Goal: Information Seeking & Learning: Learn about a topic

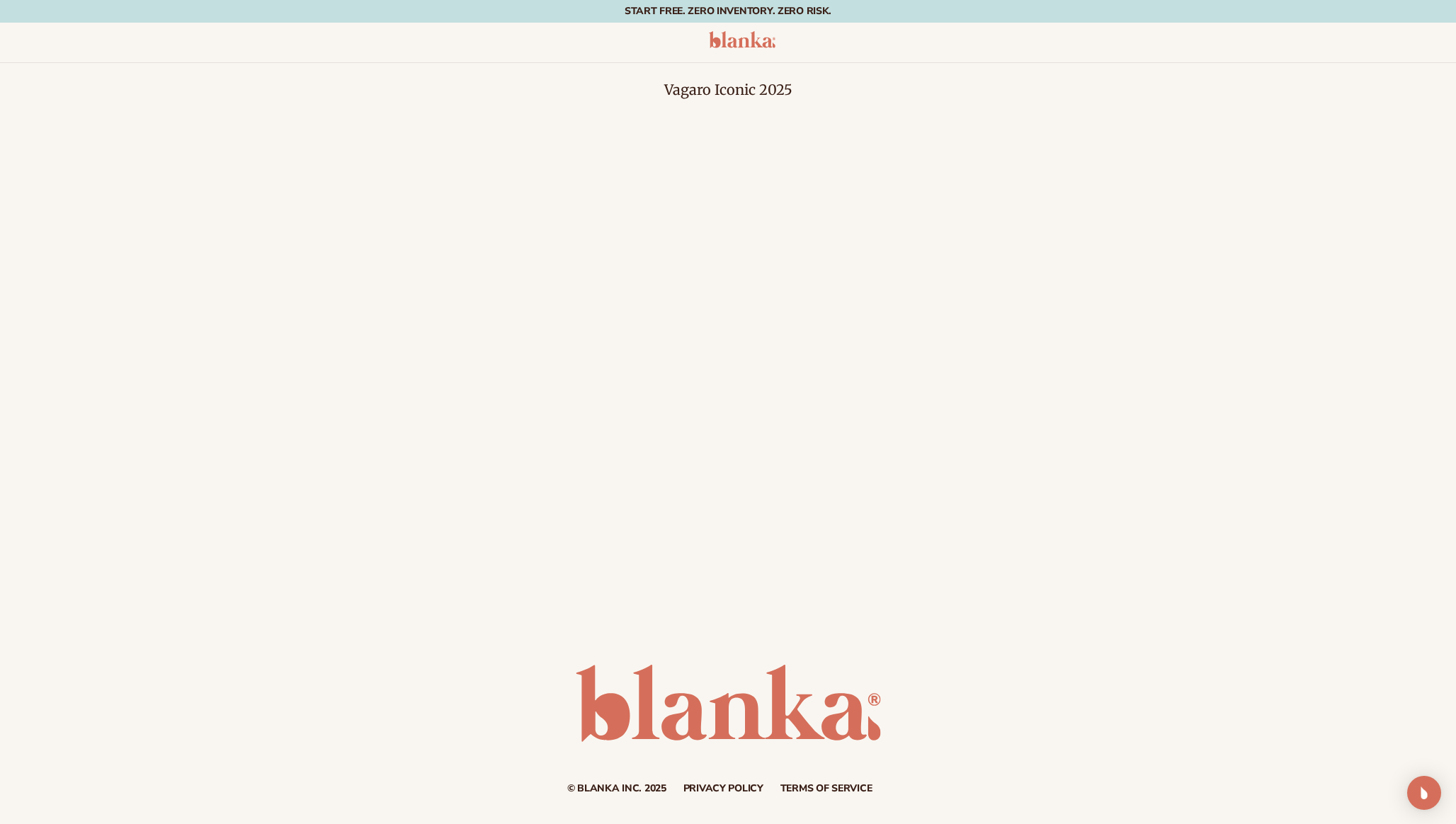
click at [727, 64] on div "Vagaro Iconic 2025" at bounding box center [728, 295] width 1456 height 464
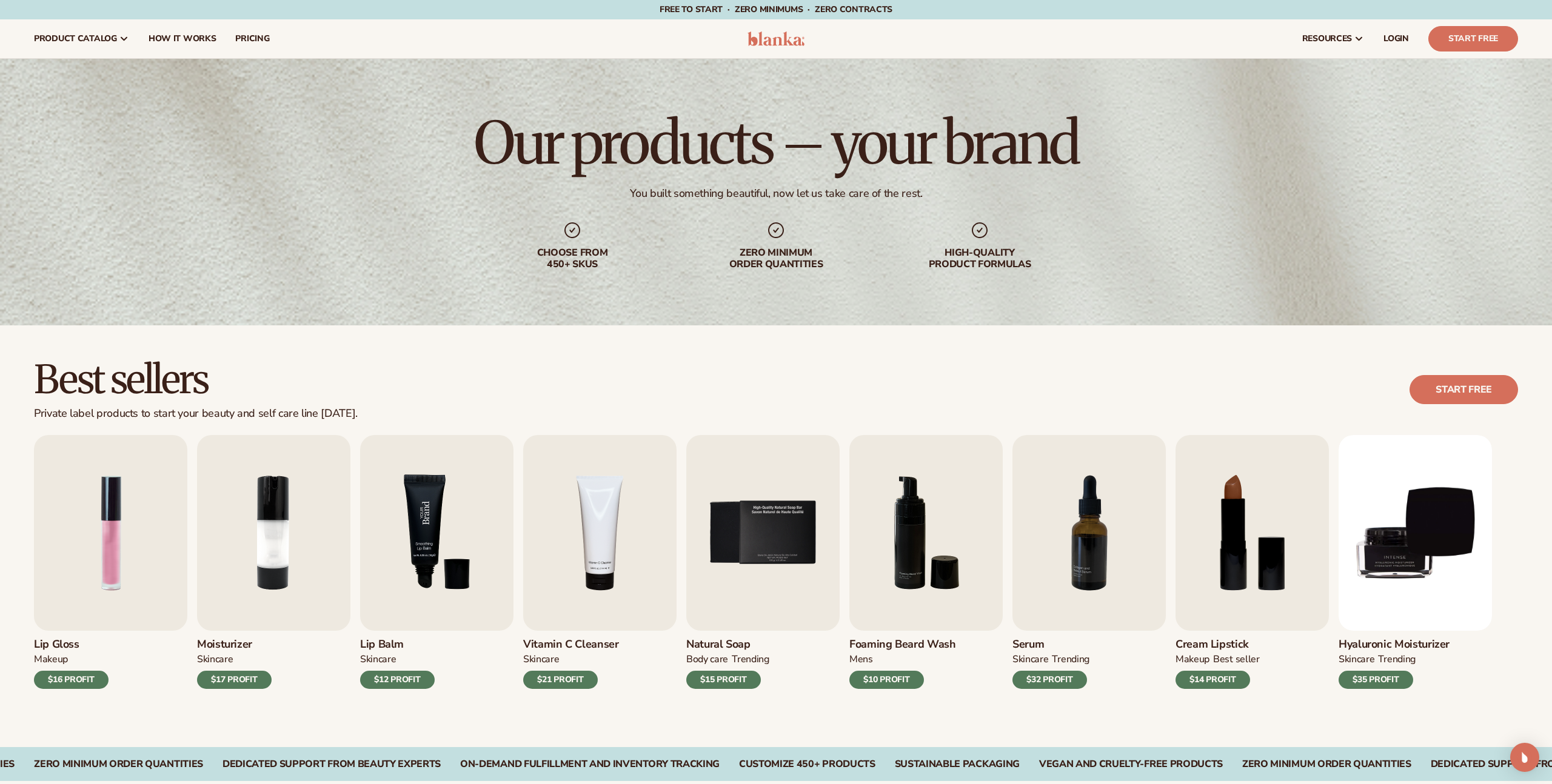
click at [415, 531] on img "3 / 9" at bounding box center [436, 532] width 153 height 195
drag, startPoint x: 821, startPoint y: 377, endPoint x: 555, endPoint y: 61, distance: 413.1
click at [814, 372] on div "Best sellers Private label products to start your beauty and self care line tod…" at bounding box center [776, 390] width 1484 height 61
click at [817, 423] on div "Best sellers Private label products to start your beauty and self care line tod…" at bounding box center [776, 536] width 1552 height 422
click at [765, 412] on div "Best sellers Private label products to start your beauty and self care line tod…" at bounding box center [776, 390] width 1484 height 61
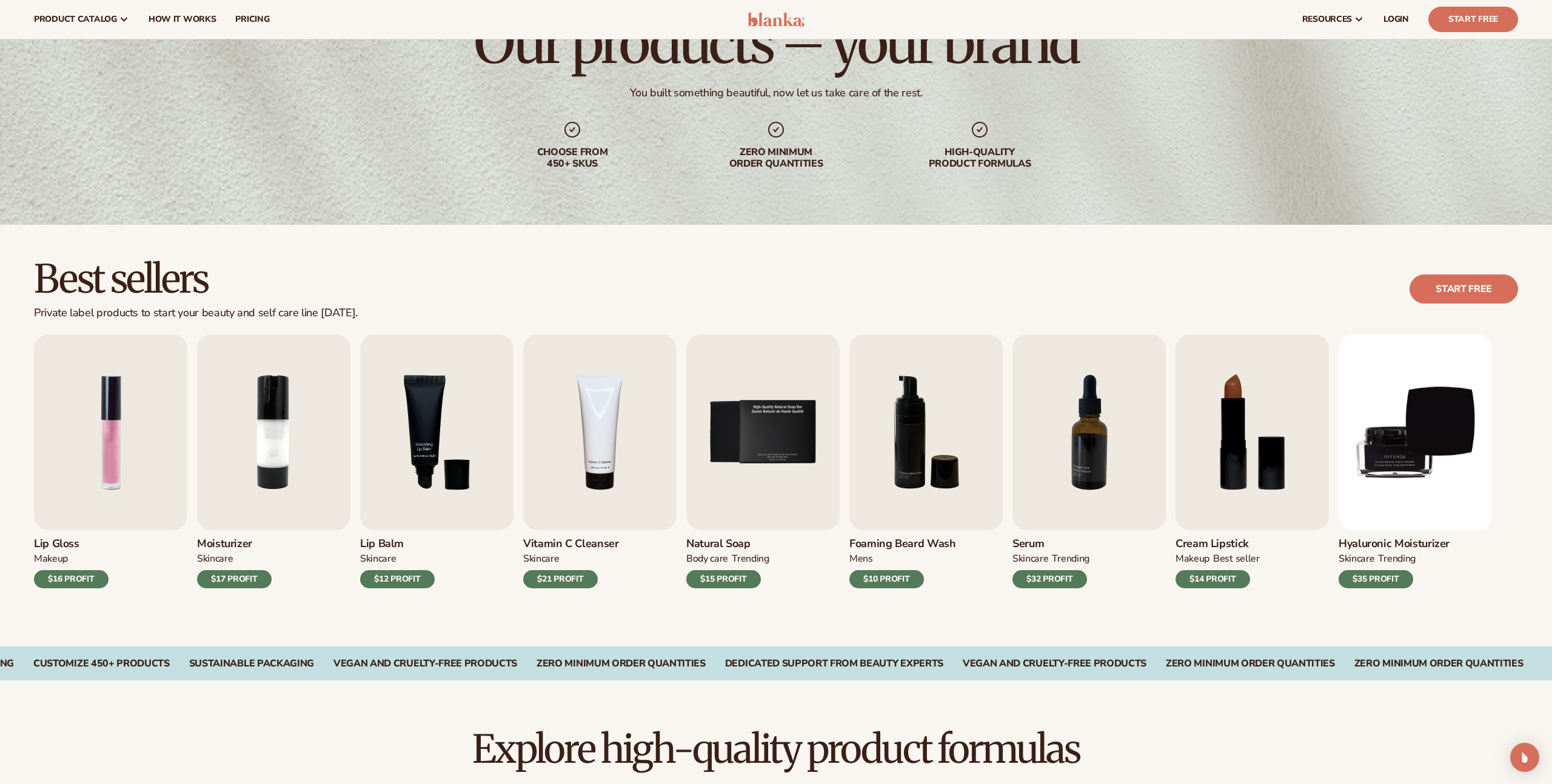
scroll to position [89, 0]
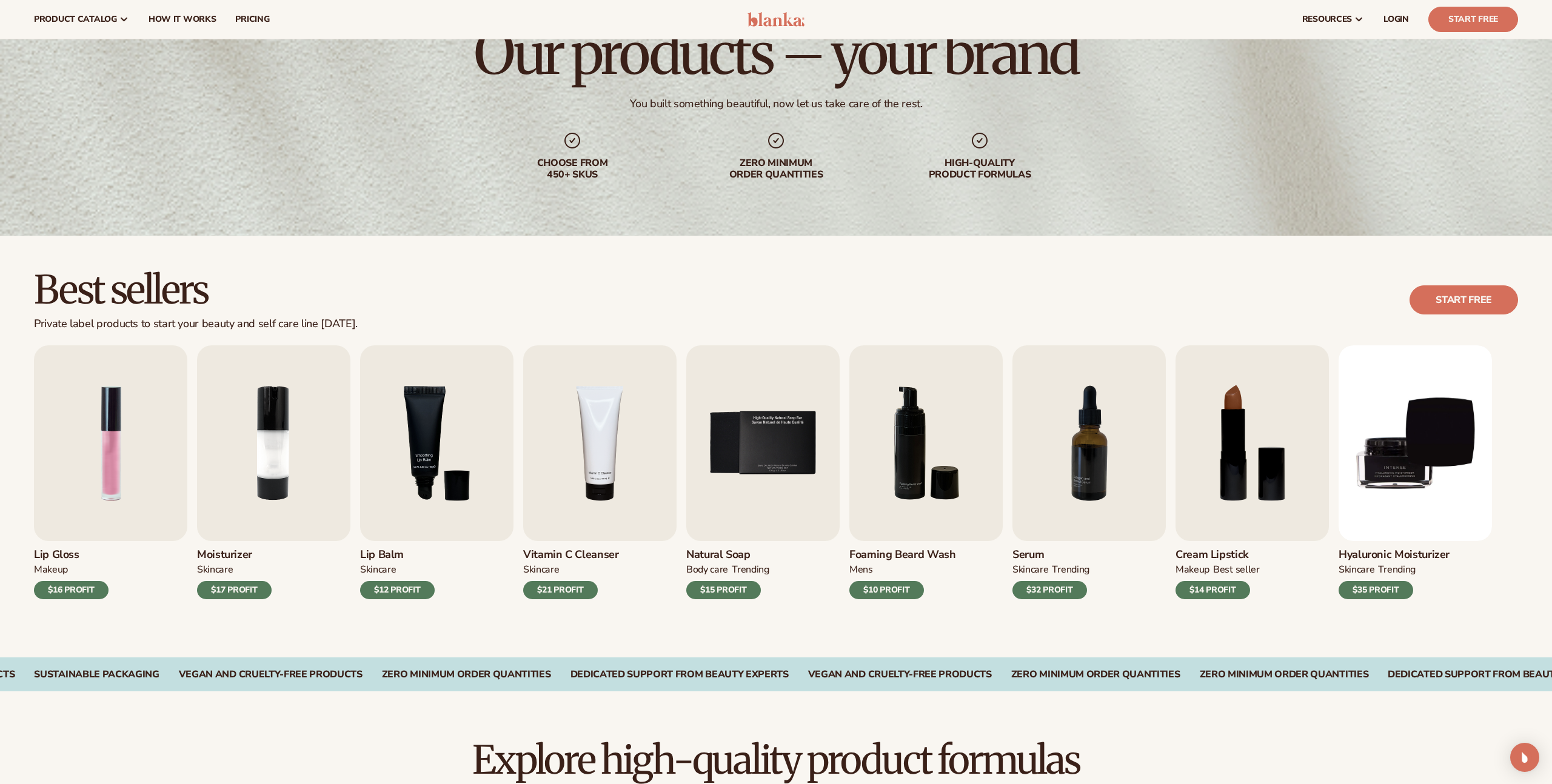
click at [748, 289] on div "Best sellers Private label products to start your beauty and self care line tod…" at bounding box center [776, 300] width 1484 height 61
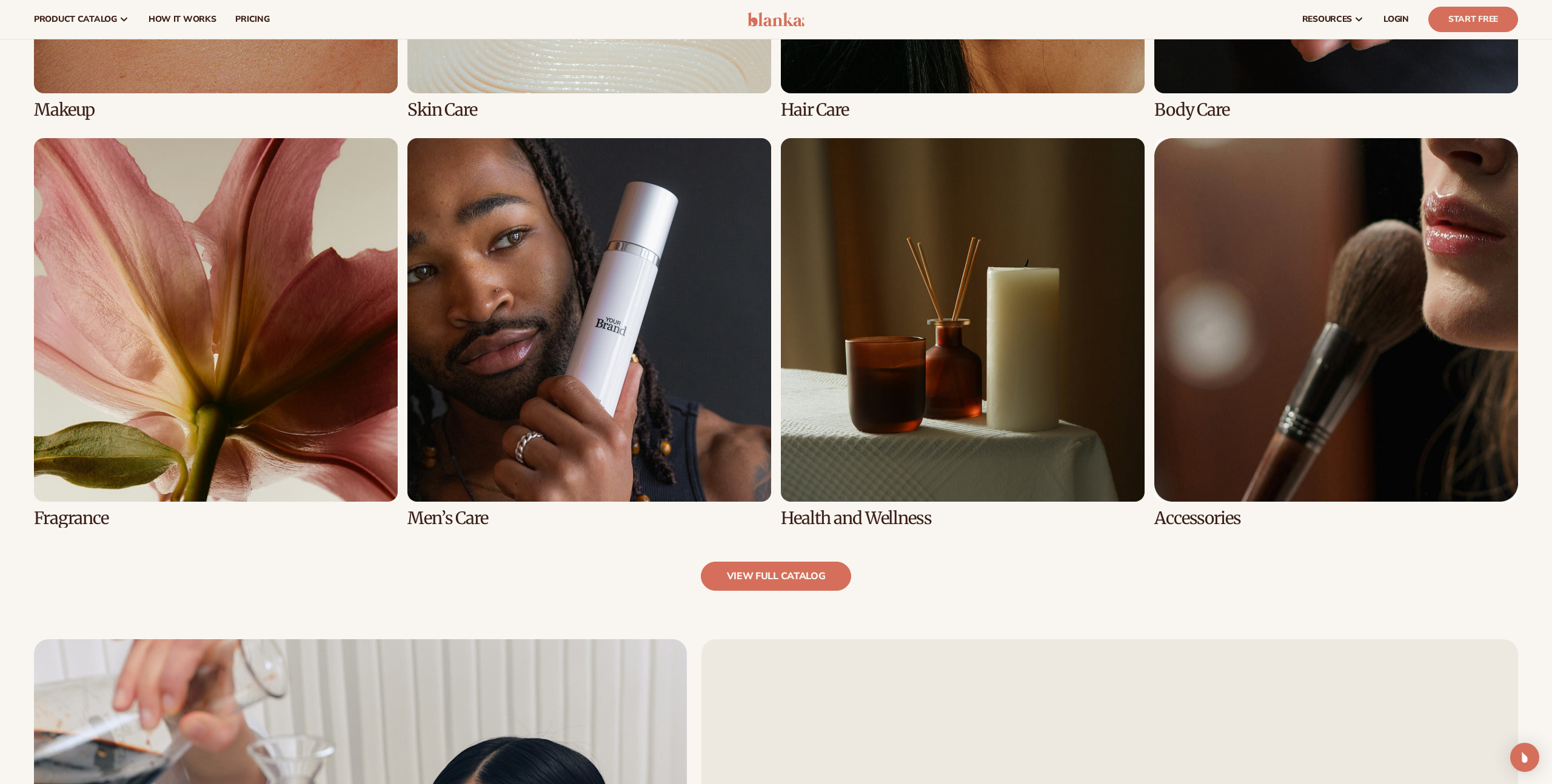
scroll to position [1161, 0]
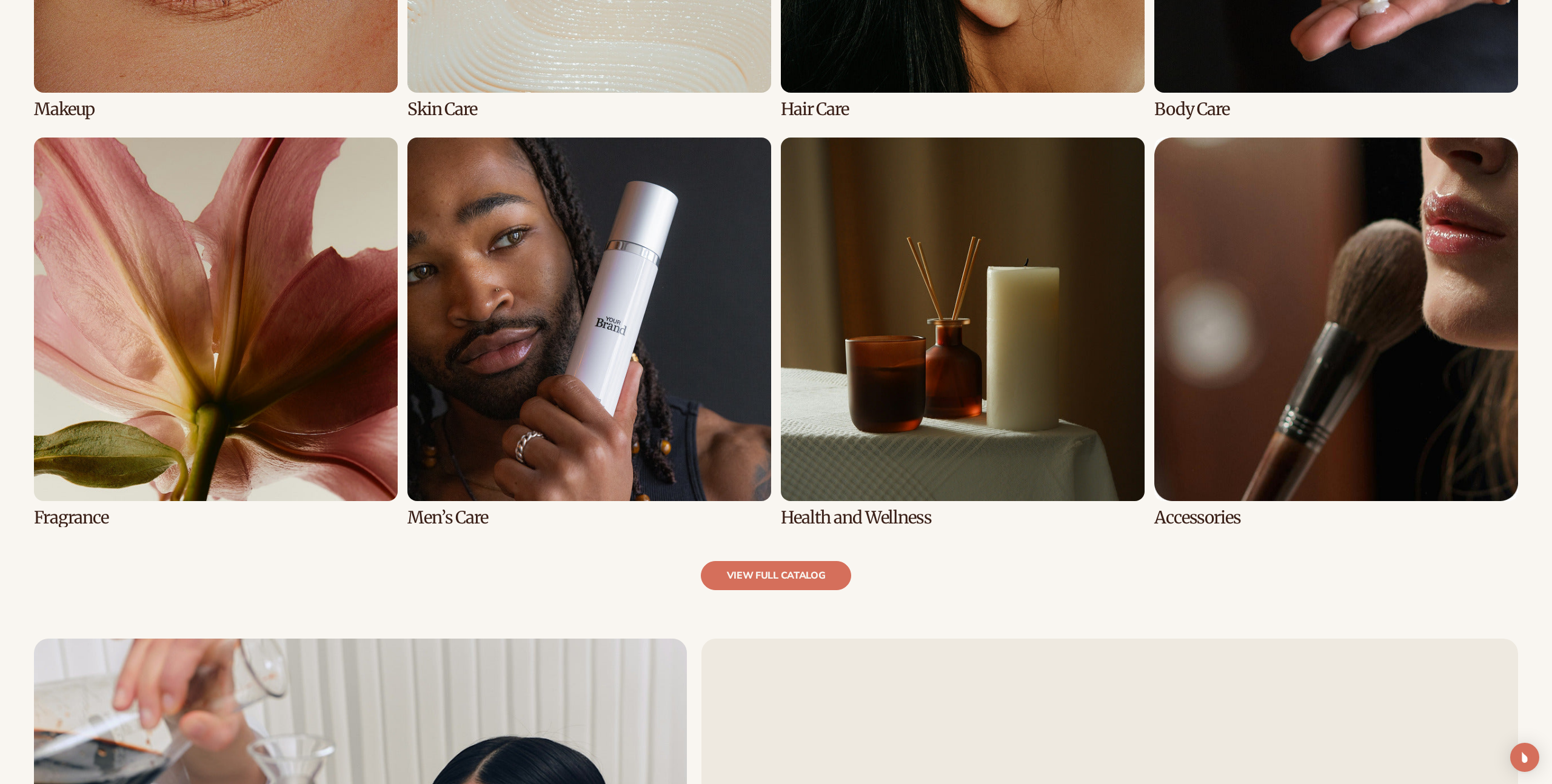
click at [642, 327] on link "6 / 8" at bounding box center [590, 332] width 364 height 390
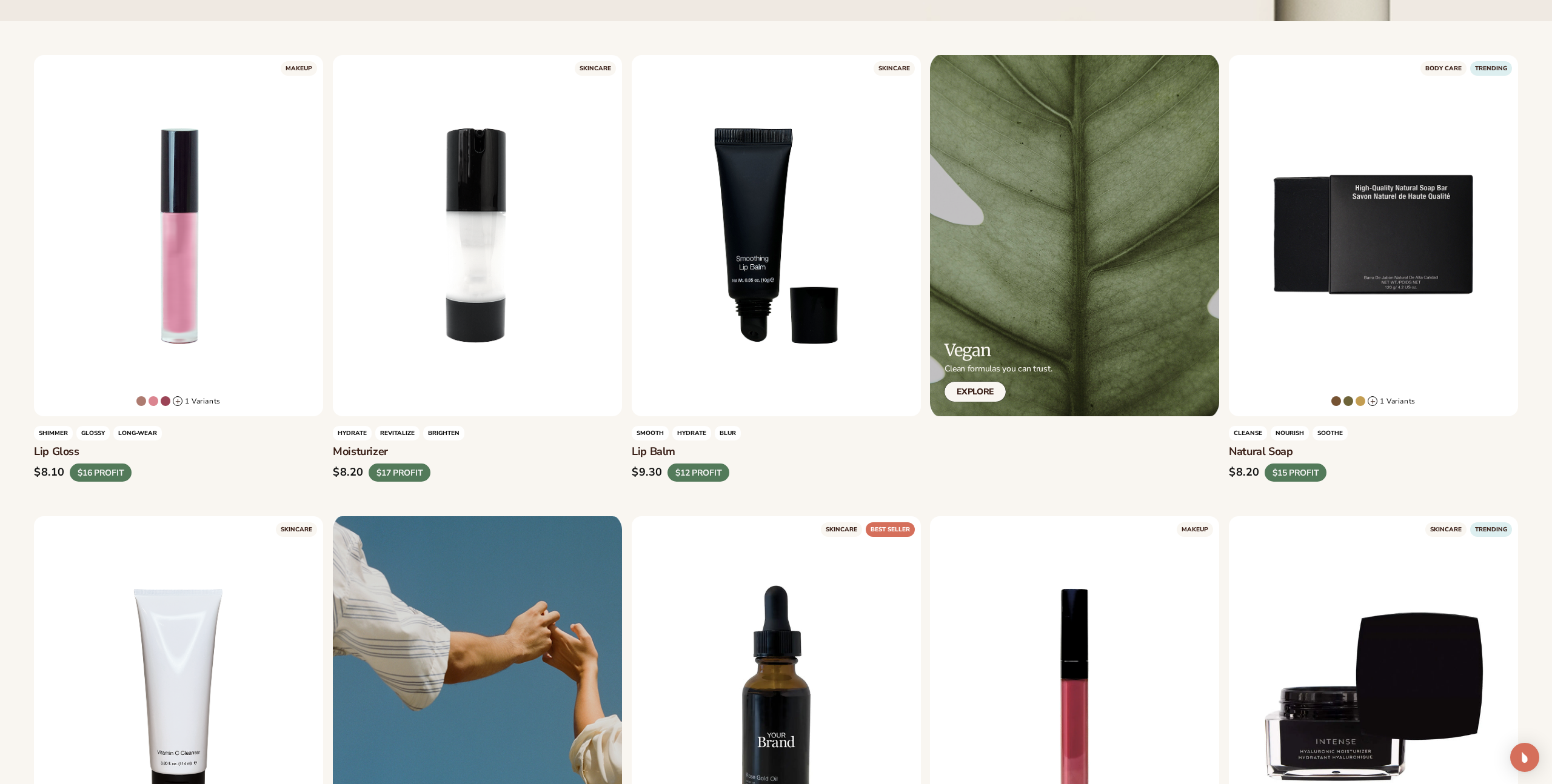
scroll to position [825, 0]
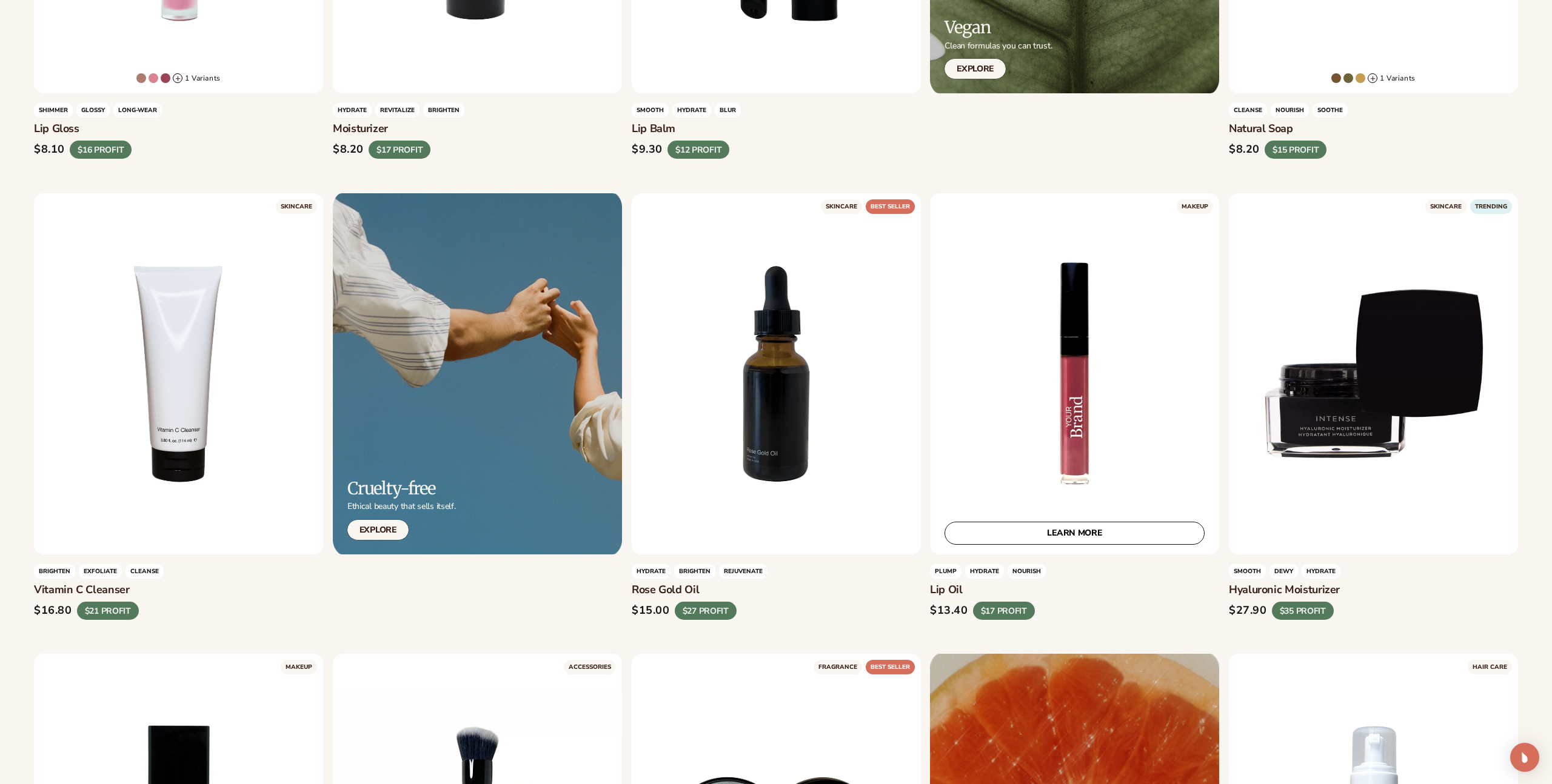
click at [1106, 397] on div "LEARN MORE" at bounding box center [1074, 373] width 289 height 361
click at [1068, 538] on link "LEARN MORE" at bounding box center [1075, 533] width 260 height 23
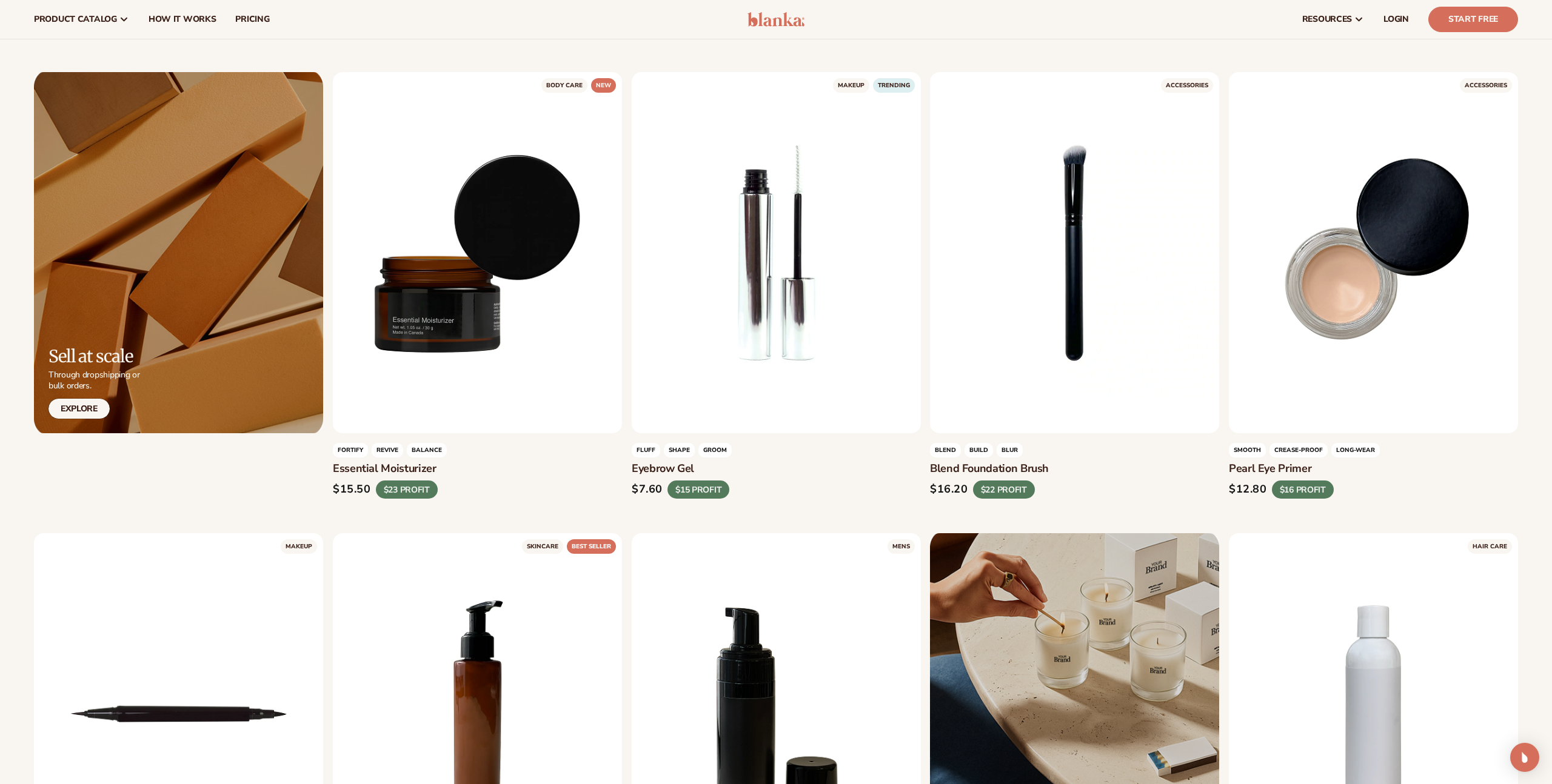
scroll to position [3150, 0]
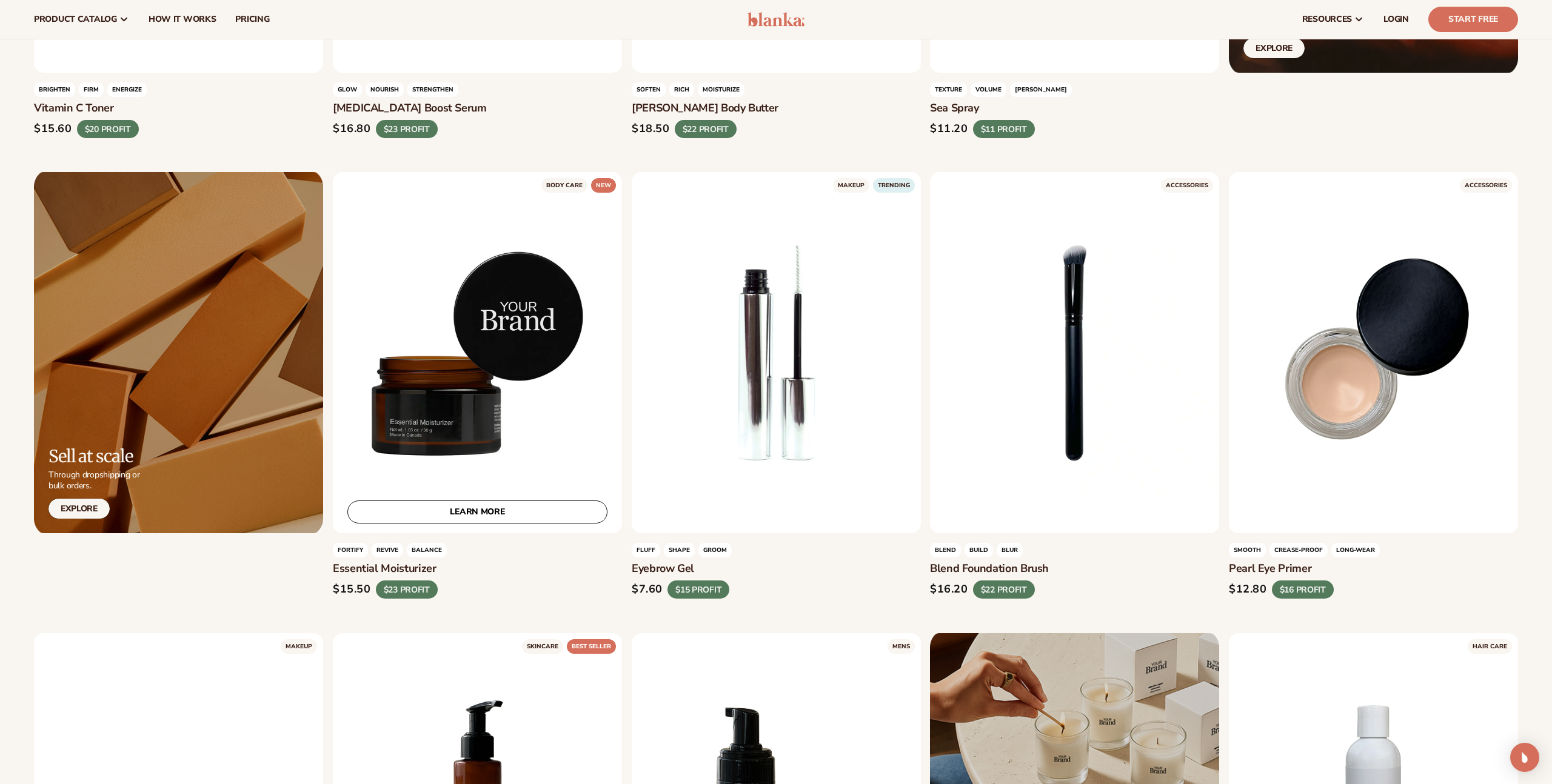
click at [504, 380] on div "LEARN MORE" at bounding box center [477, 353] width 289 height 361
click at [511, 350] on div "LEARN MORE" at bounding box center [477, 353] width 289 height 361
drag, startPoint x: 528, startPoint y: 321, endPoint x: 503, endPoint y: 334, distance: 28.2
click at [519, 326] on div "LEARN MORE" at bounding box center [477, 353] width 289 height 361
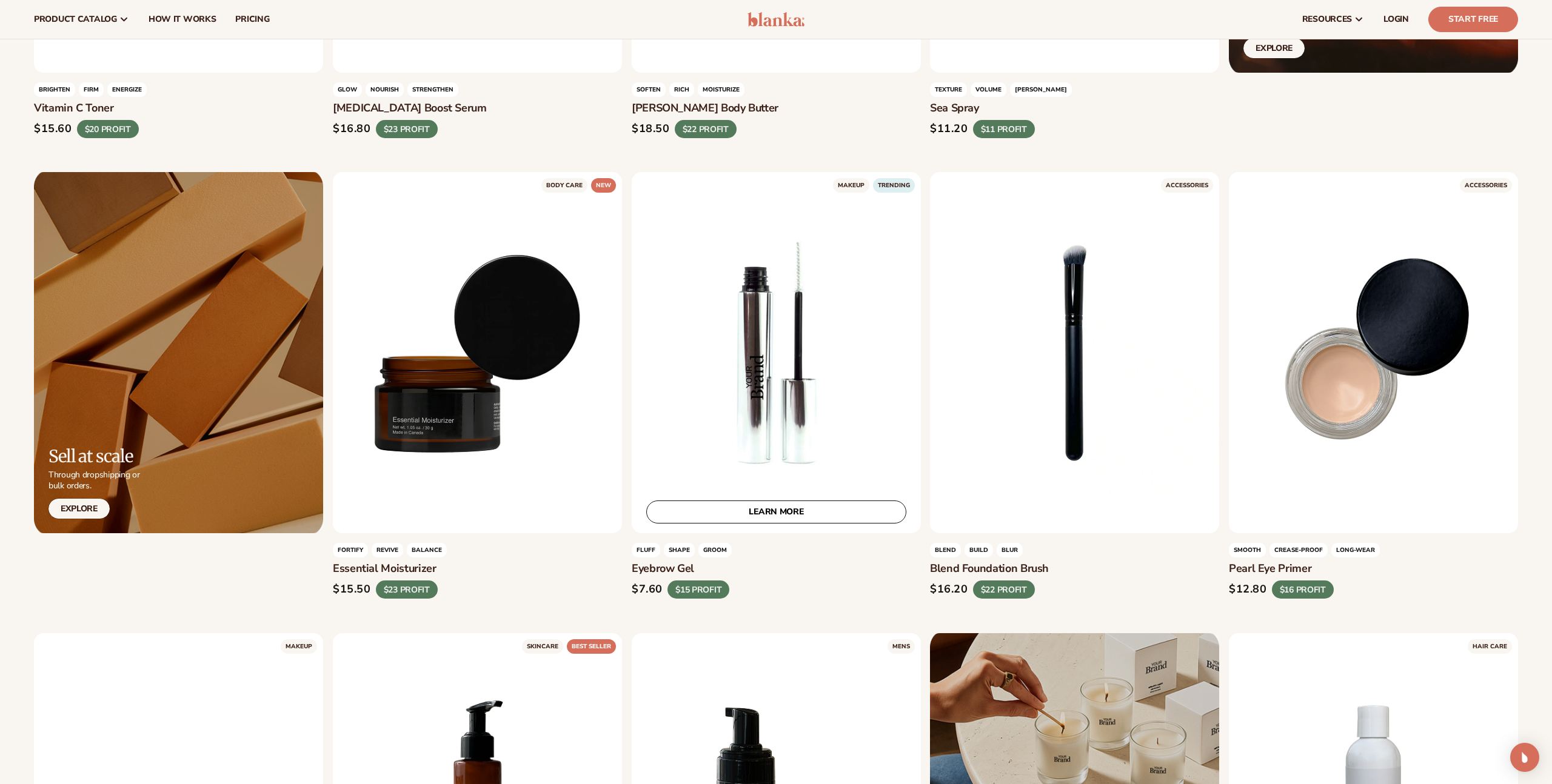
drag, startPoint x: 453, startPoint y: 382, endPoint x: 724, endPoint y: 360, distance: 271.9
click at [455, 382] on div "LEARN MORE" at bounding box center [477, 353] width 289 height 361
click at [762, 361] on div "LEARN MORE" at bounding box center [776, 353] width 289 height 361
click at [773, 516] on link "LEARN MORE" at bounding box center [776, 512] width 260 height 23
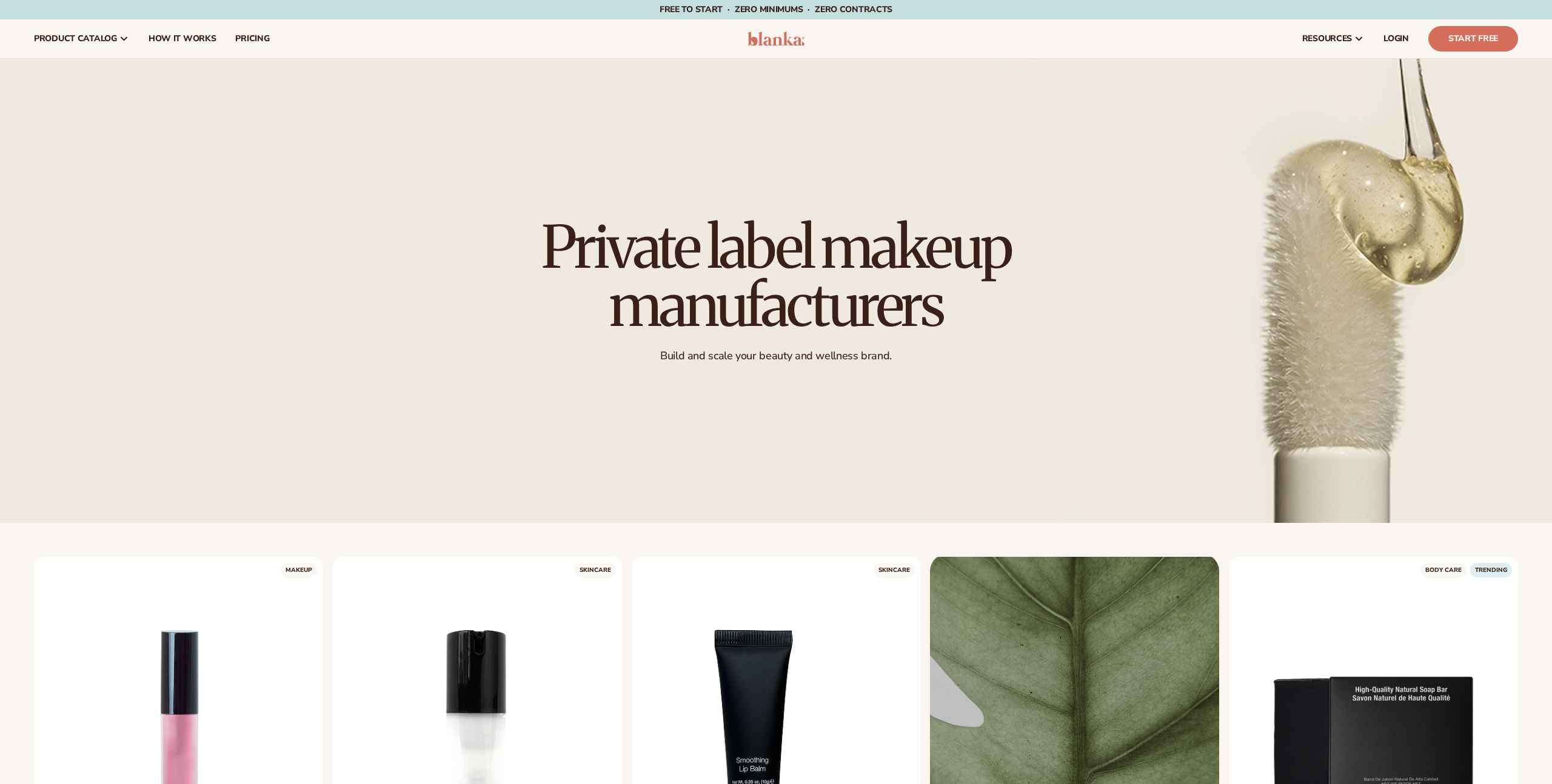
scroll to position [3150, 0]
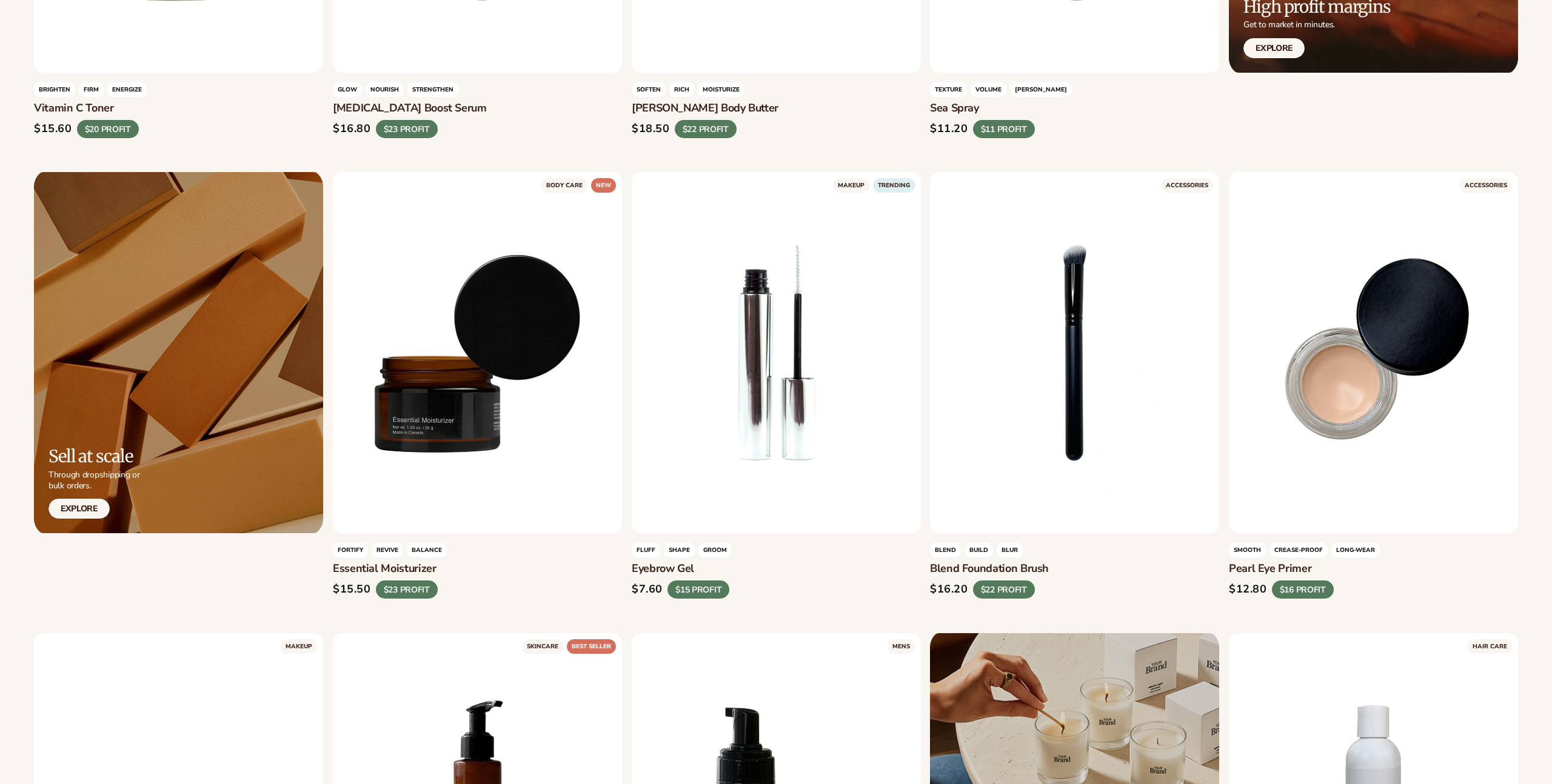
click at [91, 508] on link "Explore" at bounding box center [79, 508] width 61 height 20
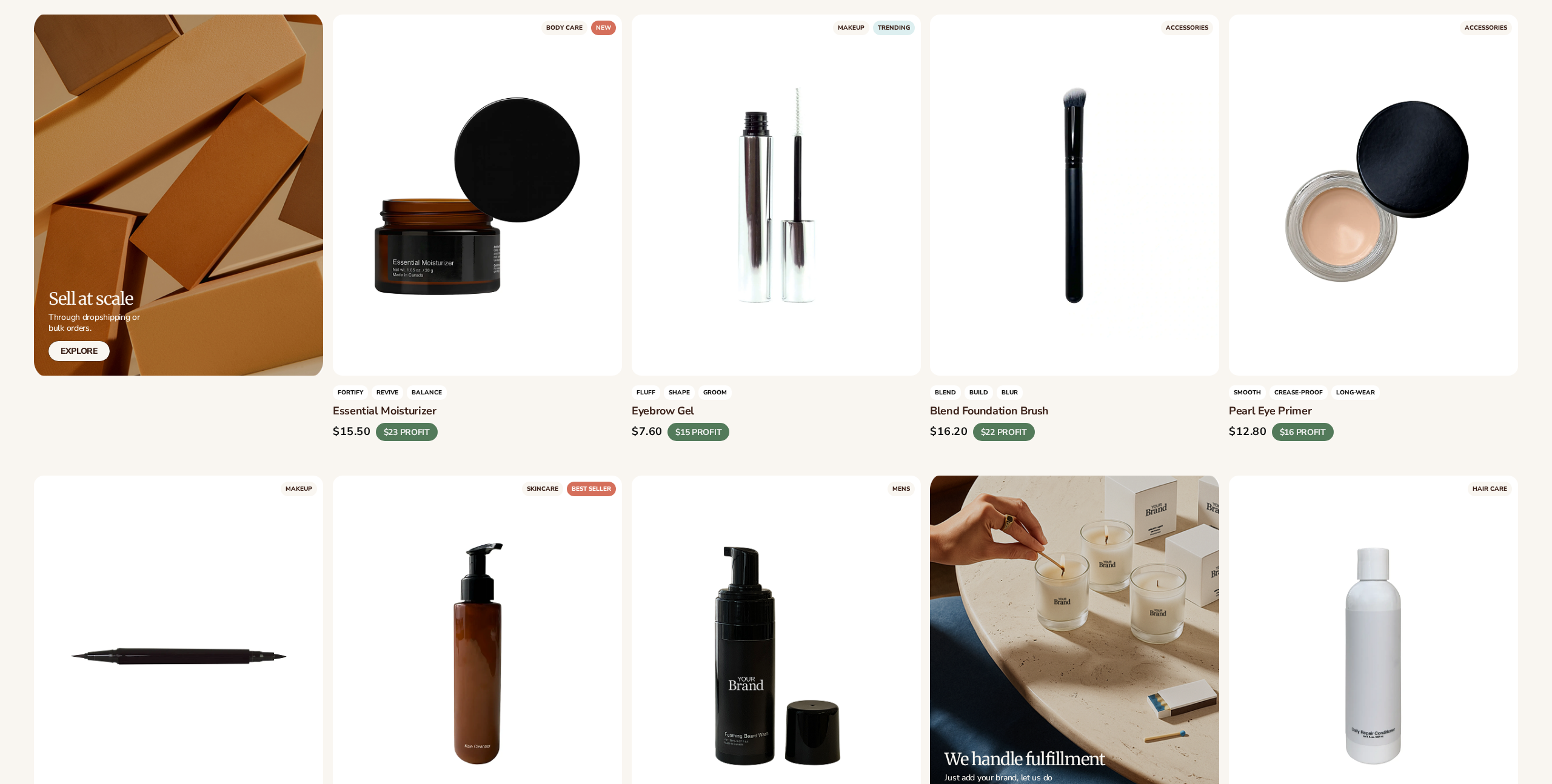
scroll to position [3514, 0]
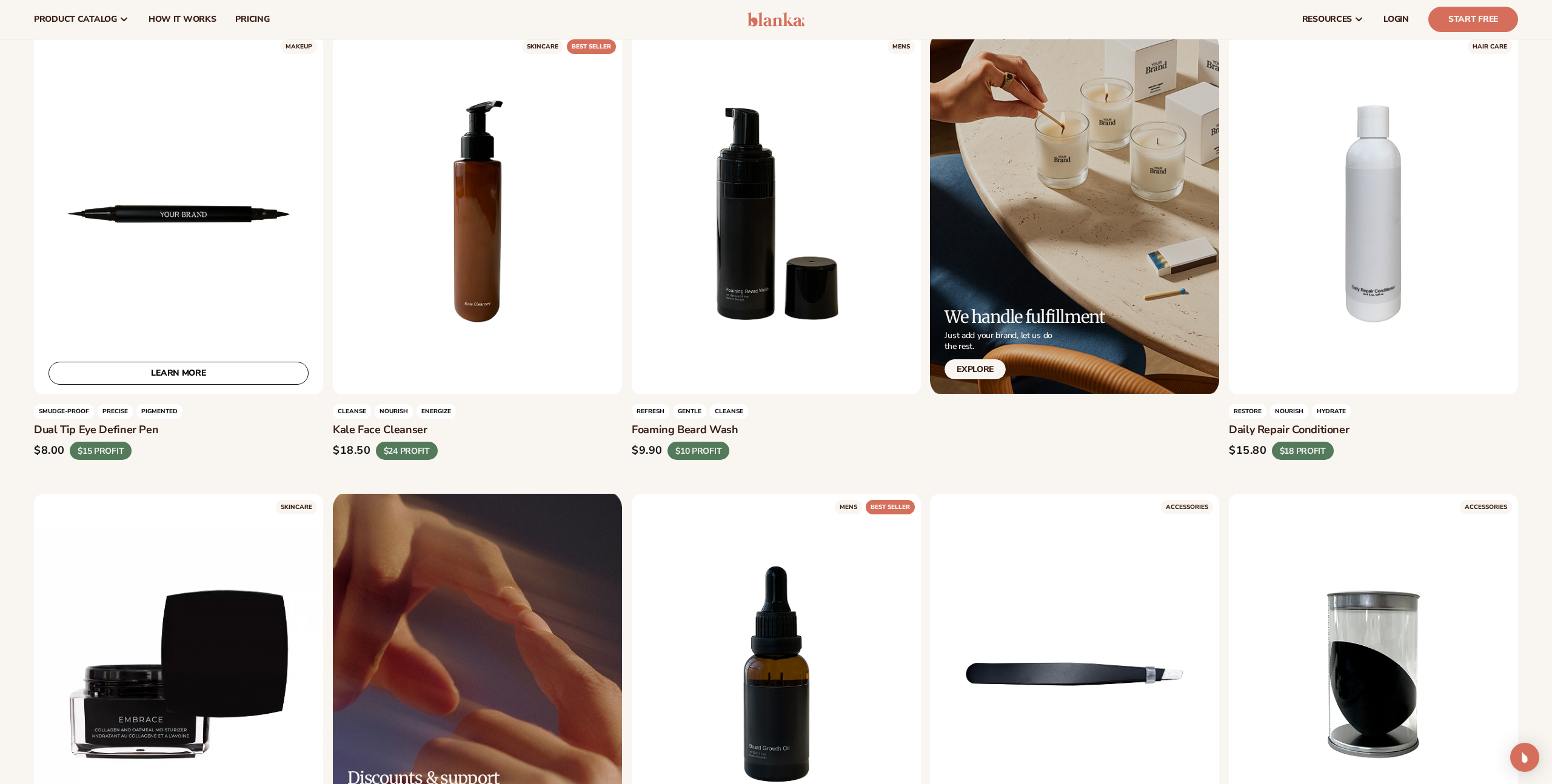
scroll to position [3747, 0]
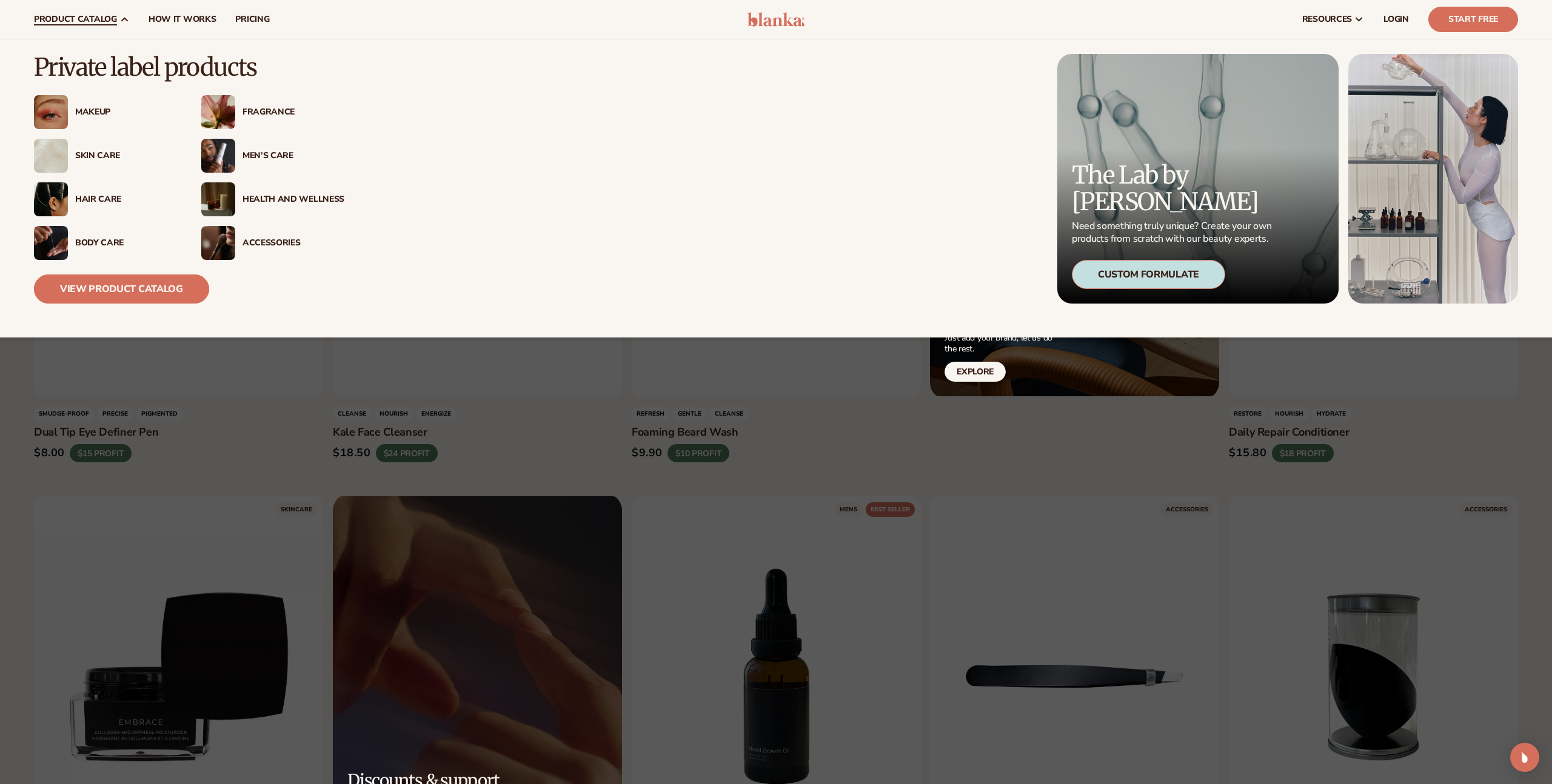
click at [114, 282] on link "View Product Catalog" at bounding box center [122, 289] width 176 height 29
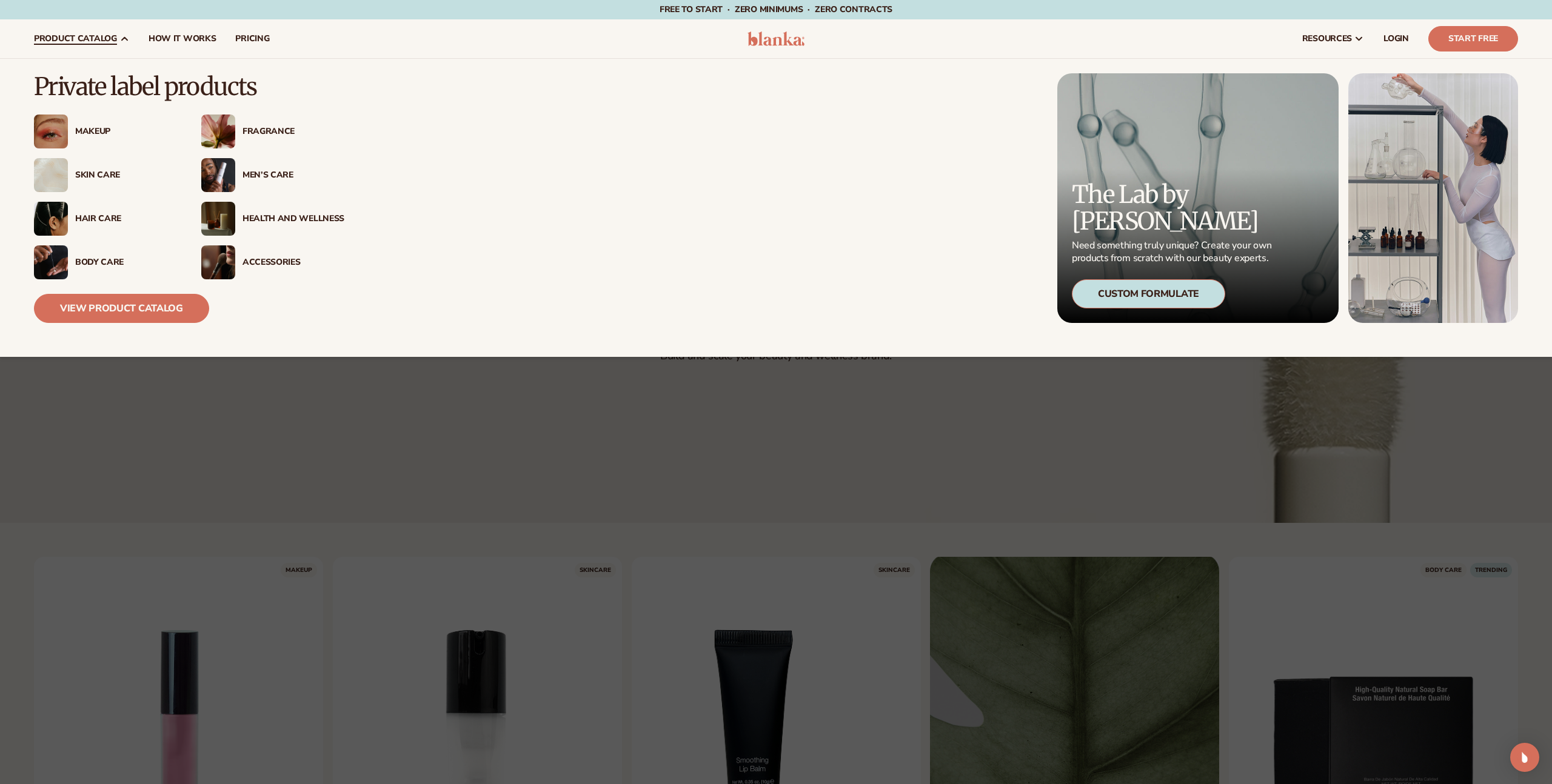
click at [57, 34] on span "product catalog" at bounding box center [76, 39] width 83 height 10
click at [134, 305] on link "View Product Catalog" at bounding box center [122, 308] width 176 height 29
click at [85, 132] on div "Makeup" at bounding box center [126, 132] width 102 height 10
click at [90, 172] on div "Skin Care" at bounding box center [126, 175] width 102 height 10
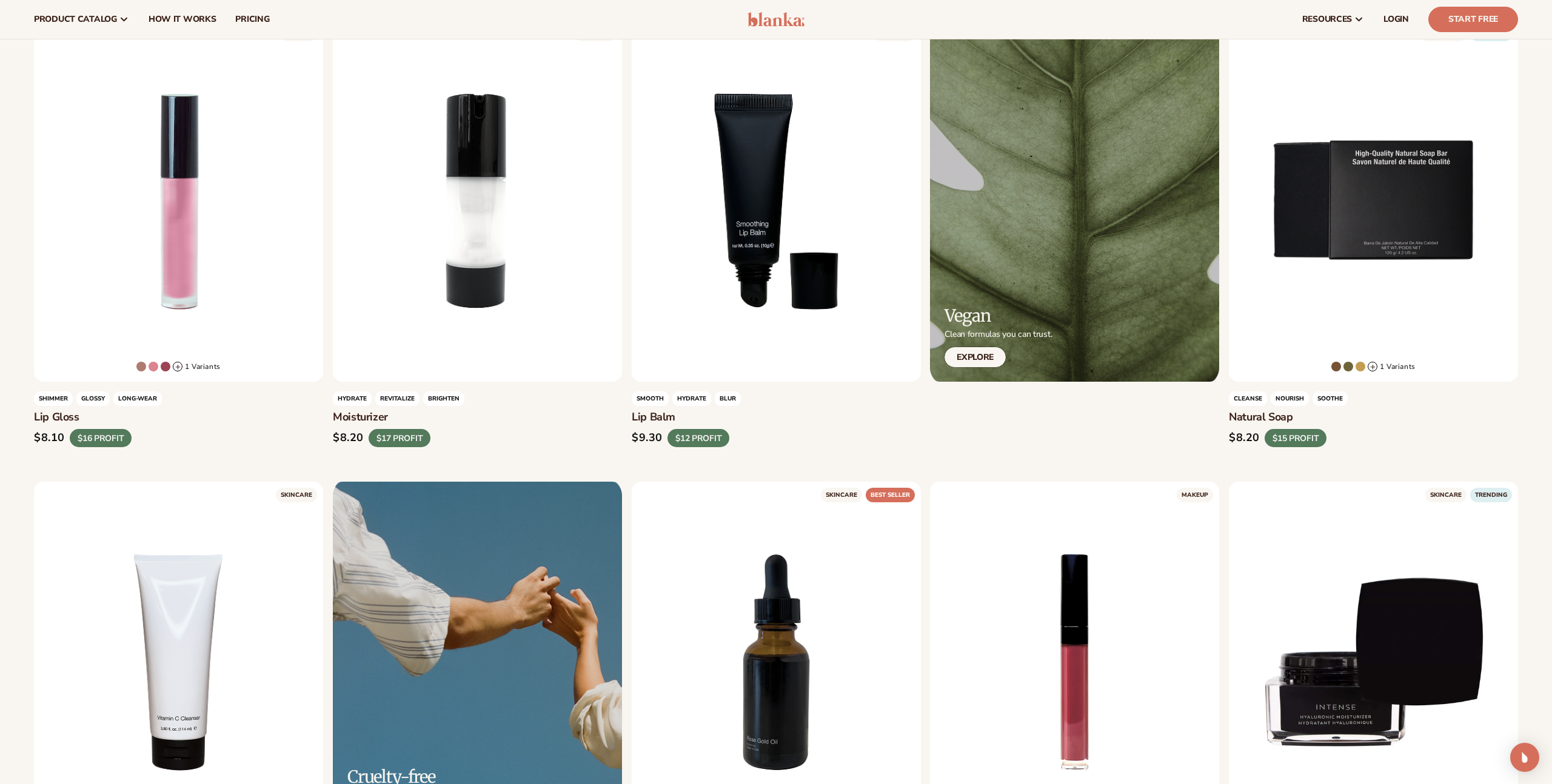
scroll to position [529, 0]
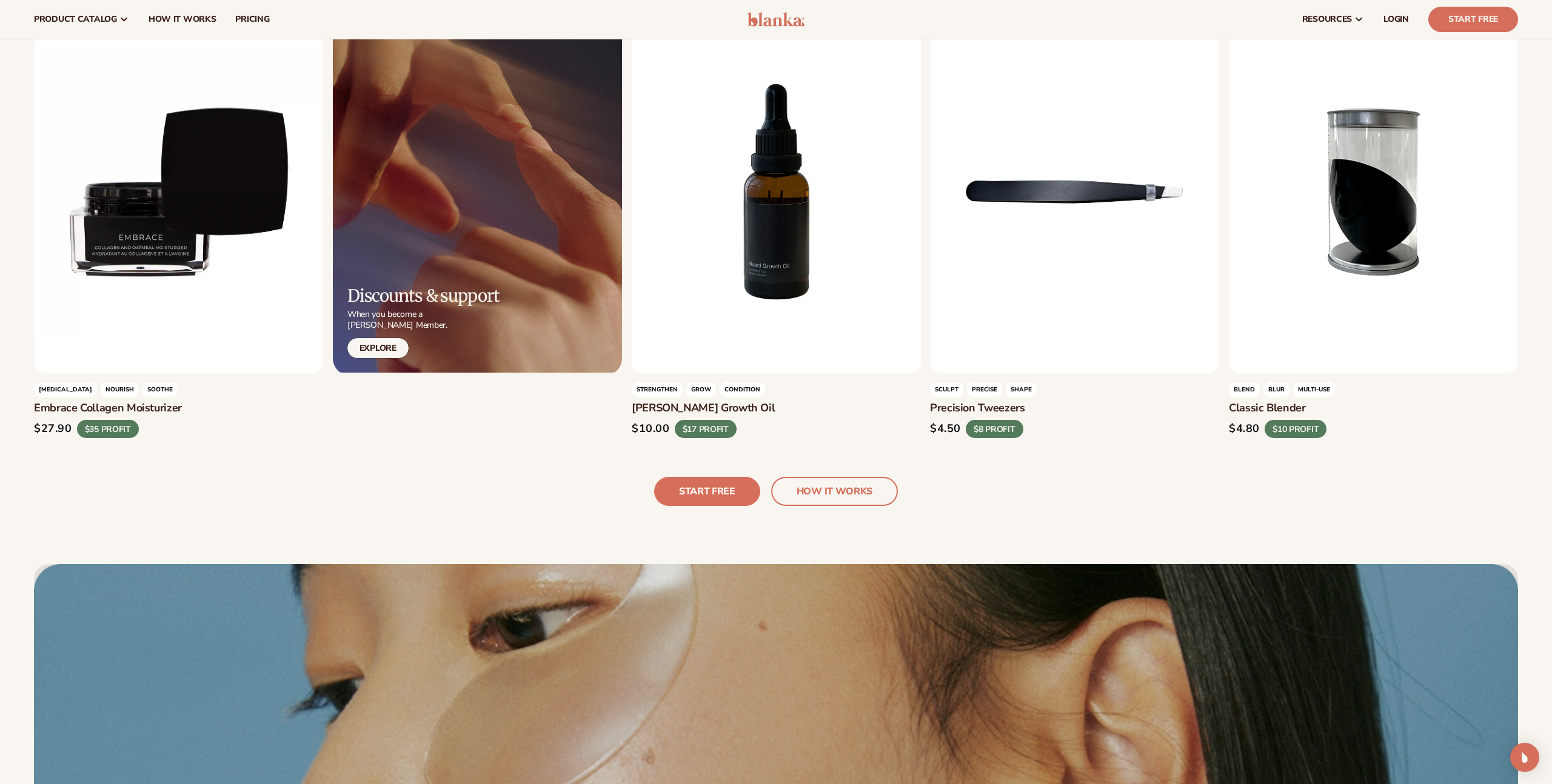
scroll to position [4011, 0]
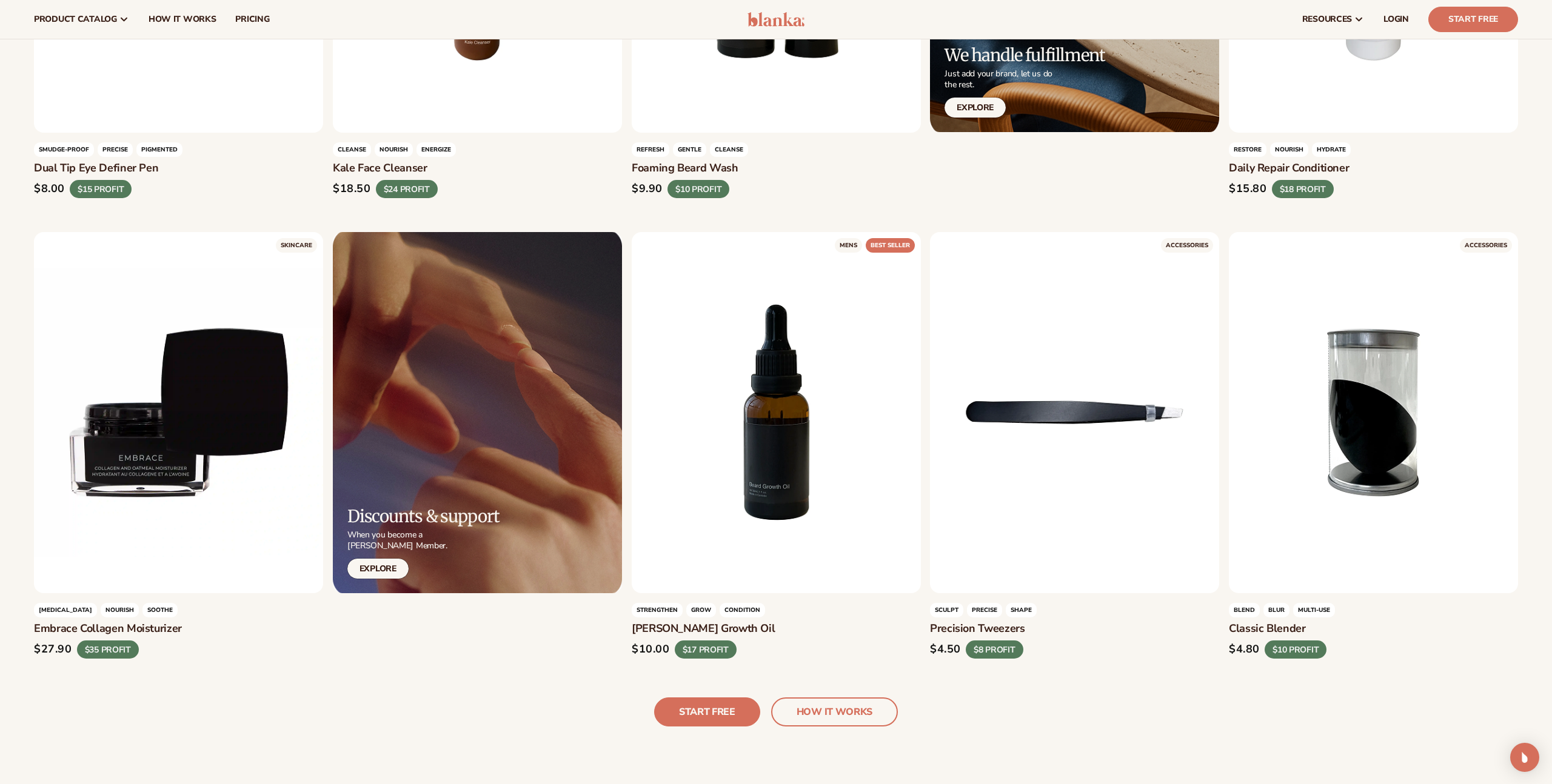
click at [777, 30] on header "Cart product catalog The Lab by Blanka" at bounding box center [776, 19] width 1552 height 39
click at [776, 26] on header "Cart product catalog The Lab by Blanka" at bounding box center [776, 19] width 1552 height 39
click at [777, 23] on img at bounding box center [776, 19] width 57 height 14
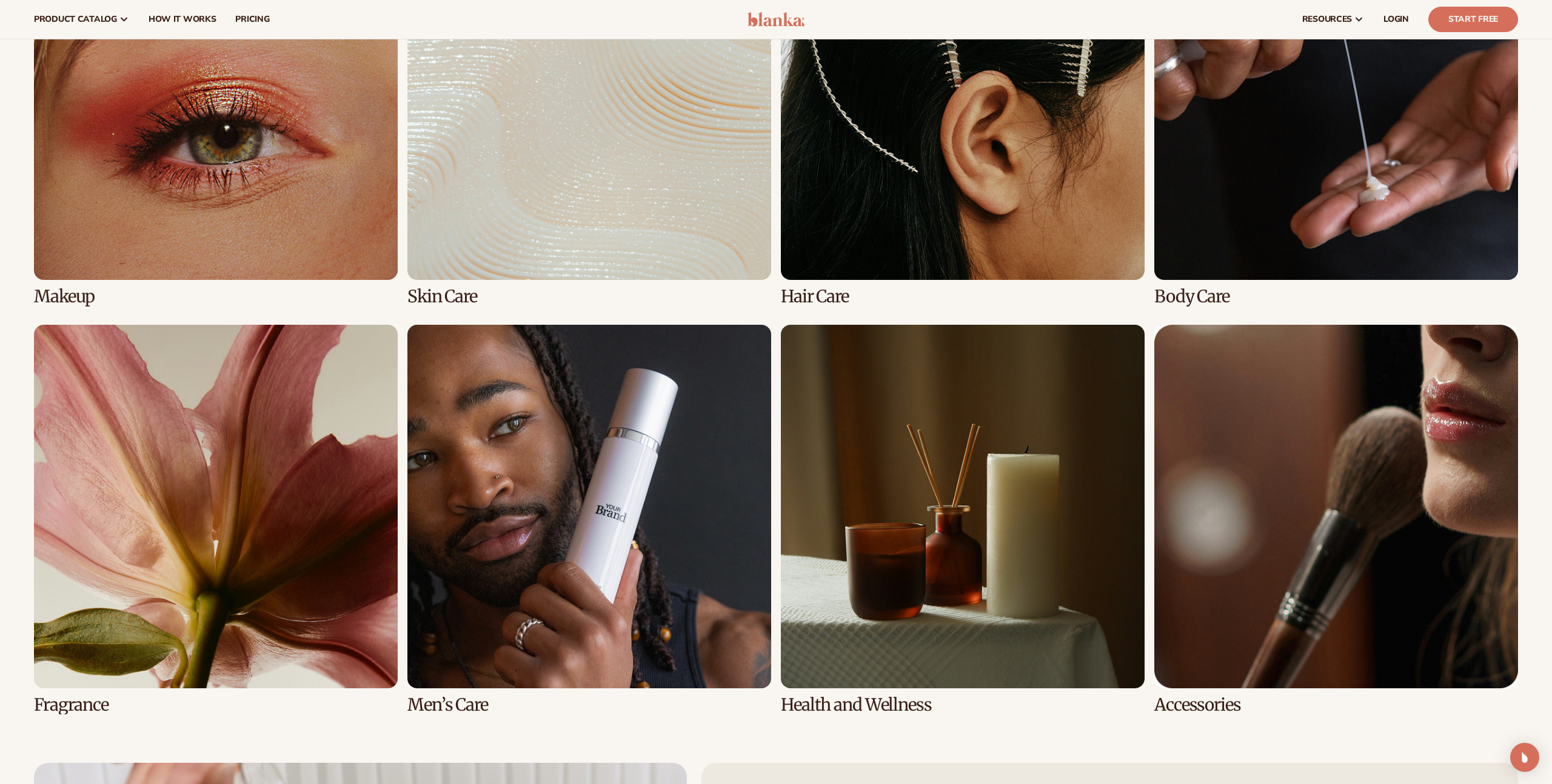
scroll to position [3320, 0]
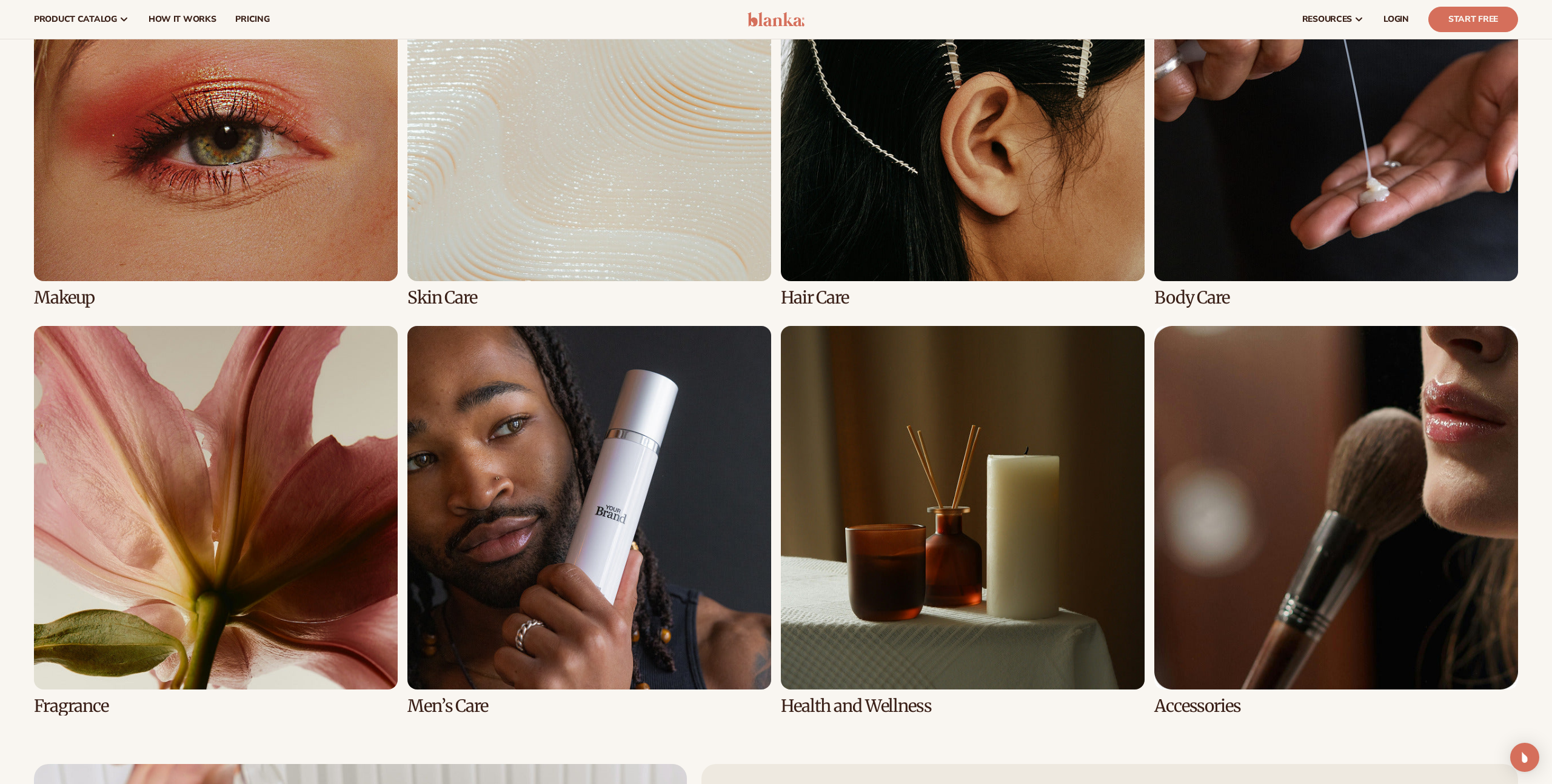
click at [882, 498] on link "7 / 8" at bounding box center [963, 521] width 364 height 390
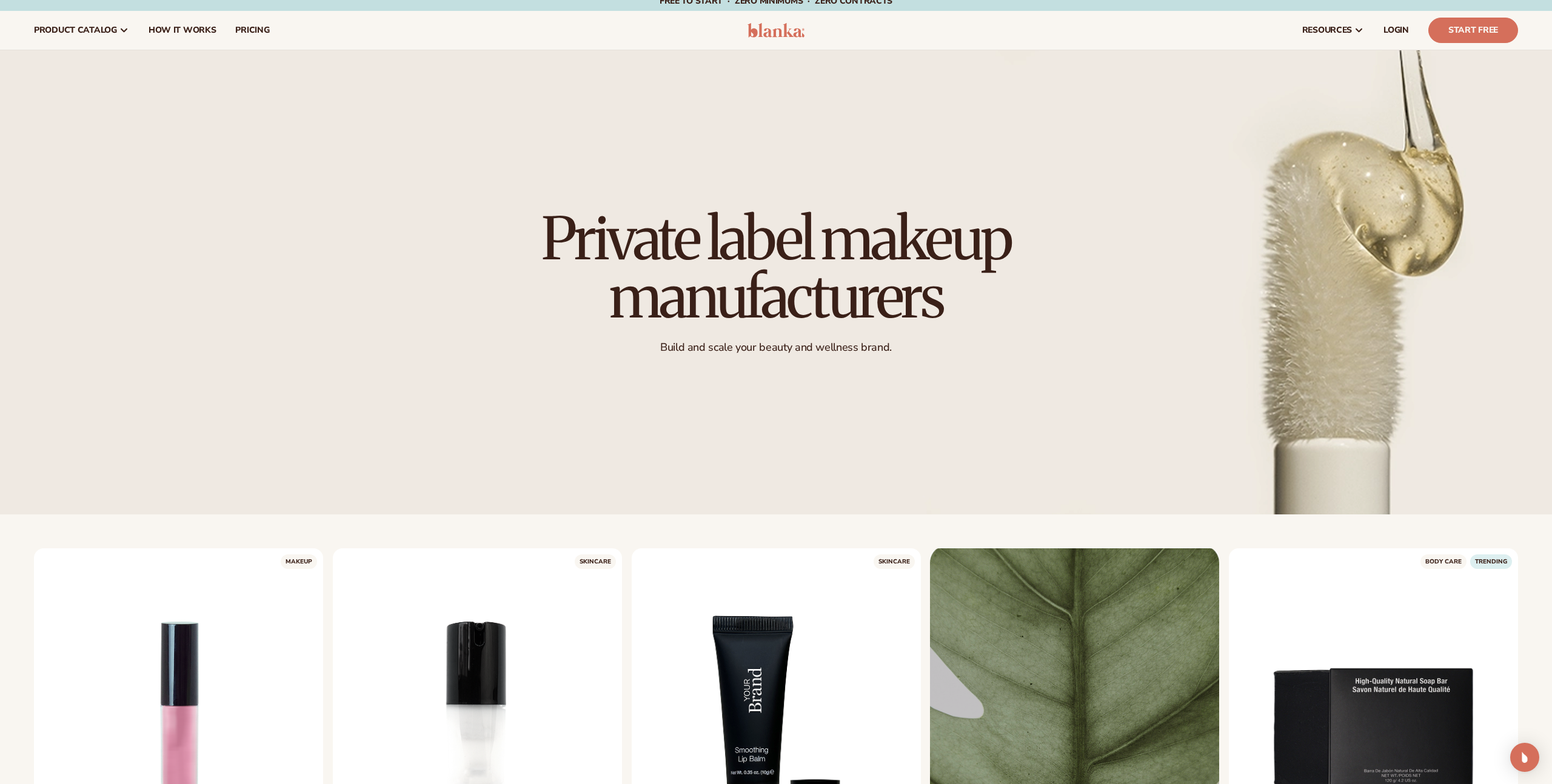
scroll to position [200, 0]
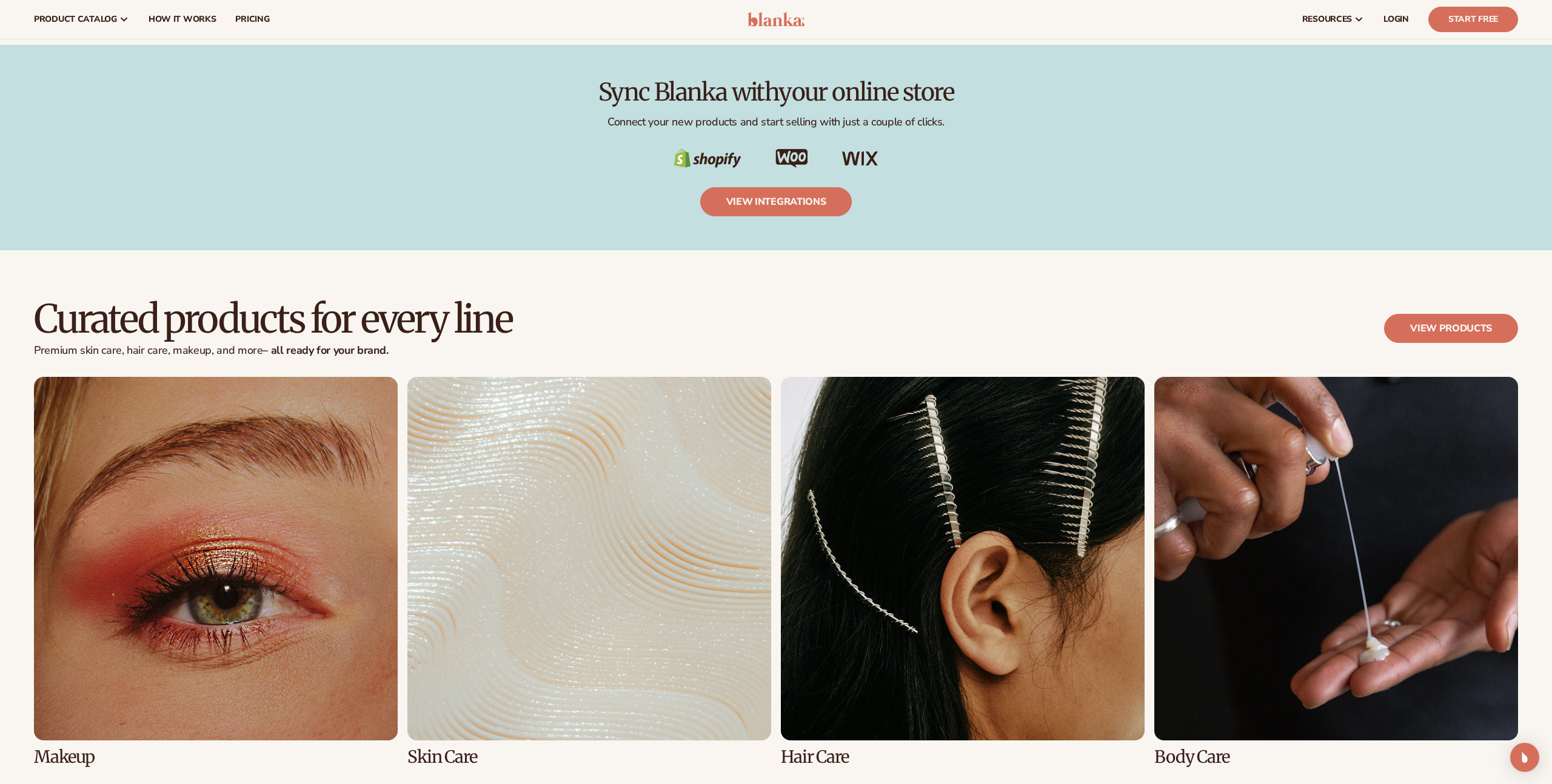
scroll to position [2848, 0]
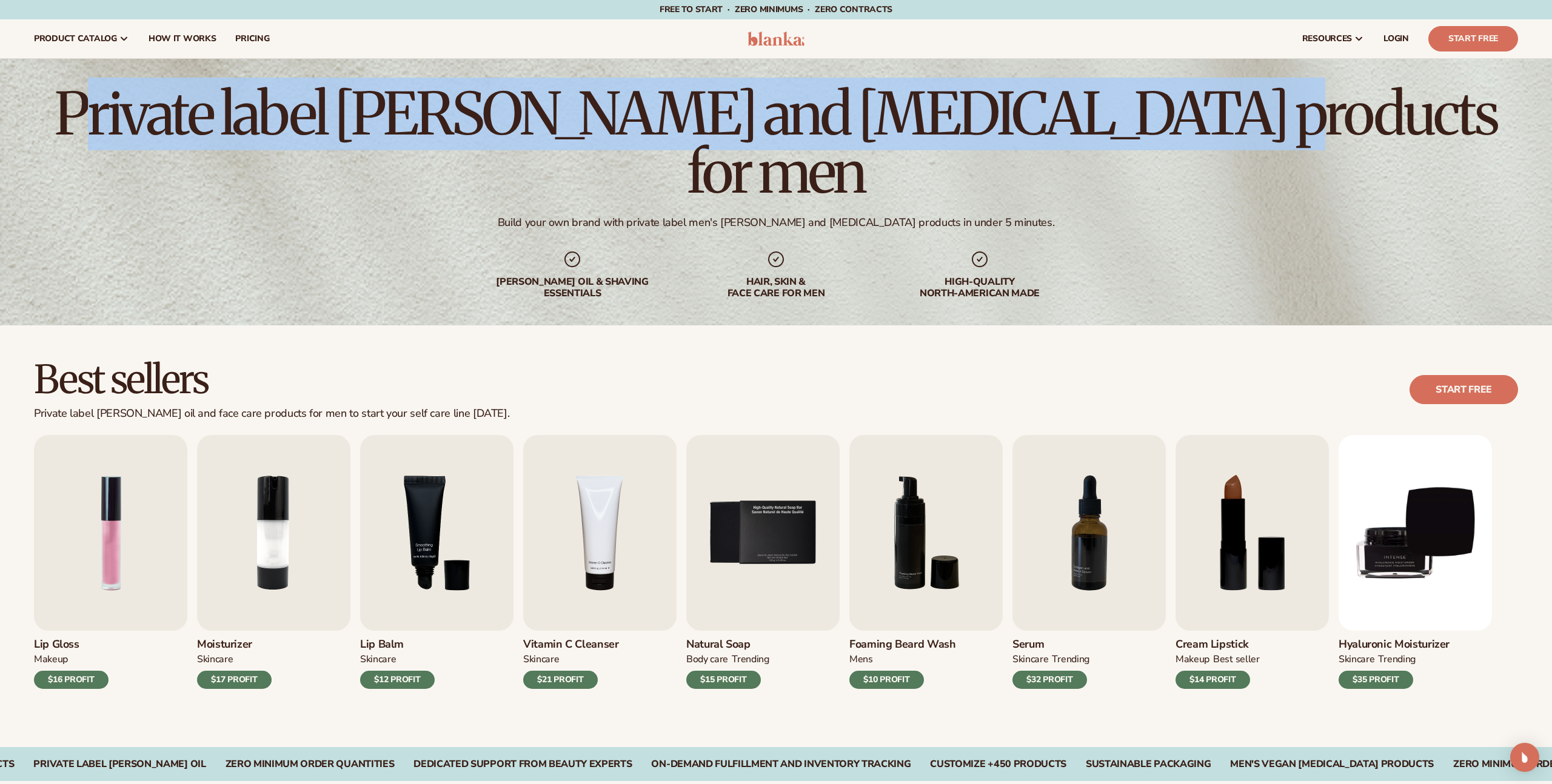
drag, startPoint x: 604, startPoint y: 137, endPoint x: 1266, endPoint y: 124, distance: 662.1
click at [1266, 124] on h1 "Private label beard and skin care products for men" at bounding box center [776, 143] width 1484 height 116
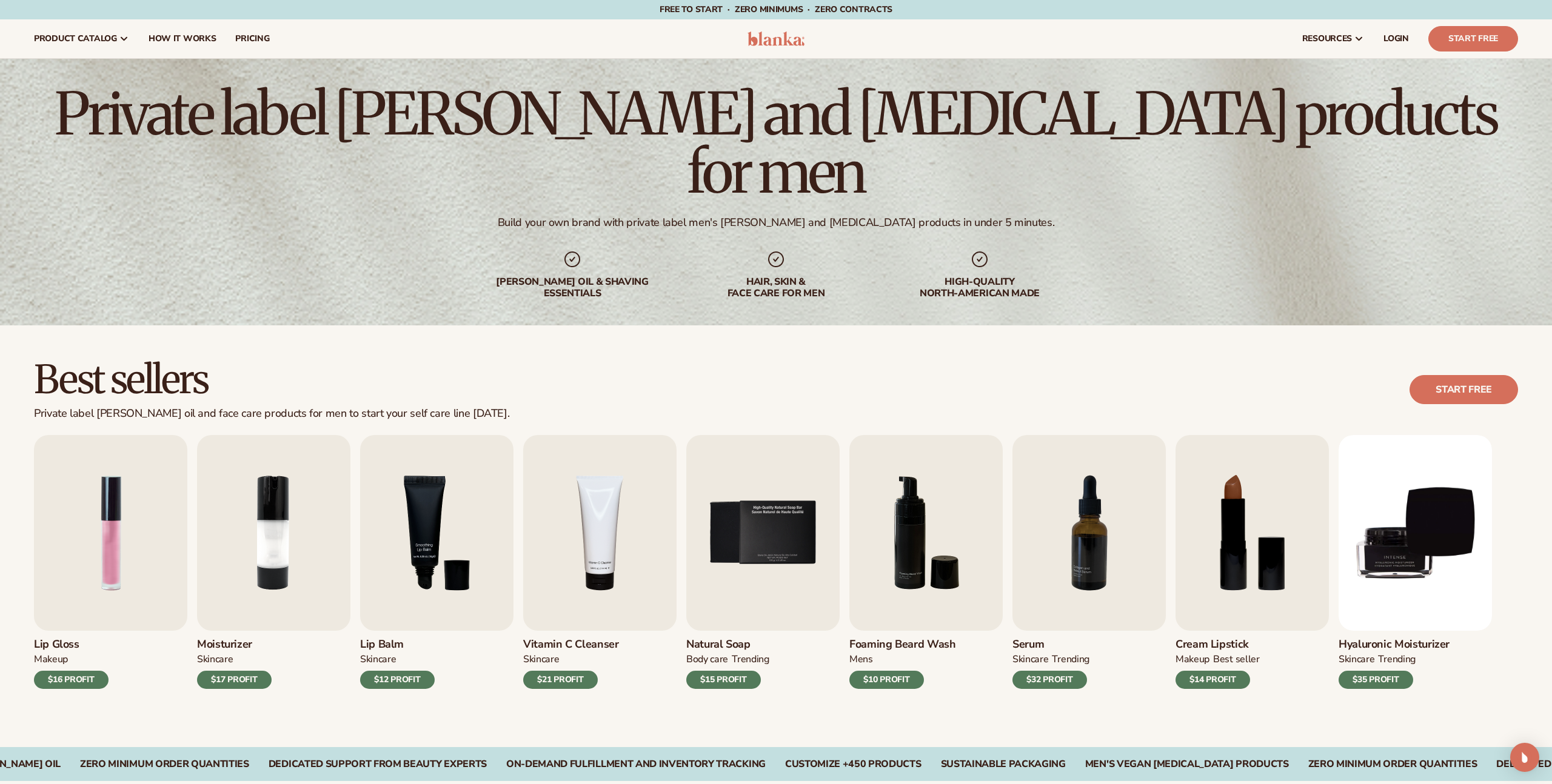
click at [1217, 135] on h1 "Private label beard and skin care products for men" at bounding box center [776, 143] width 1484 height 116
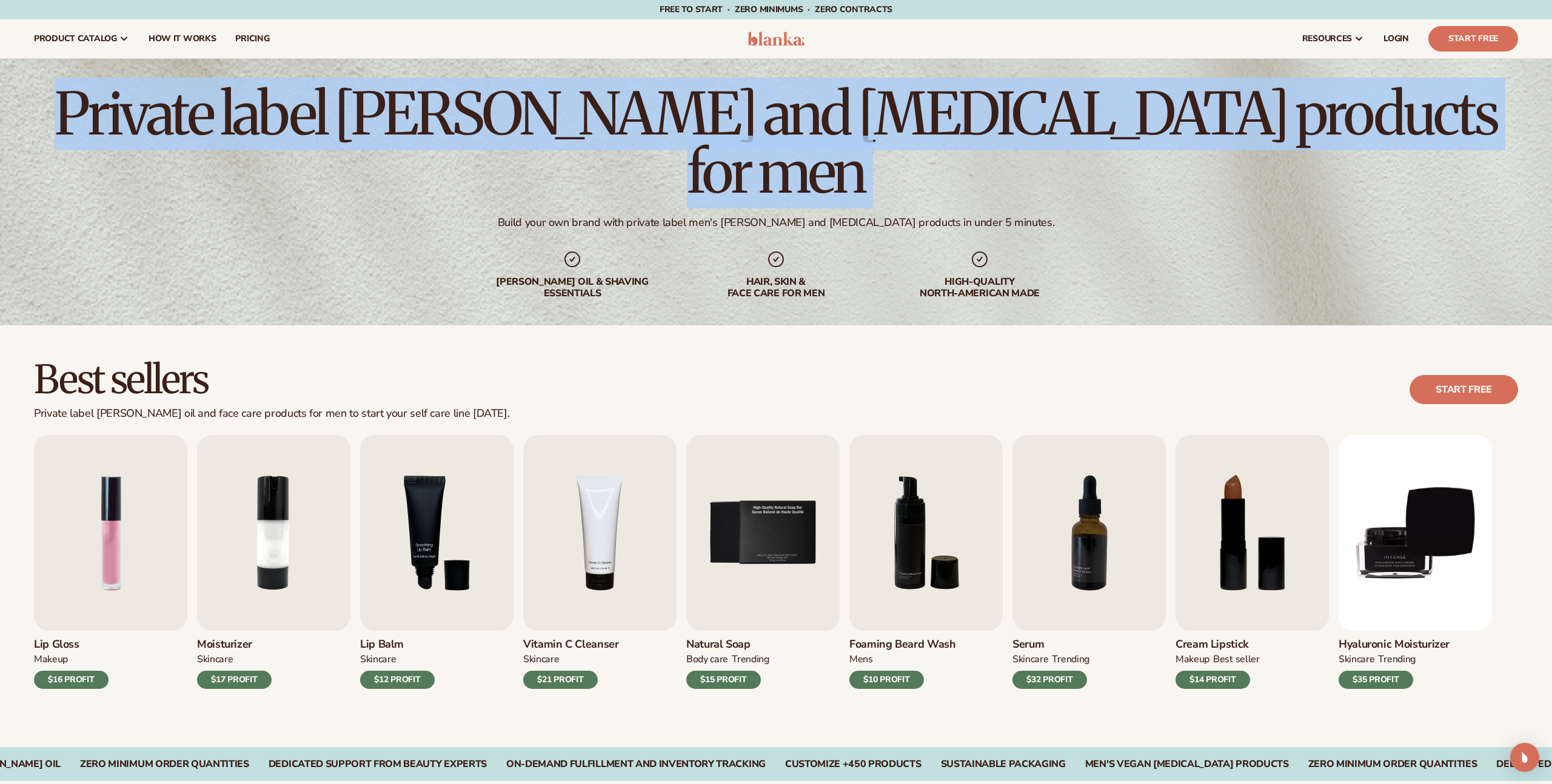
click at [1217, 135] on h1 "Private label beard and skin care products for men" at bounding box center [776, 143] width 1484 height 116
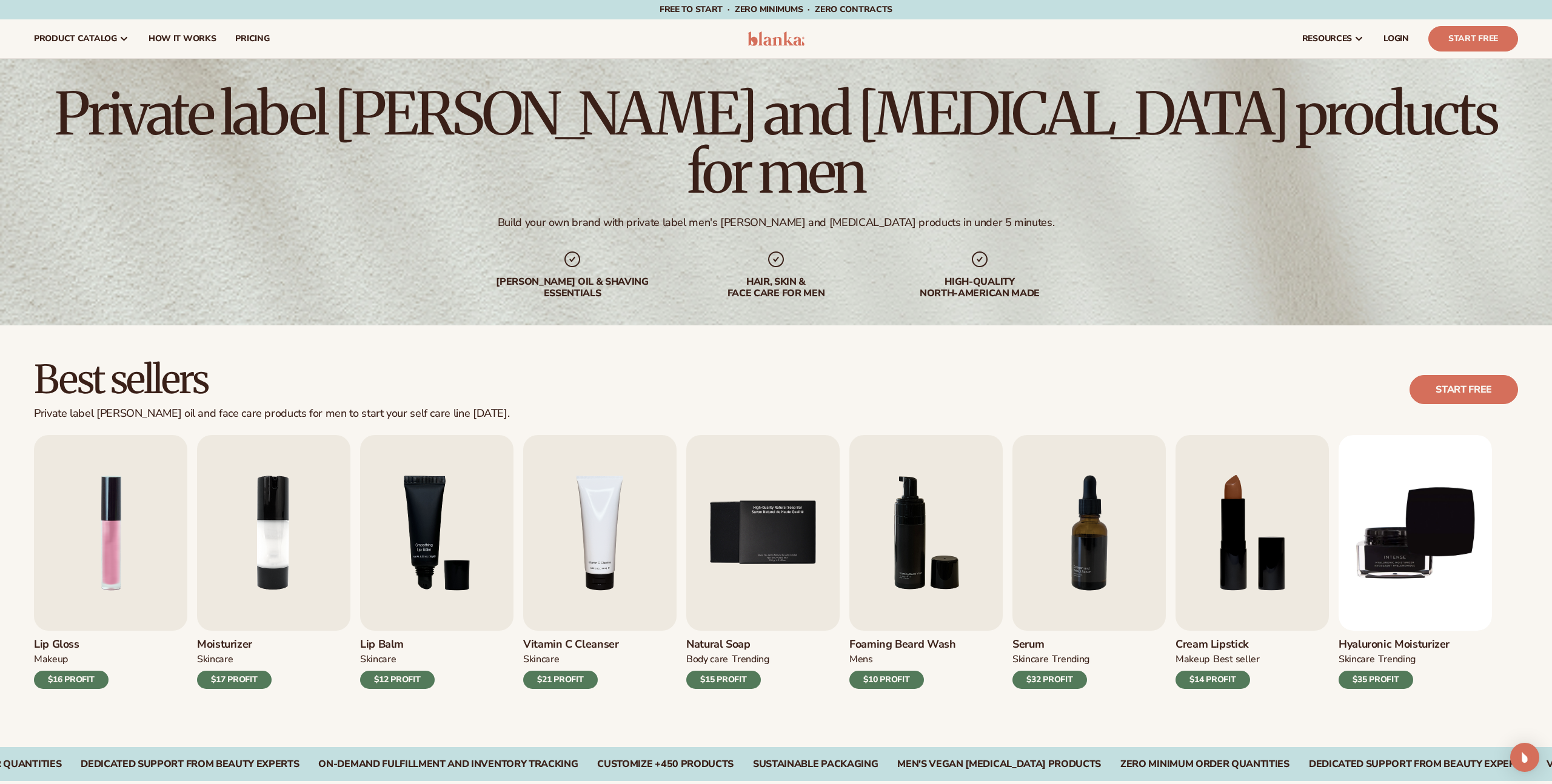
click at [760, 378] on div "Best sellers Private label beard oil and face care products for men to start yo…" at bounding box center [776, 390] width 1484 height 61
click at [770, 343] on div "Best sellers Private label beard oil and face care products for men to start yo…" at bounding box center [776, 536] width 1552 height 422
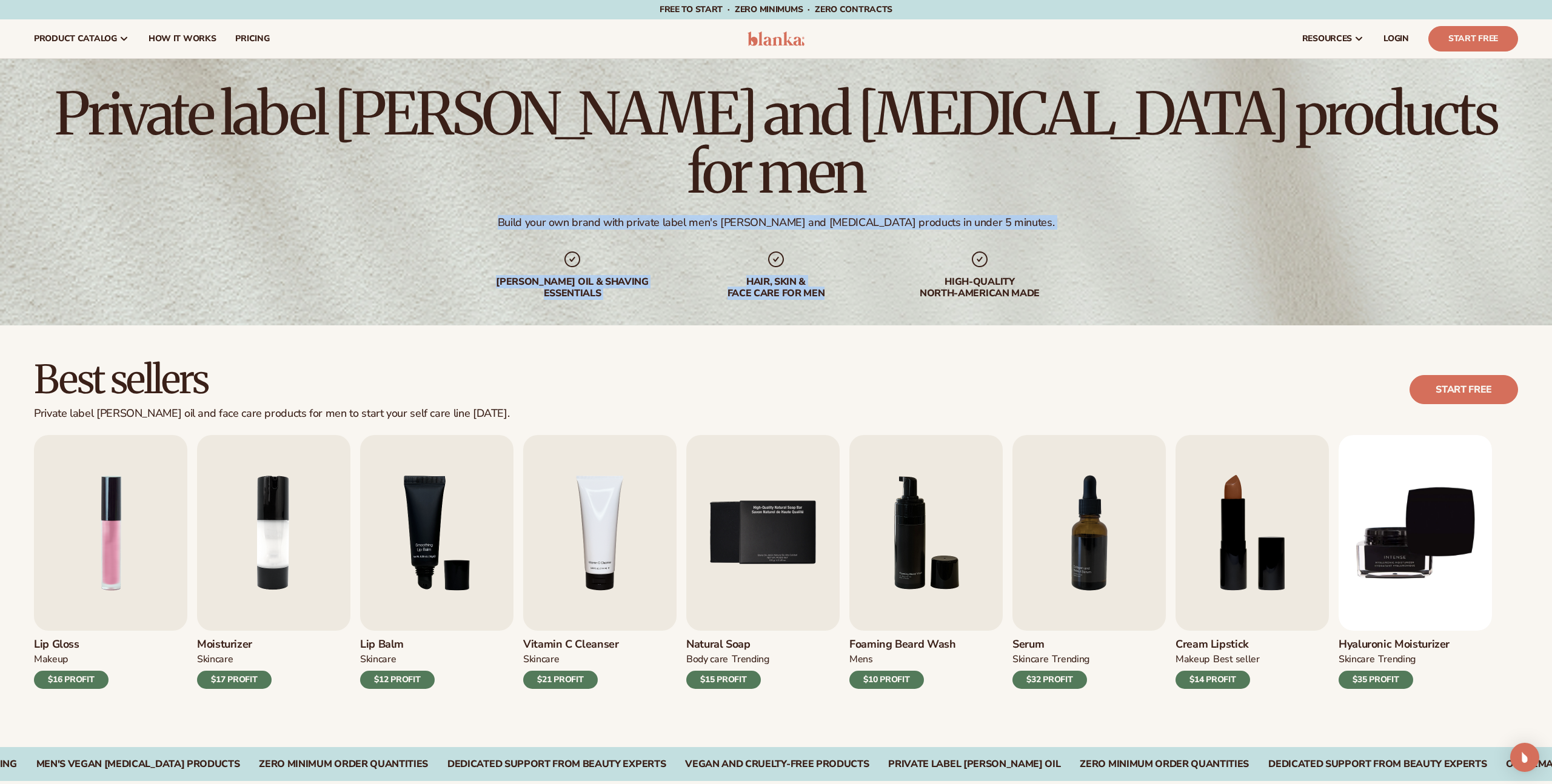
drag, startPoint x: 547, startPoint y: 193, endPoint x: 831, endPoint y: 264, distance: 292.7
click at [831, 264] on div "Private label beard and skin care products for men Build your own brand with pr…" at bounding box center [776, 192] width 1552 height 266
click at [821, 276] on div "hair, skin & face care for men" at bounding box center [776, 287] width 155 height 23
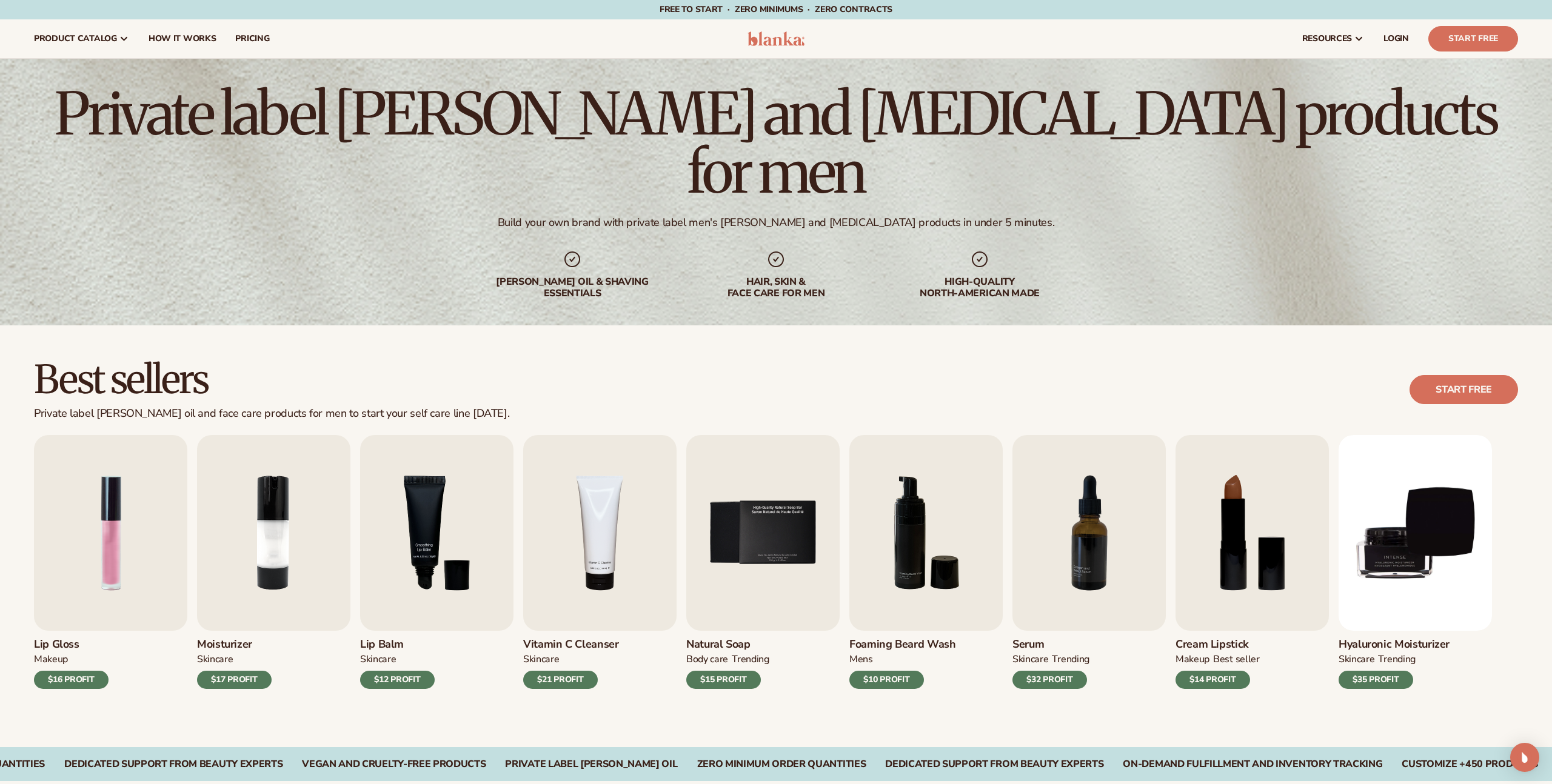
click at [782, 349] on div "Best sellers Private label beard oil and face care products for men to start yo…" at bounding box center [776, 536] width 1552 height 422
click at [282, 522] on img "2 / 9" at bounding box center [274, 532] width 153 height 195
click at [593, 400] on div "Best sellers Private label beard oil and face care products for men to start yo…" at bounding box center [776, 390] width 1484 height 61
click at [939, 404] on div "Best sellers Private label beard oil and face care products for men to start yo…" at bounding box center [776, 390] width 1484 height 61
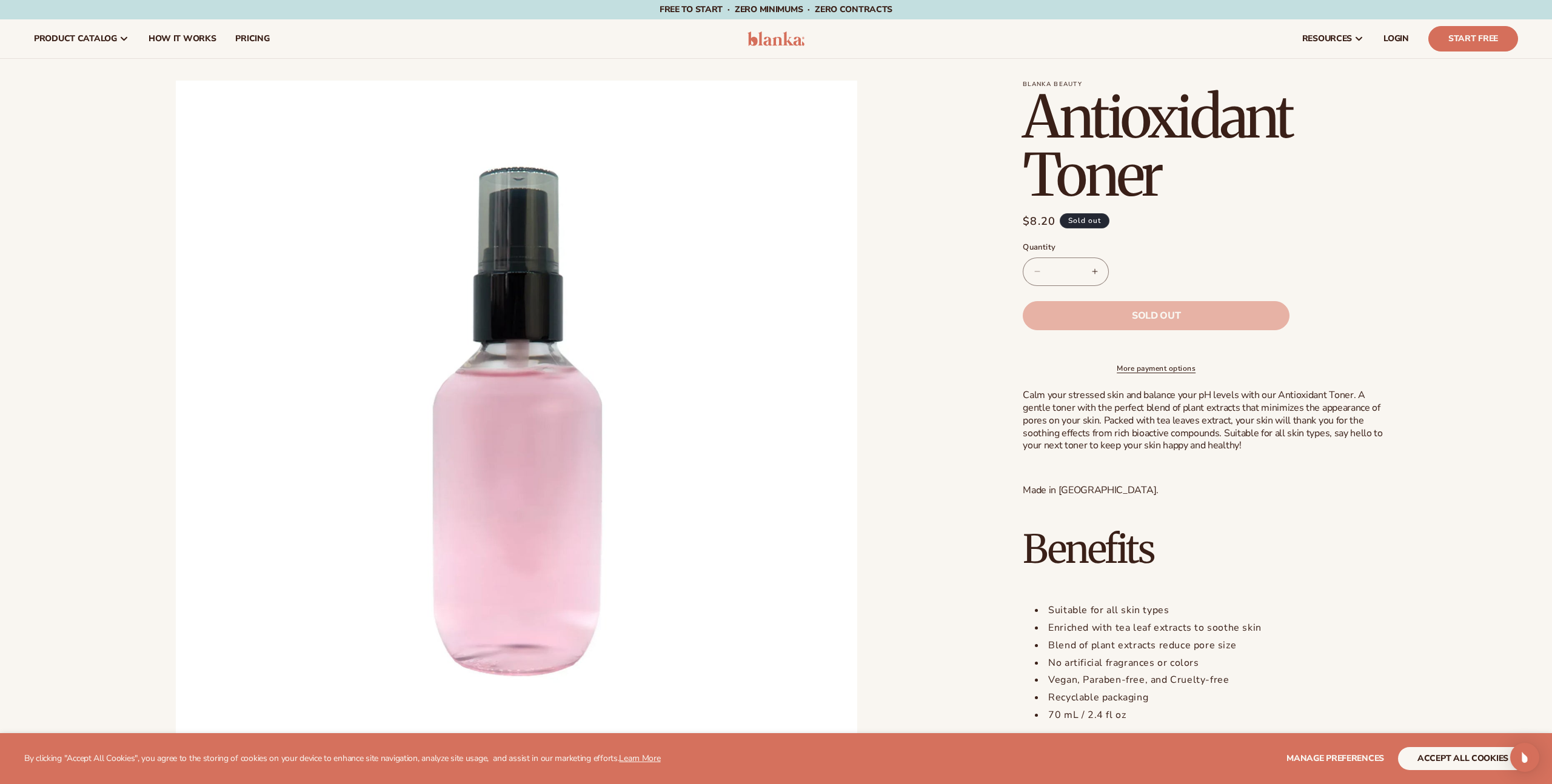
click at [974, 434] on li "Open media 1 in modal" at bounding box center [516, 421] width 965 height 681
click at [1110, 424] on span "Calm your stressed skin and balance your pH levels with our Antioxidant Toner. …" at bounding box center [1203, 420] width 360 height 64
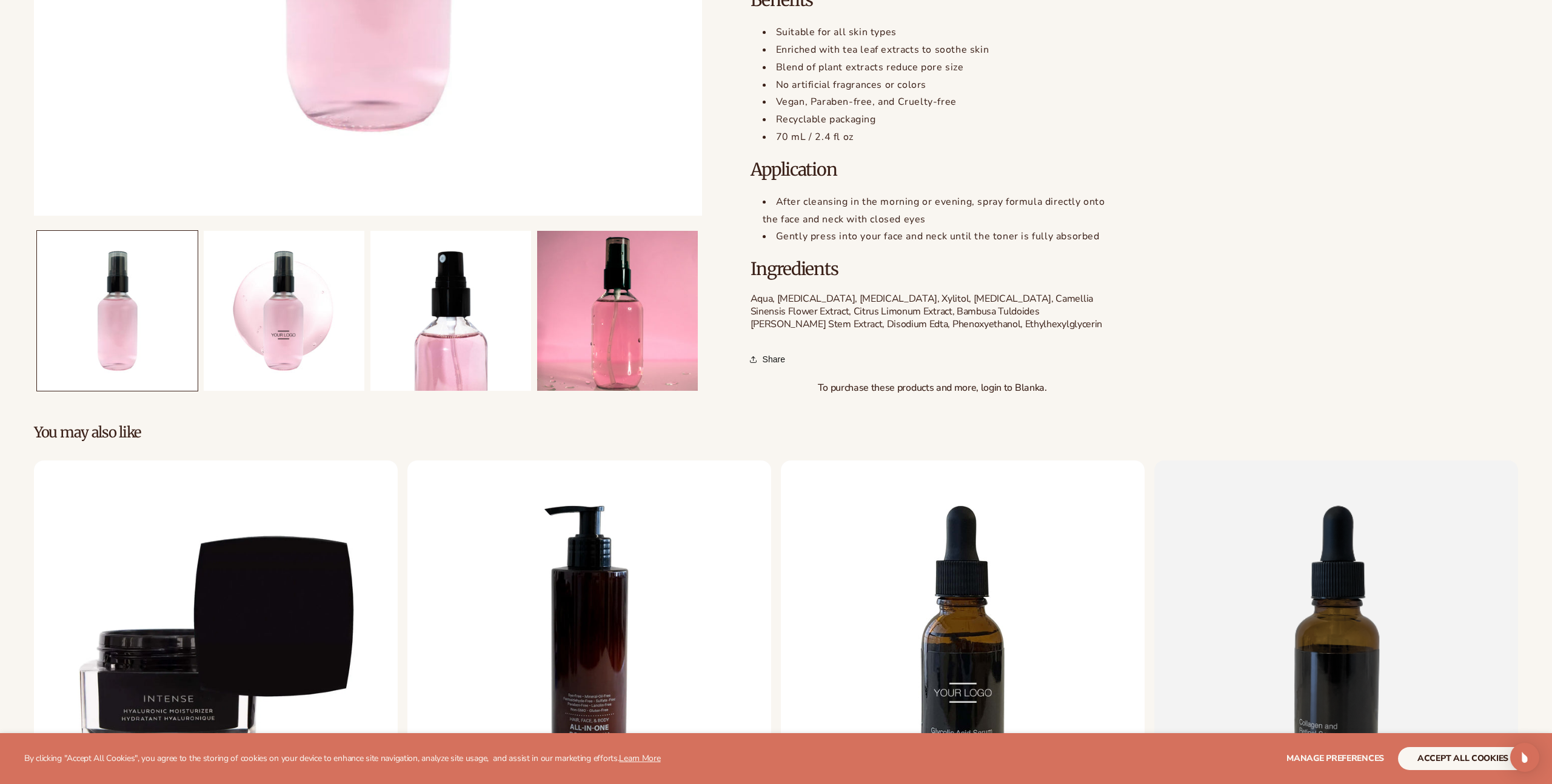
click at [317, 392] on ul "Gallery Viewer" at bounding box center [368, 310] width 668 height 167
click at [282, 334] on button "Load image 2 in gallery view" at bounding box center [283, 310] width 160 height 160
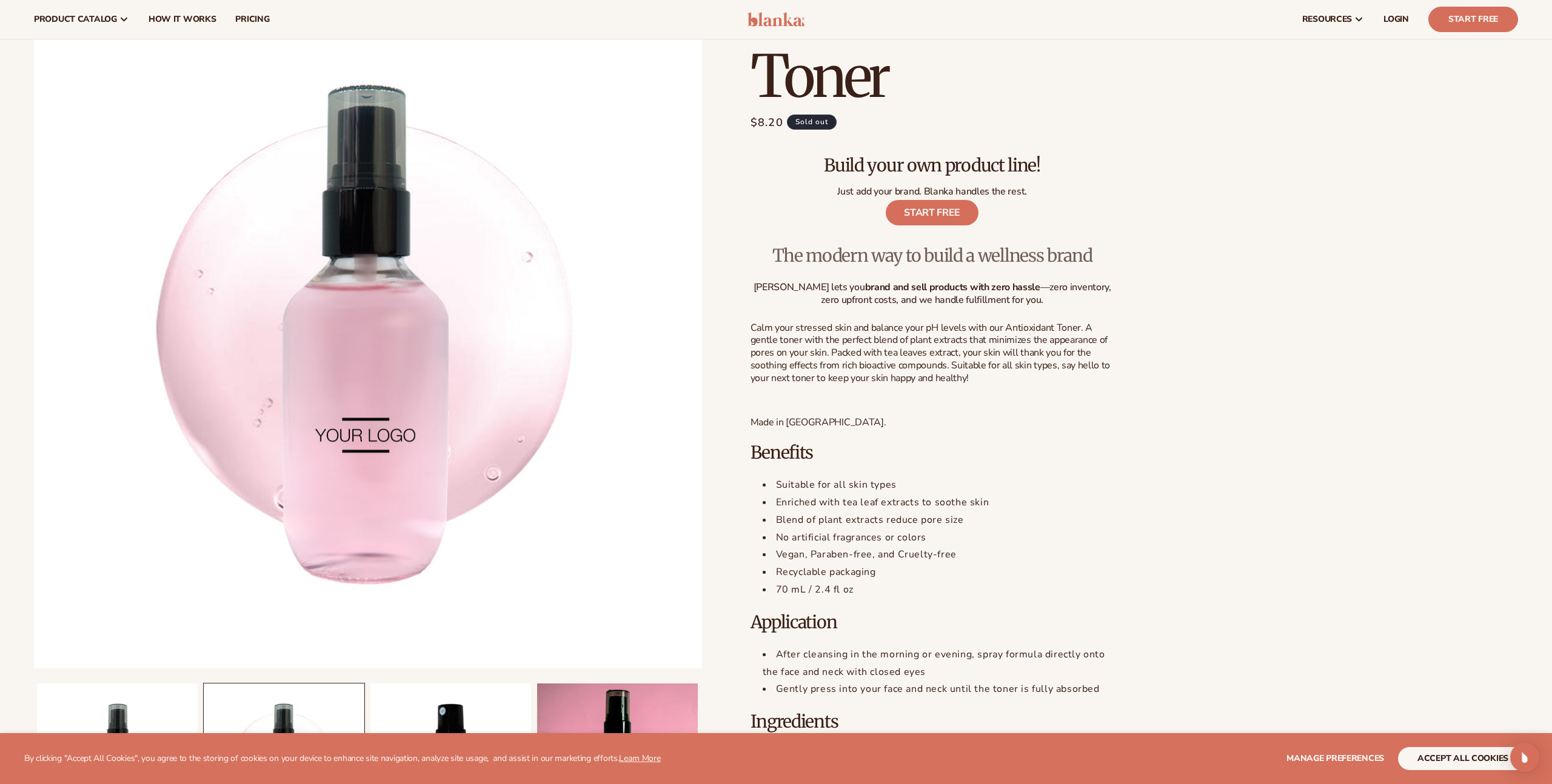
scroll to position [85, 0]
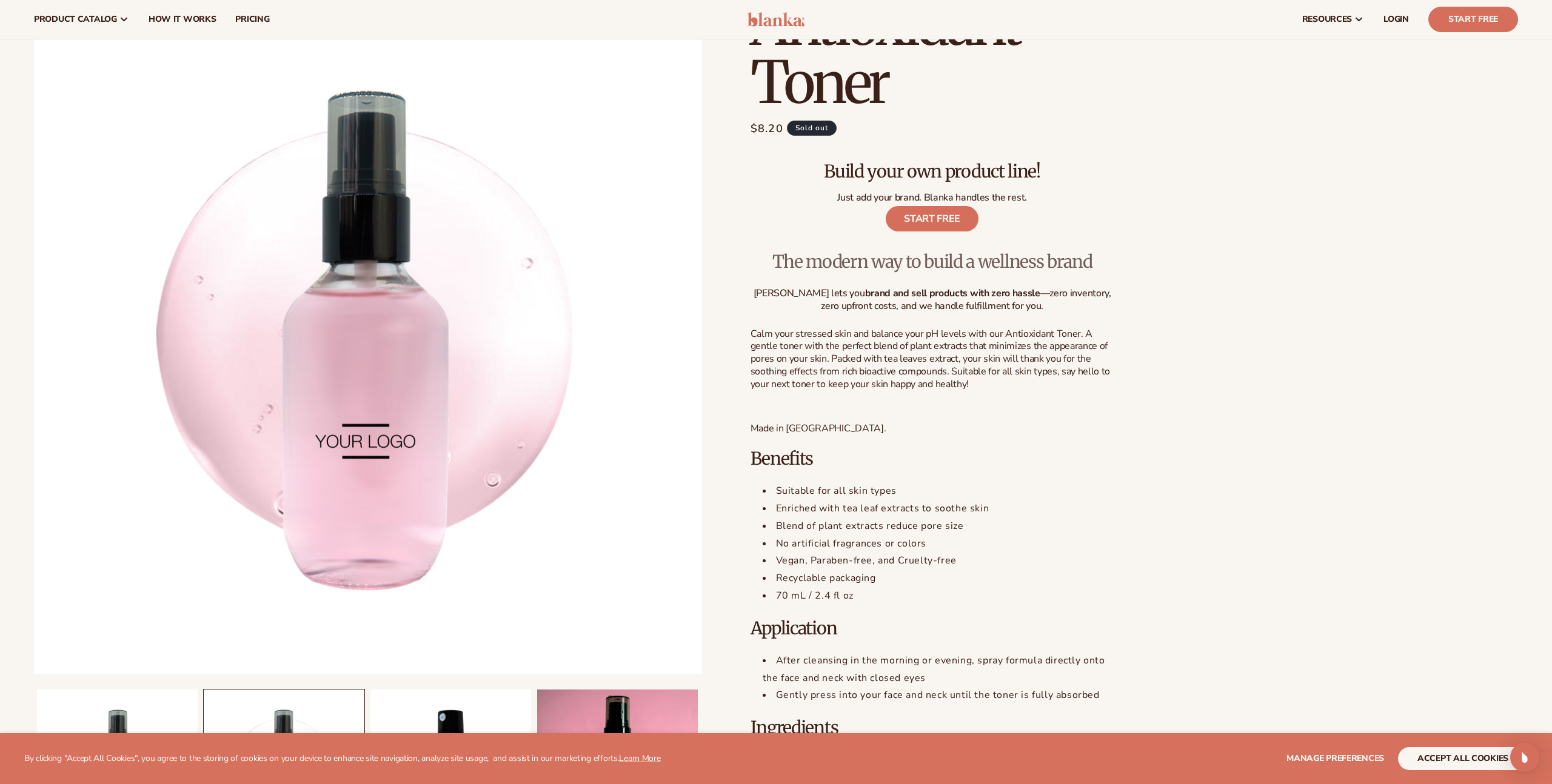
click at [34, 674] on button "Open media 2 in modal" at bounding box center [34, 674] width 0 height 0
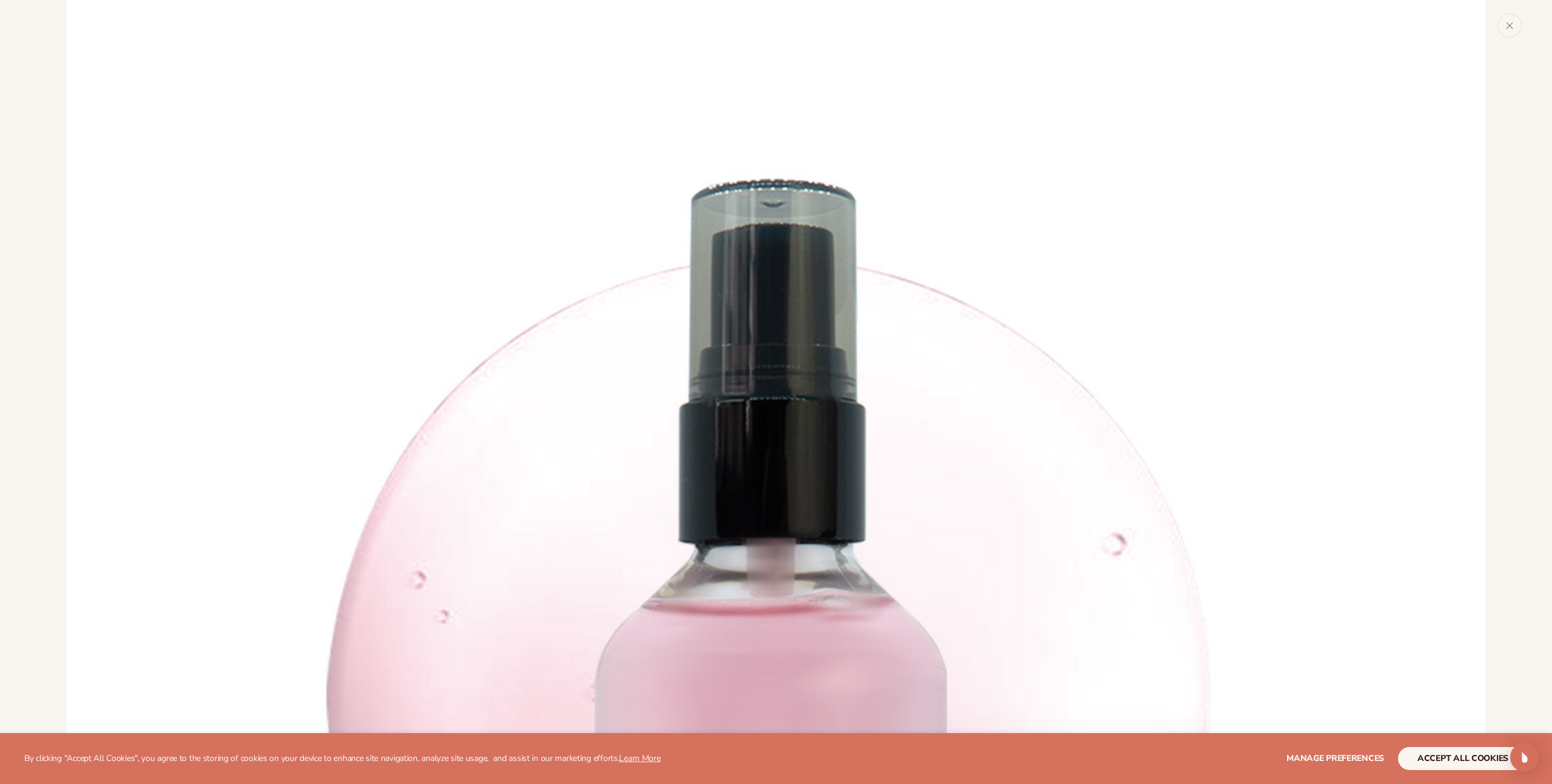
click at [1048, 397] on img "Media gallery" at bounding box center [776, 709] width 1419 height 1418
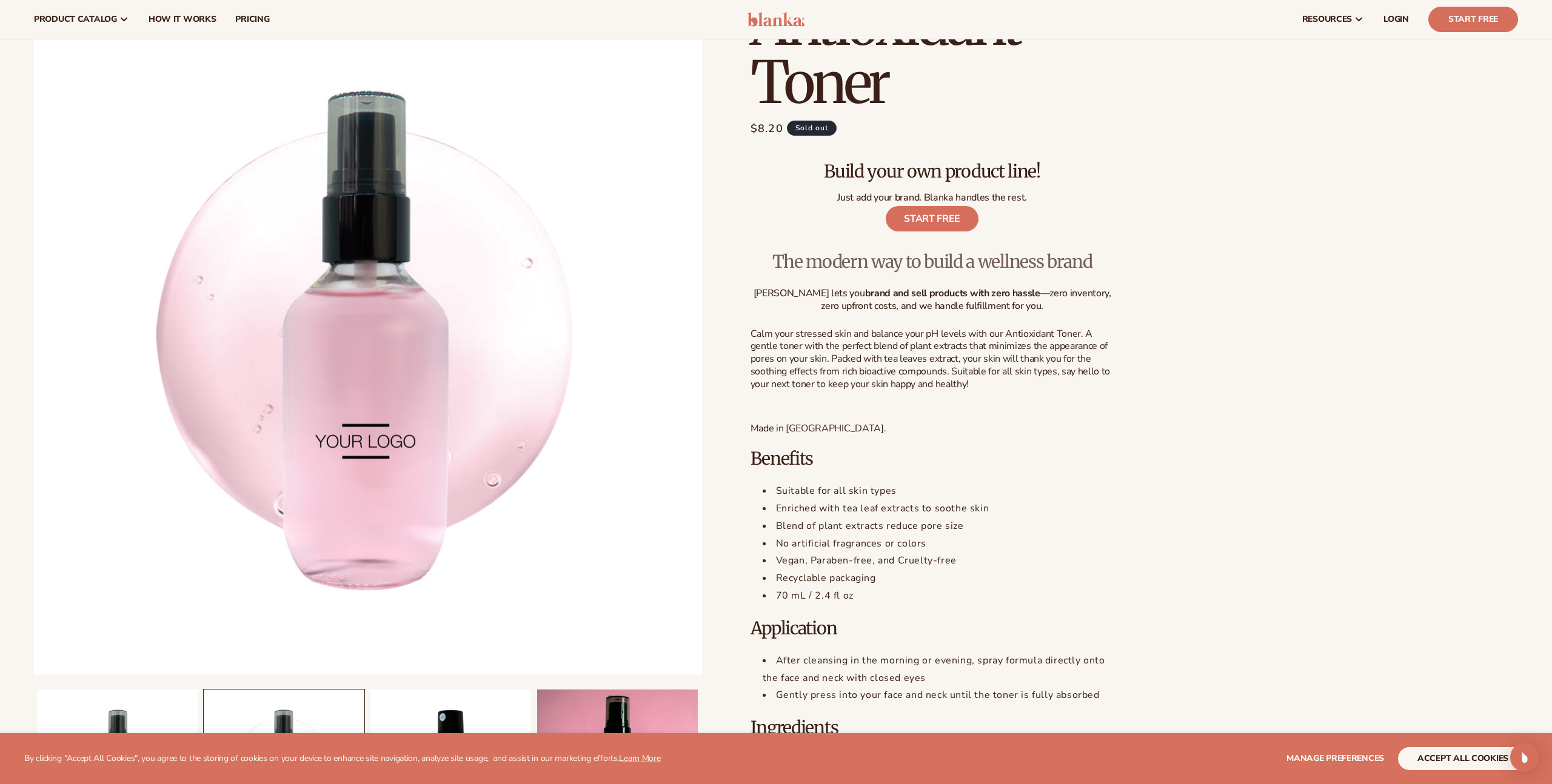
click at [950, 309] on p "Blanka lets you brand and sell products with zero hassle —zero inventory, zero …" at bounding box center [933, 300] width 364 height 26
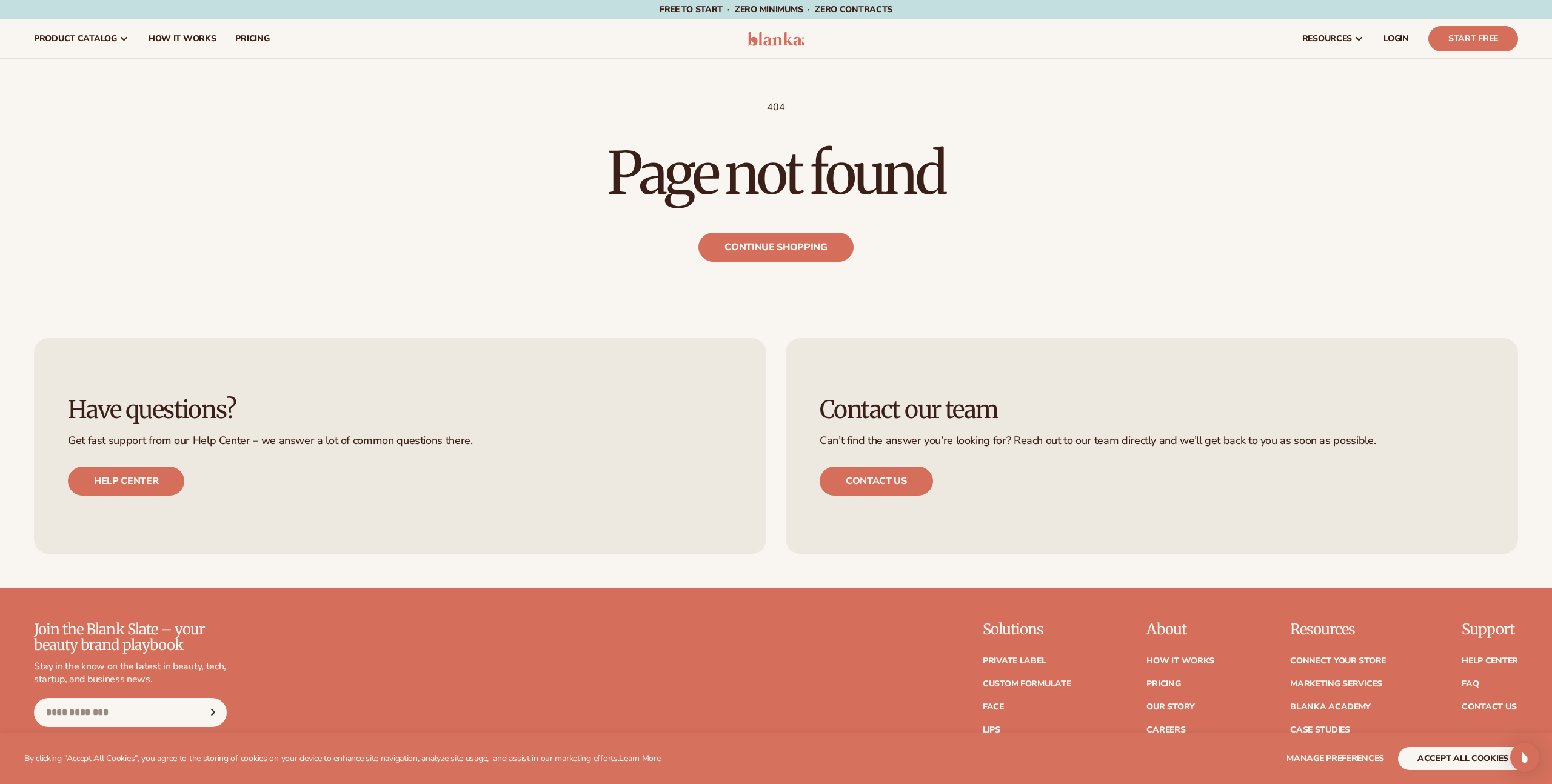
click at [772, 266] on main "404 Page not found Continue shopping" at bounding box center [776, 182] width 1552 height 246
click at [776, 256] on link "Continue shopping" at bounding box center [776, 247] width 155 height 29
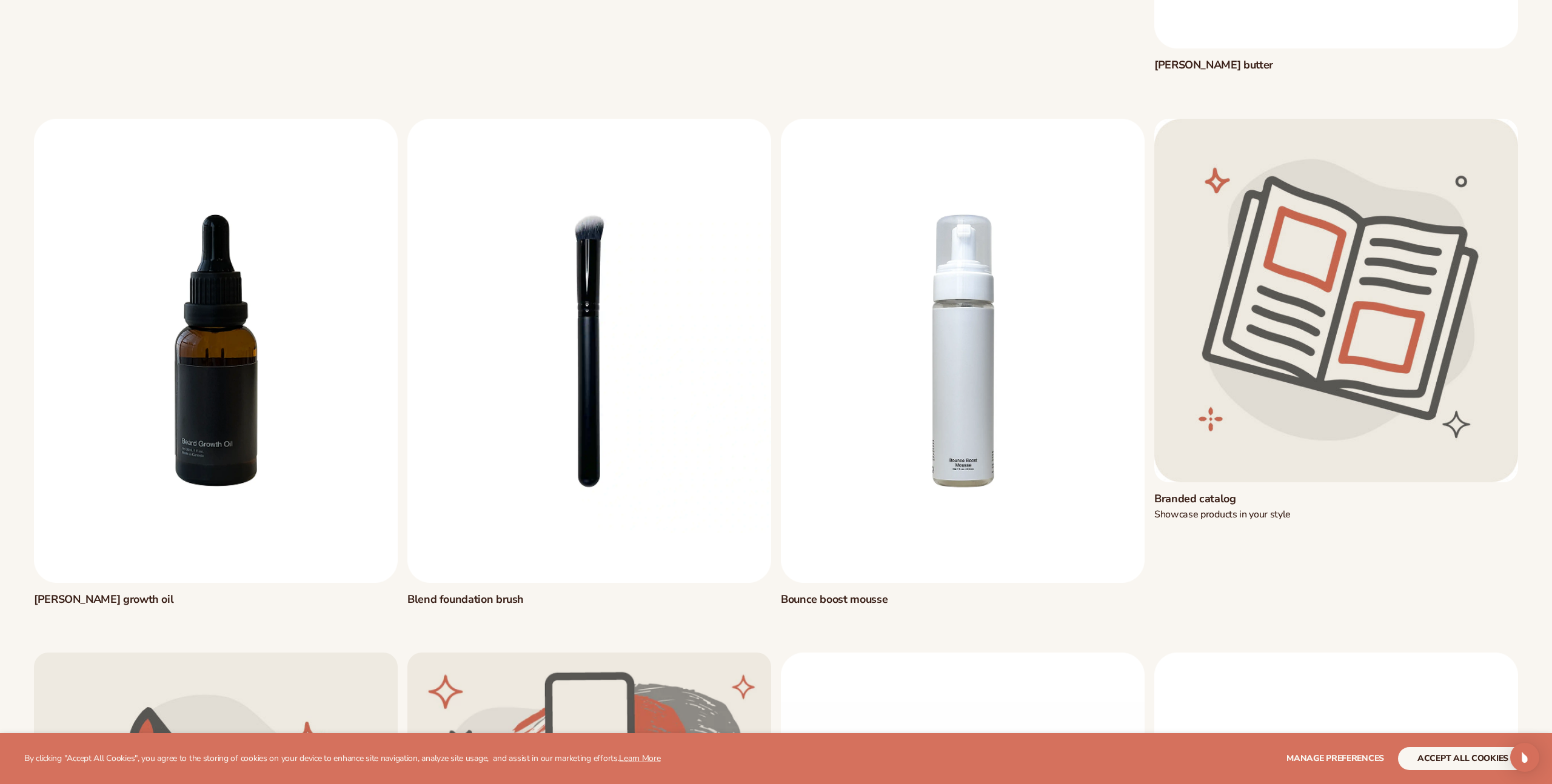
scroll to position [612, 0]
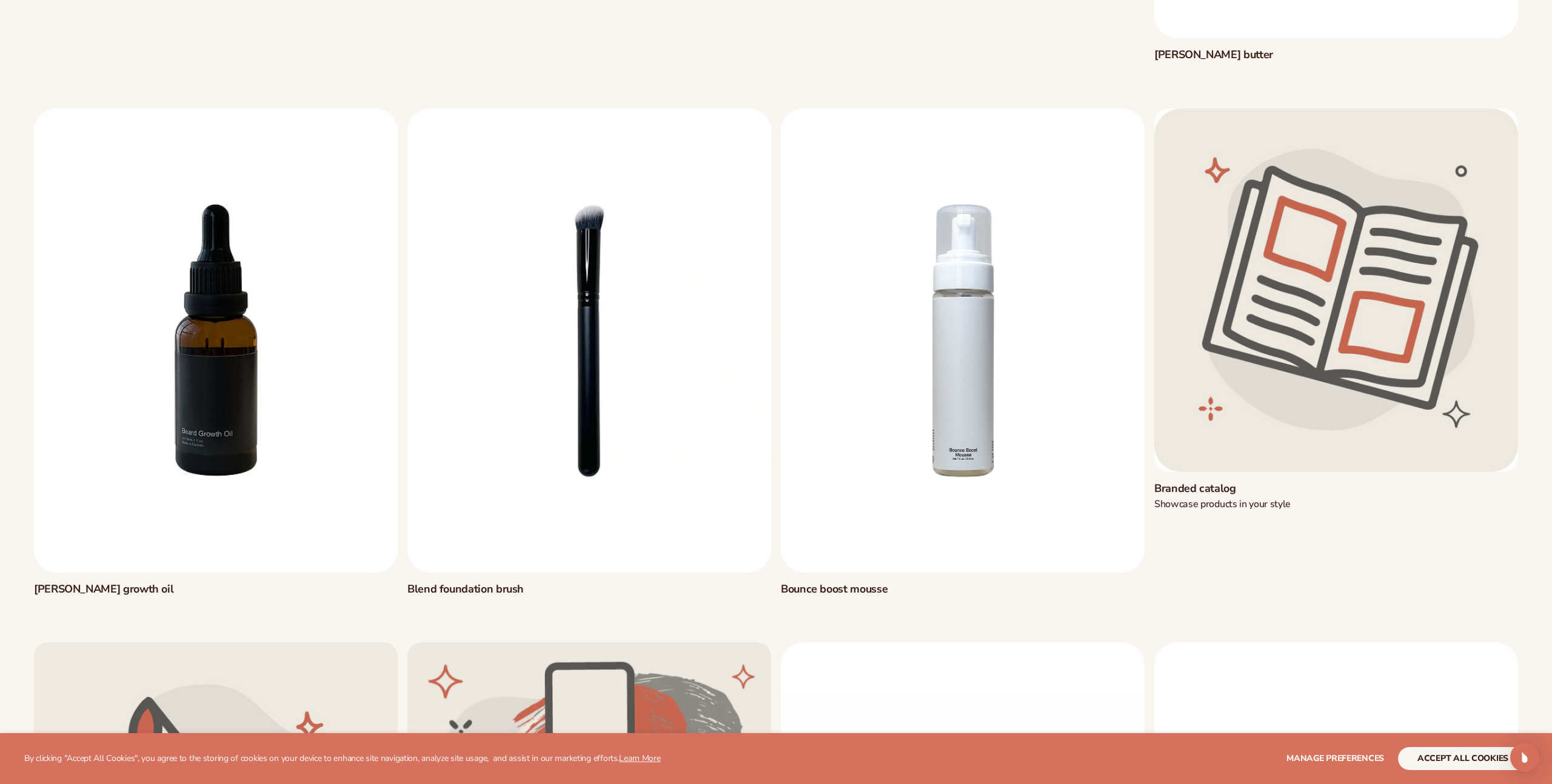
click at [610, 582] on link "Blend foundation brush" at bounding box center [590, 589] width 364 height 14
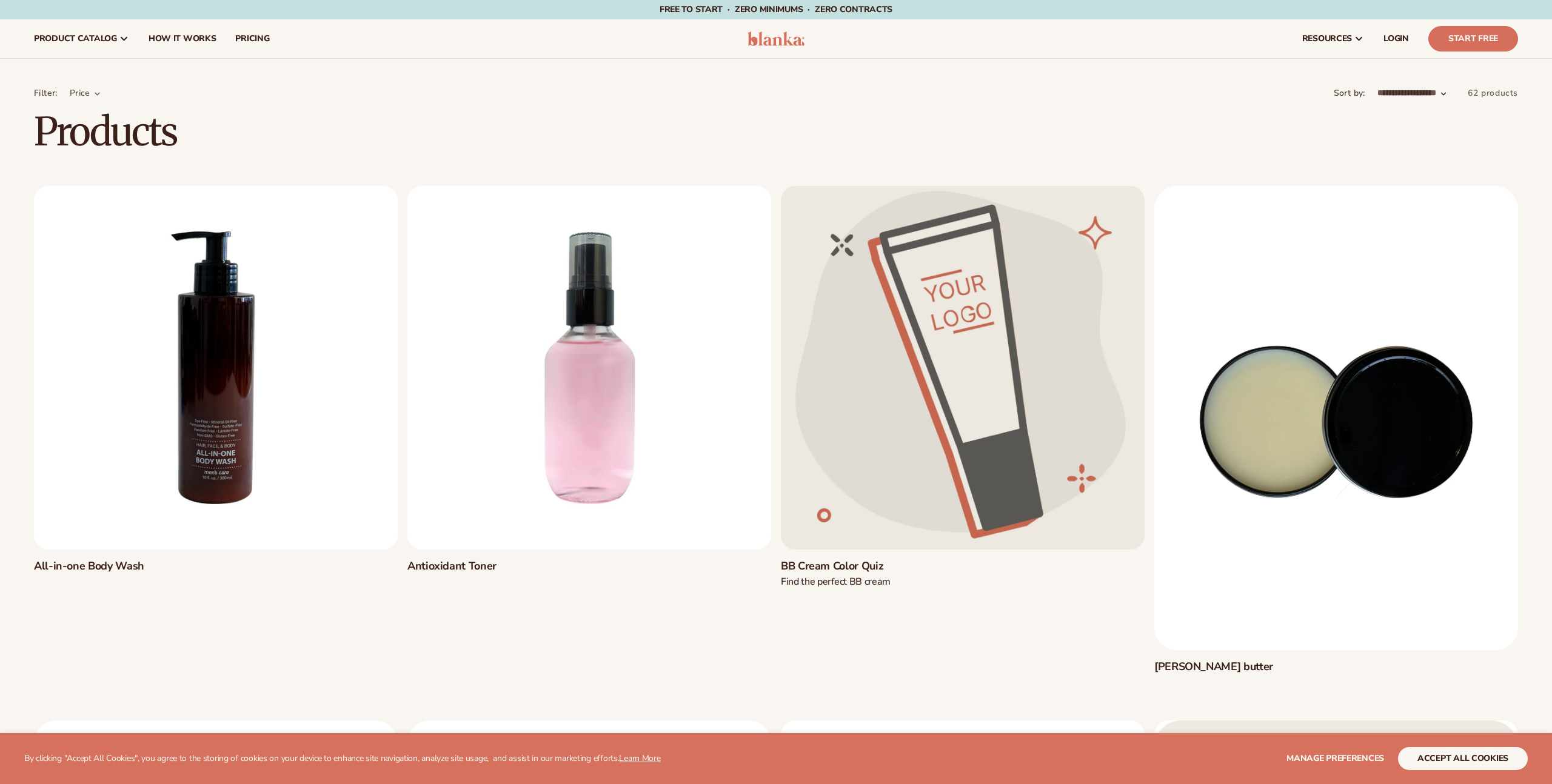
scroll to position [612, 0]
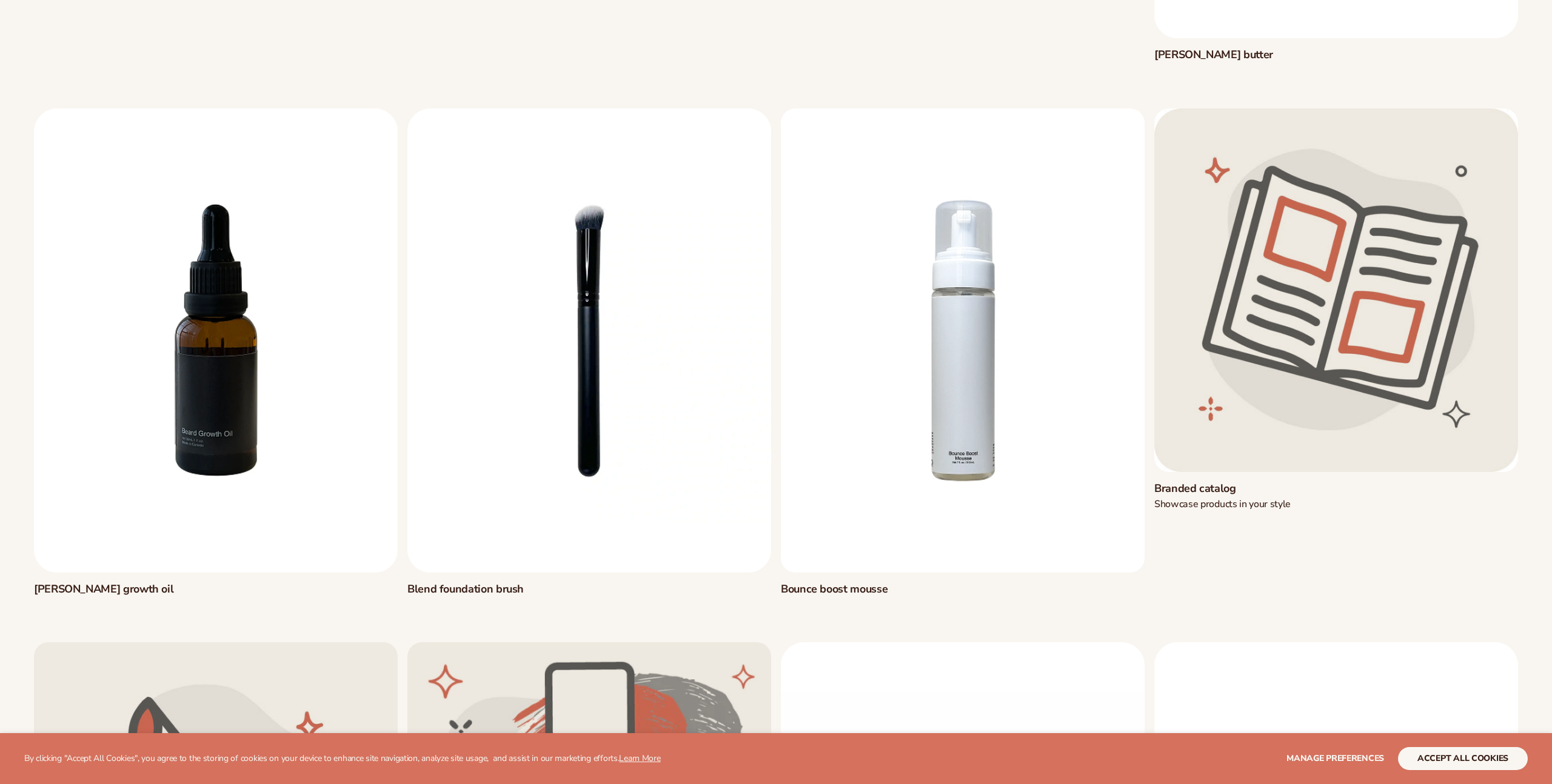
click at [960, 582] on link "Bounce boost mousse" at bounding box center [963, 589] width 364 height 14
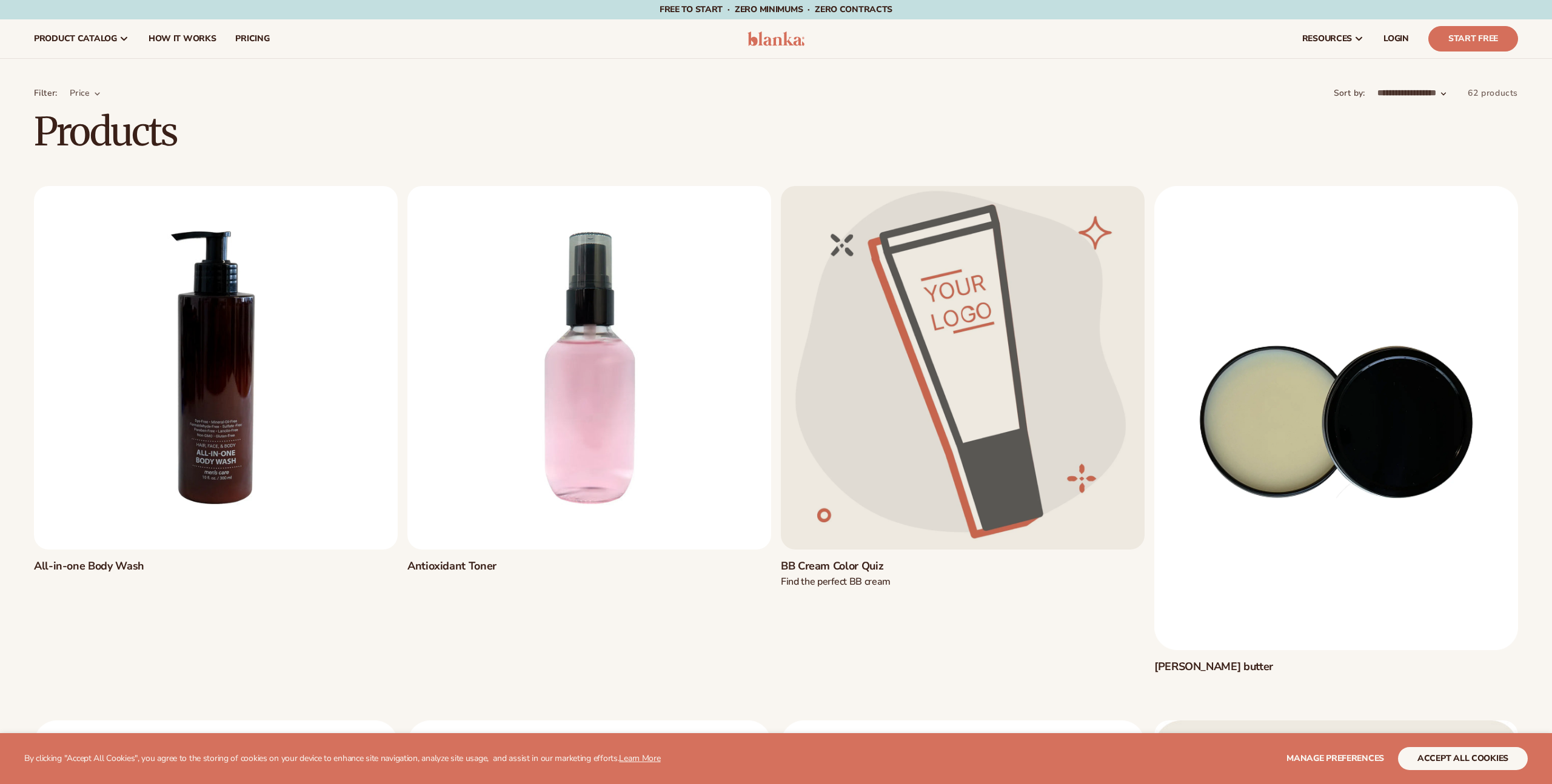
scroll to position [612, 0]
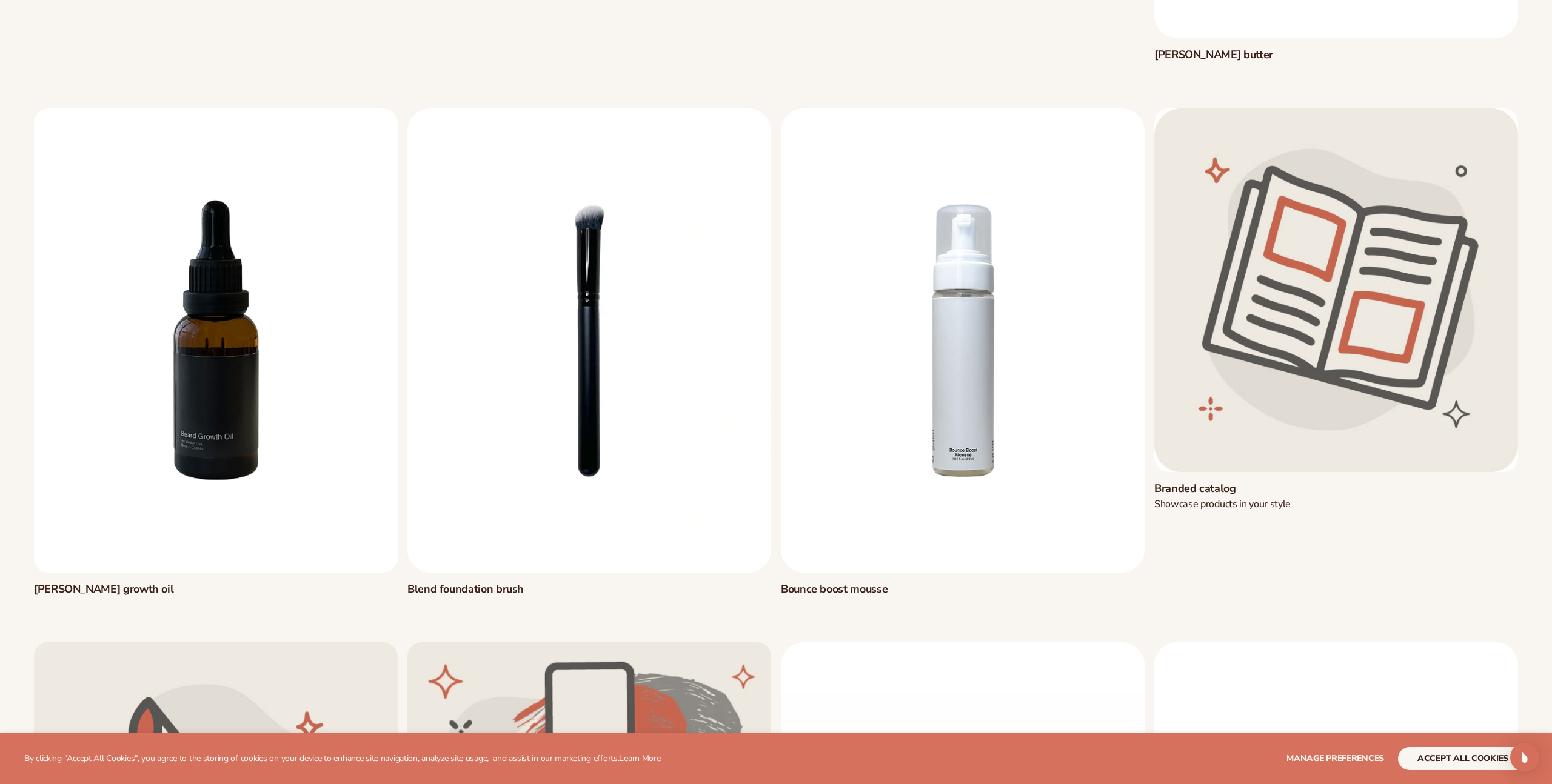
click at [199, 582] on link "[PERSON_NAME] growth oil" at bounding box center [216, 589] width 364 height 14
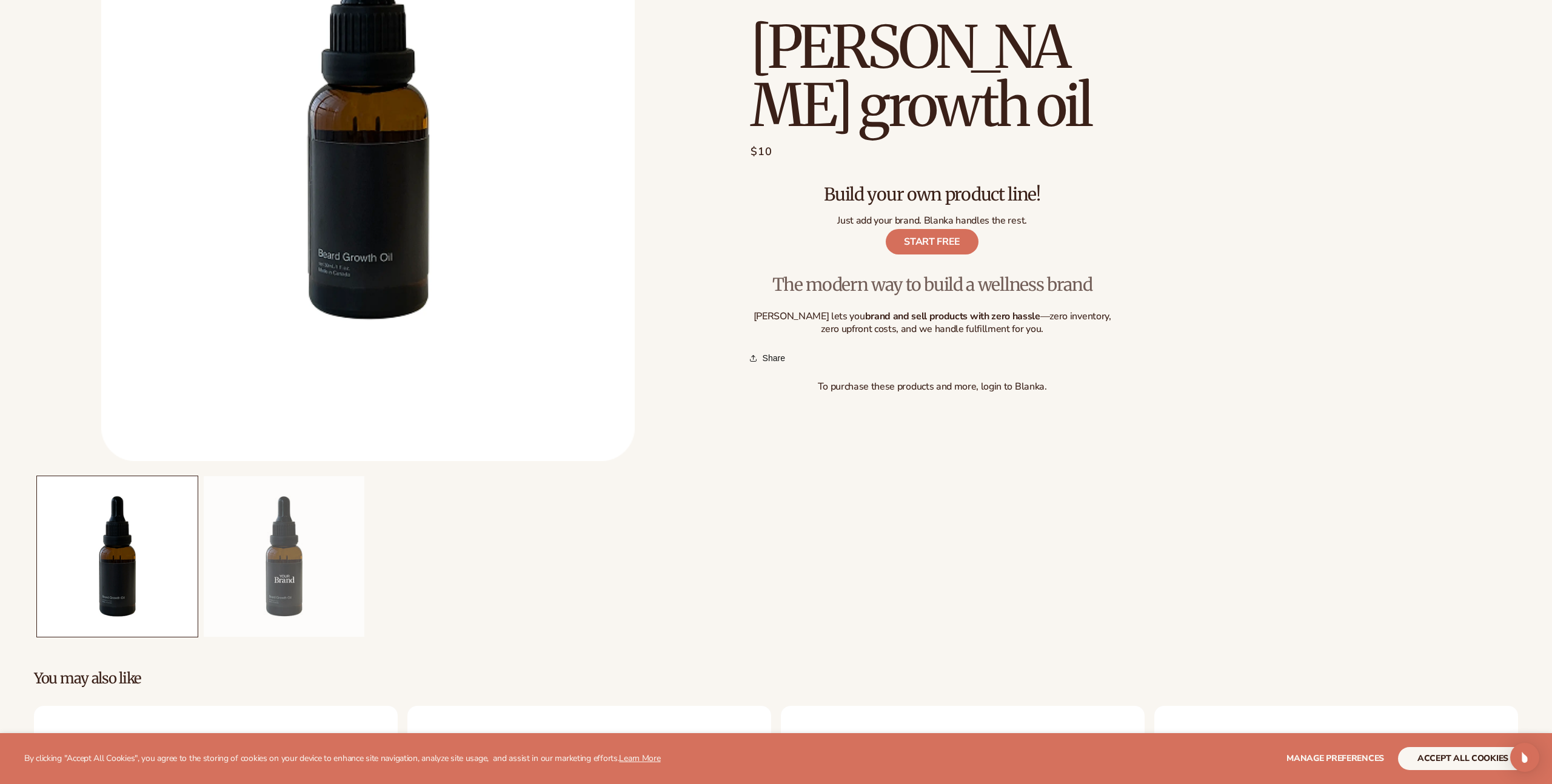
click at [271, 516] on button "Load image 2 in gallery view" at bounding box center [283, 556] width 160 height 160
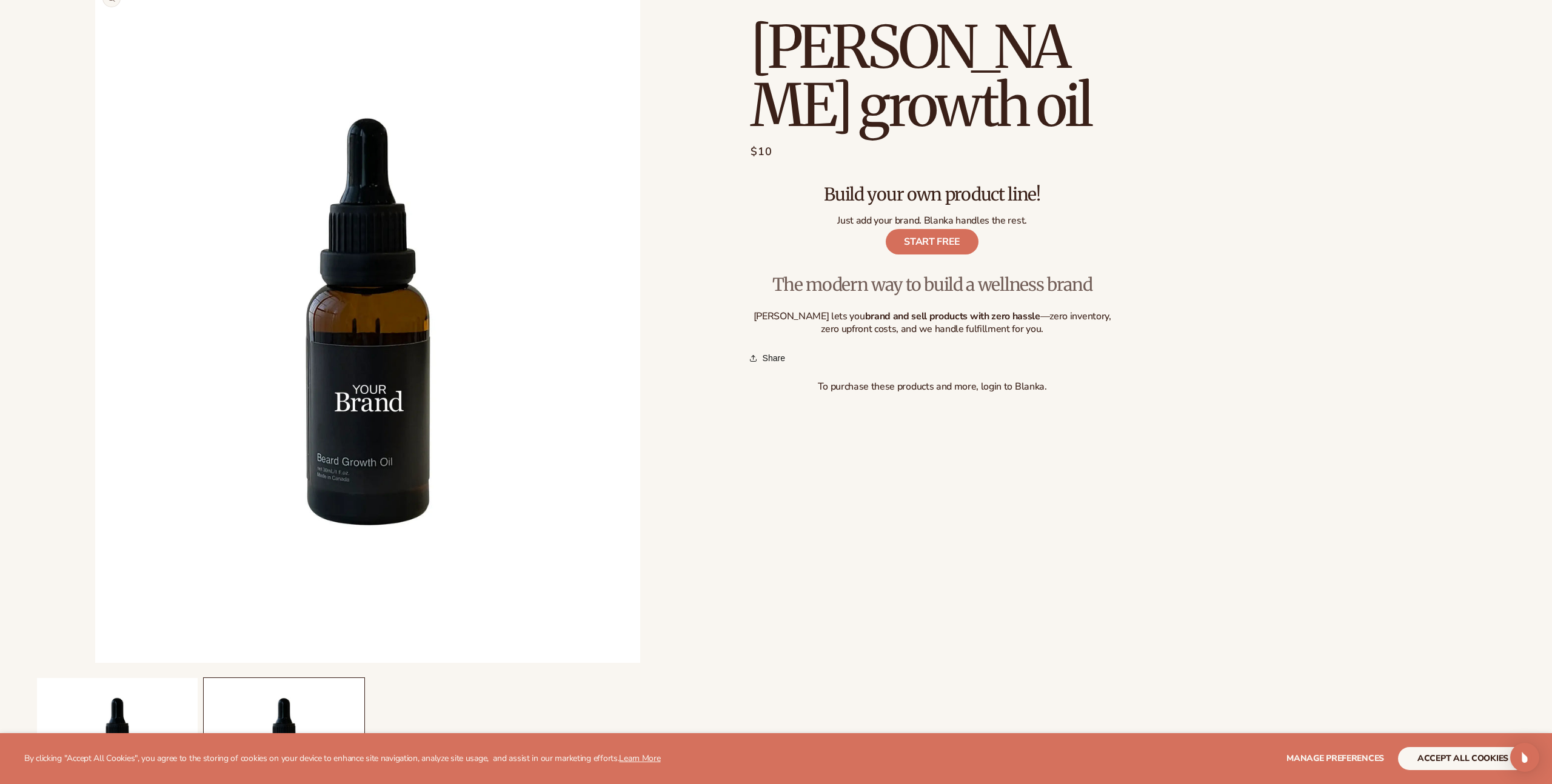
scroll to position [81, 0]
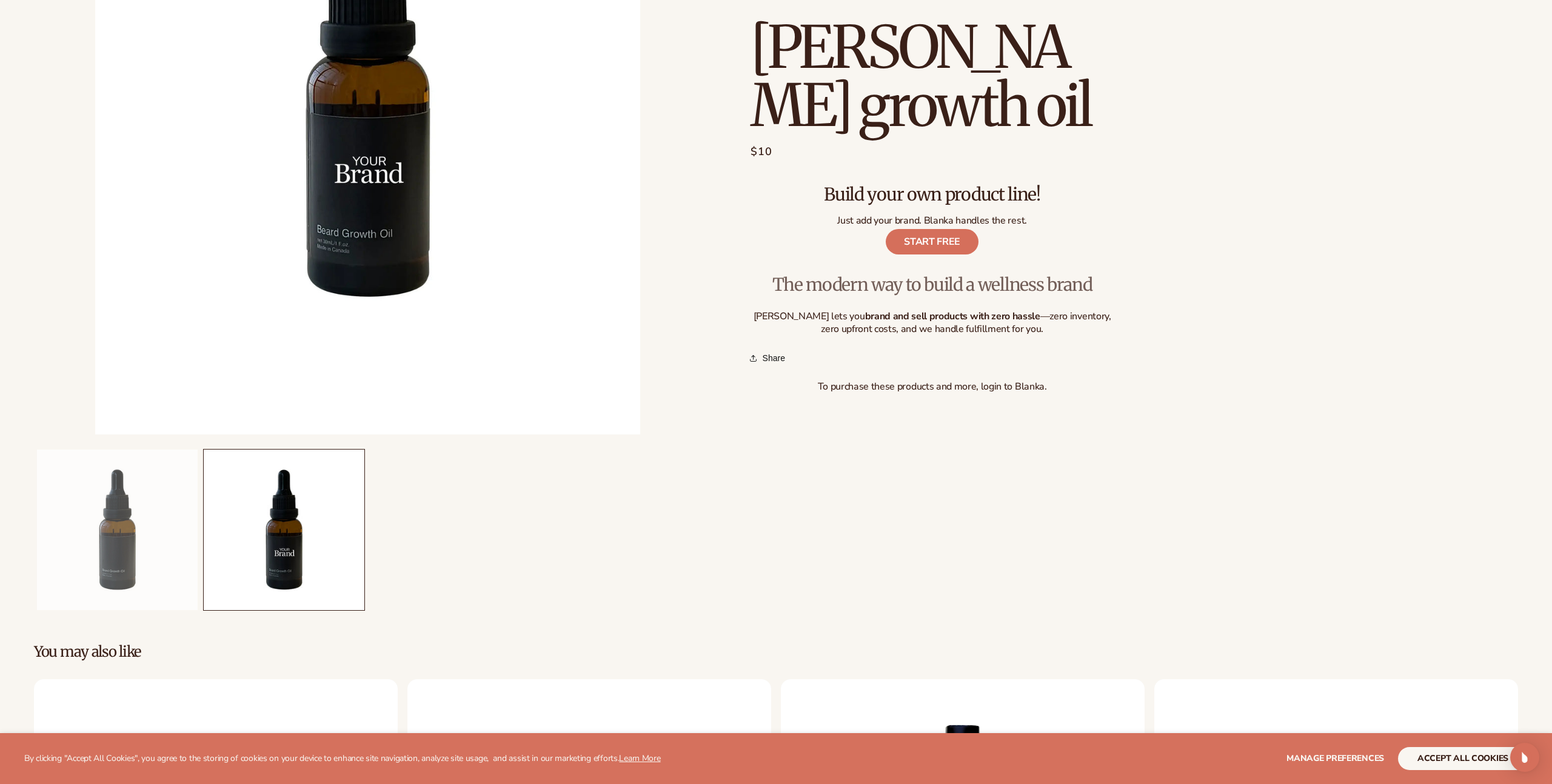
click at [144, 549] on button "Load image 1 in gallery view" at bounding box center [116, 530] width 160 height 160
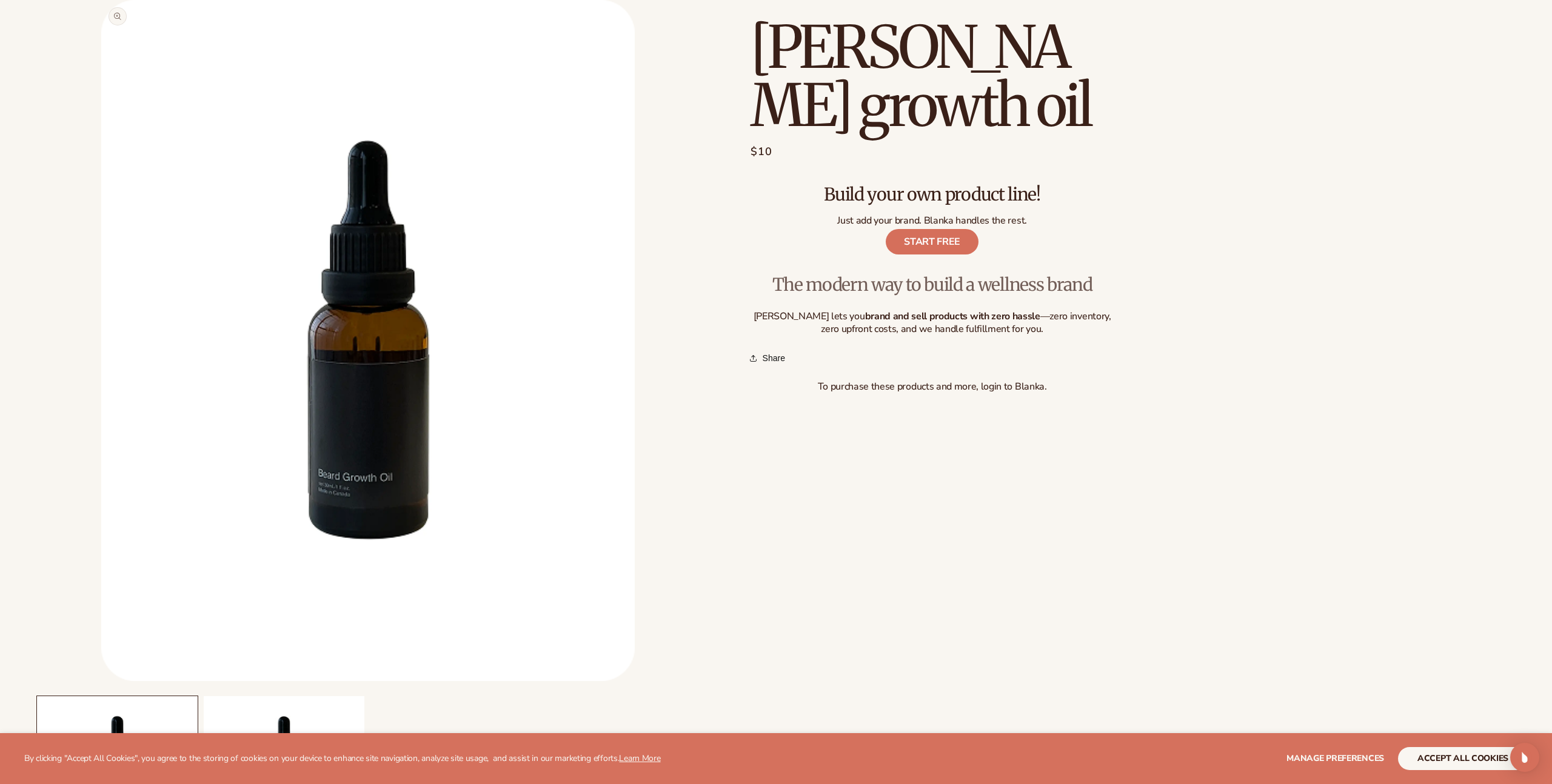
click at [101, 681] on button "Open media 1 in modal" at bounding box center [101, 681] width 0 height 0
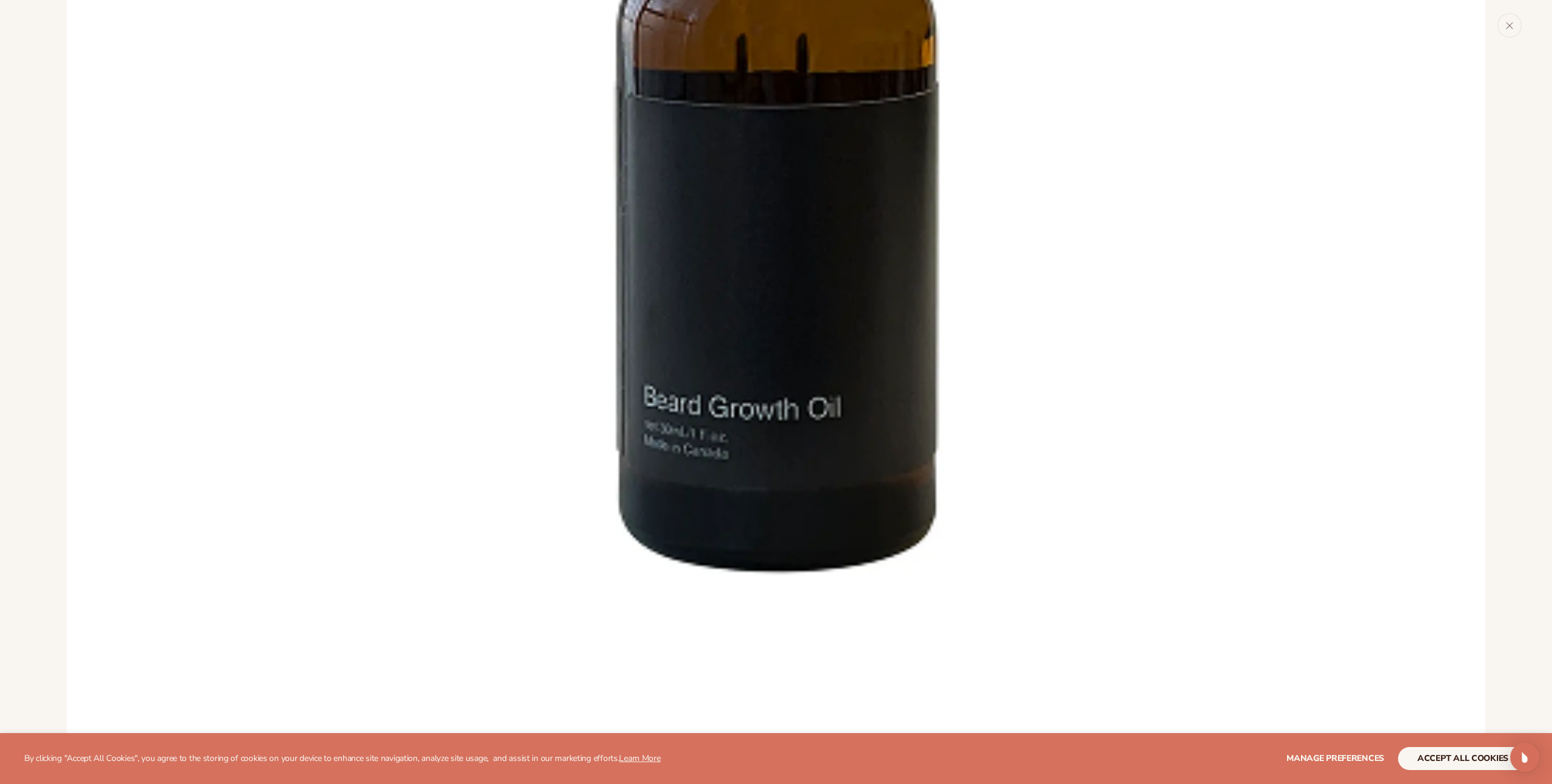
scroll to position [1050, 0]
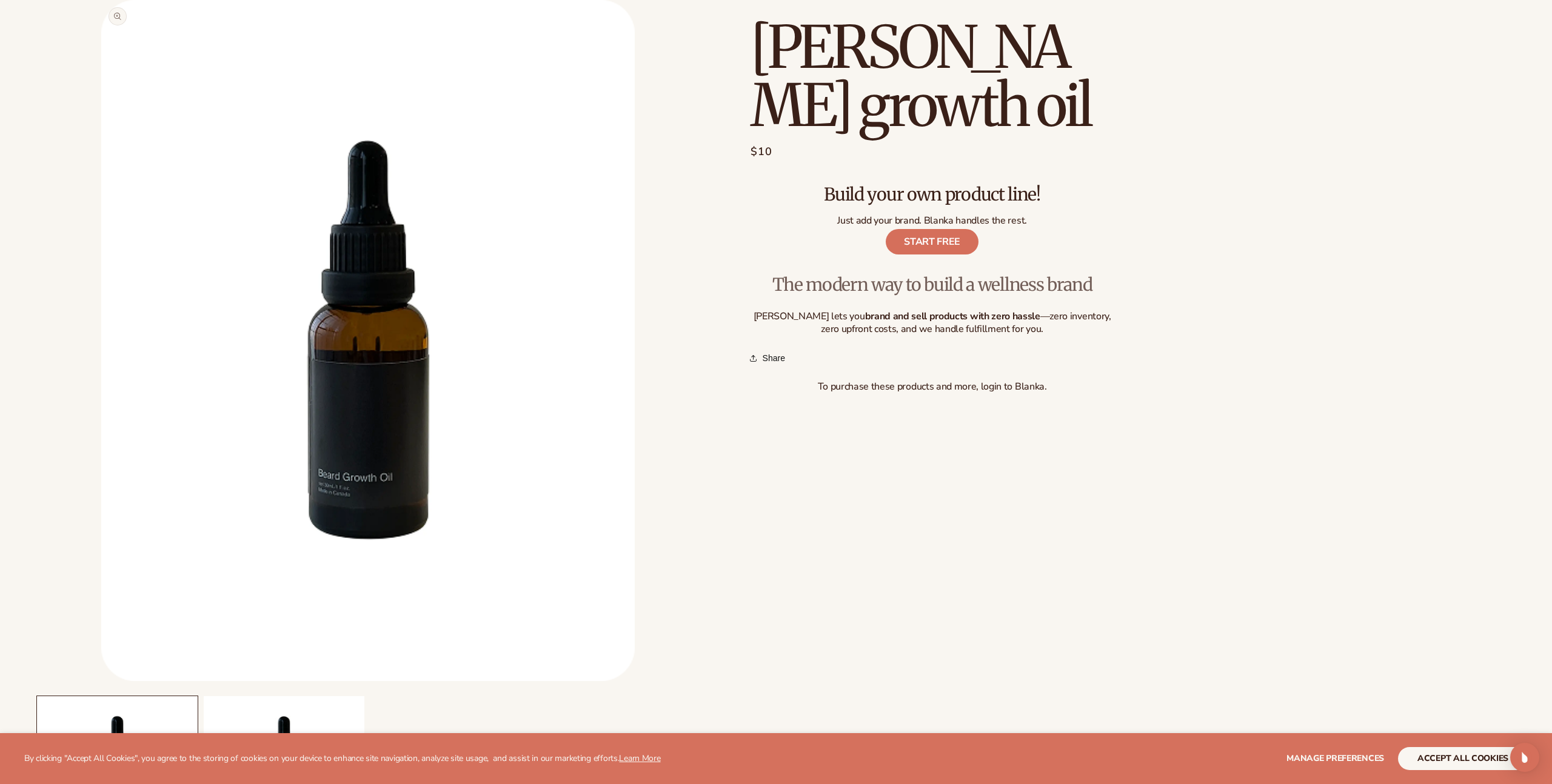
click at [101, 681] on button "Open media 1 in modal" at bounding box center [101, 681] width 0 height 0
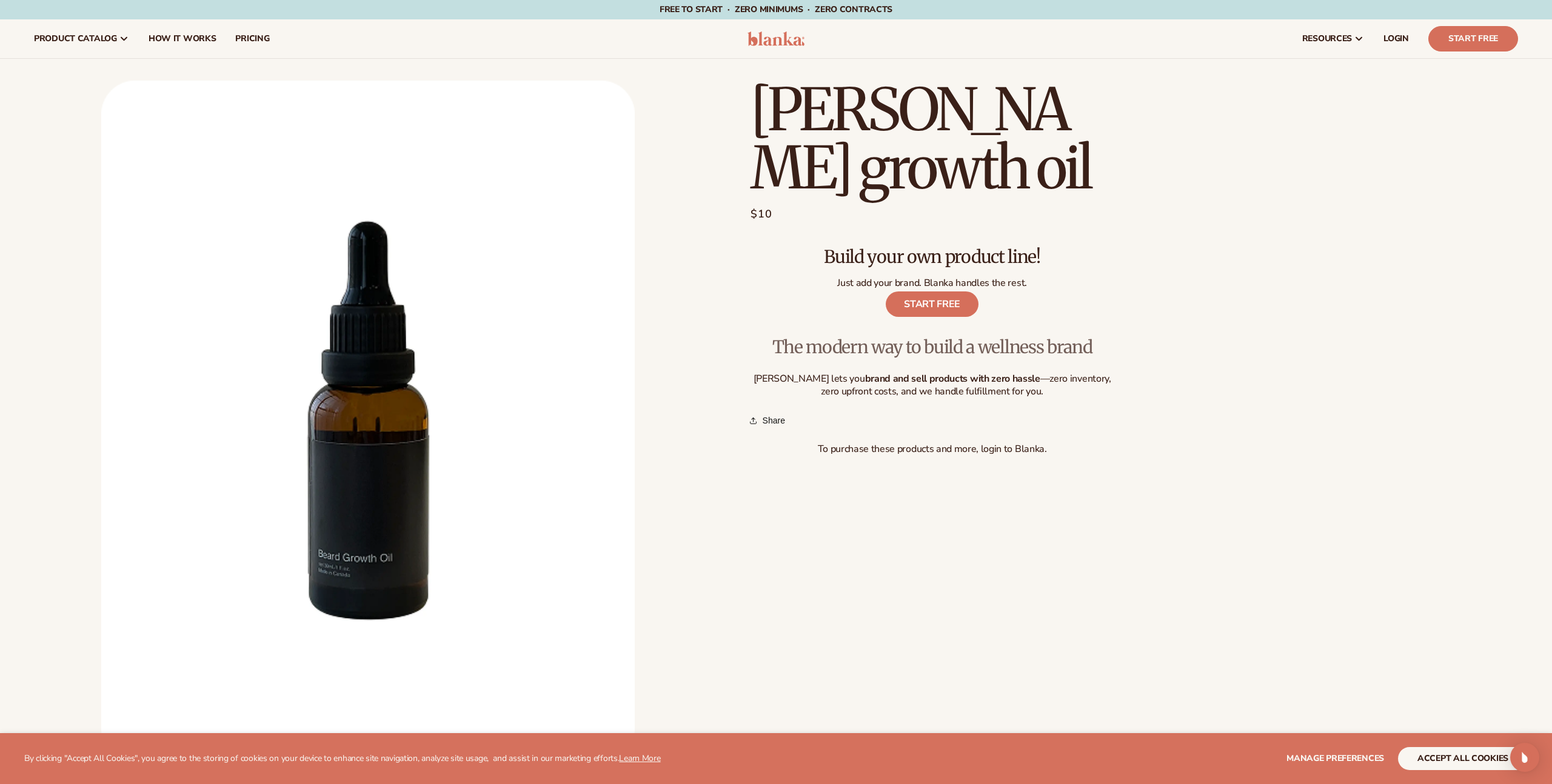
drag, startPoint x: 689, startPoint y: 163, endPoint x: 772, endPoint y: 107, distance: 100.1
click at [690, 163] on li "Open media 1 in modal" at bounding box center [368, 421] width 668 height 681
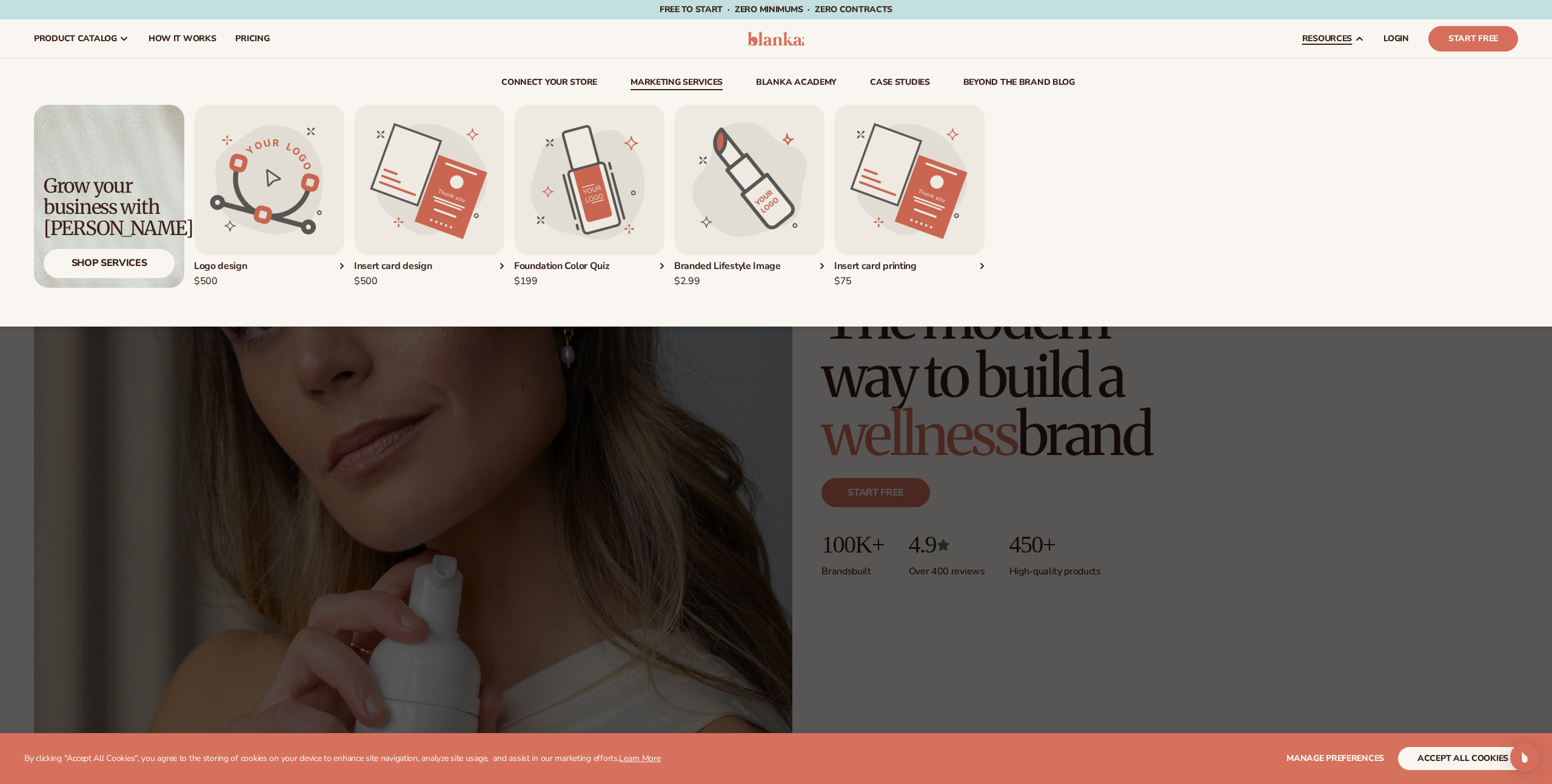
click at [658, 80] on link "Marketing services" at bounding box center [676, 84] width 92 height 12
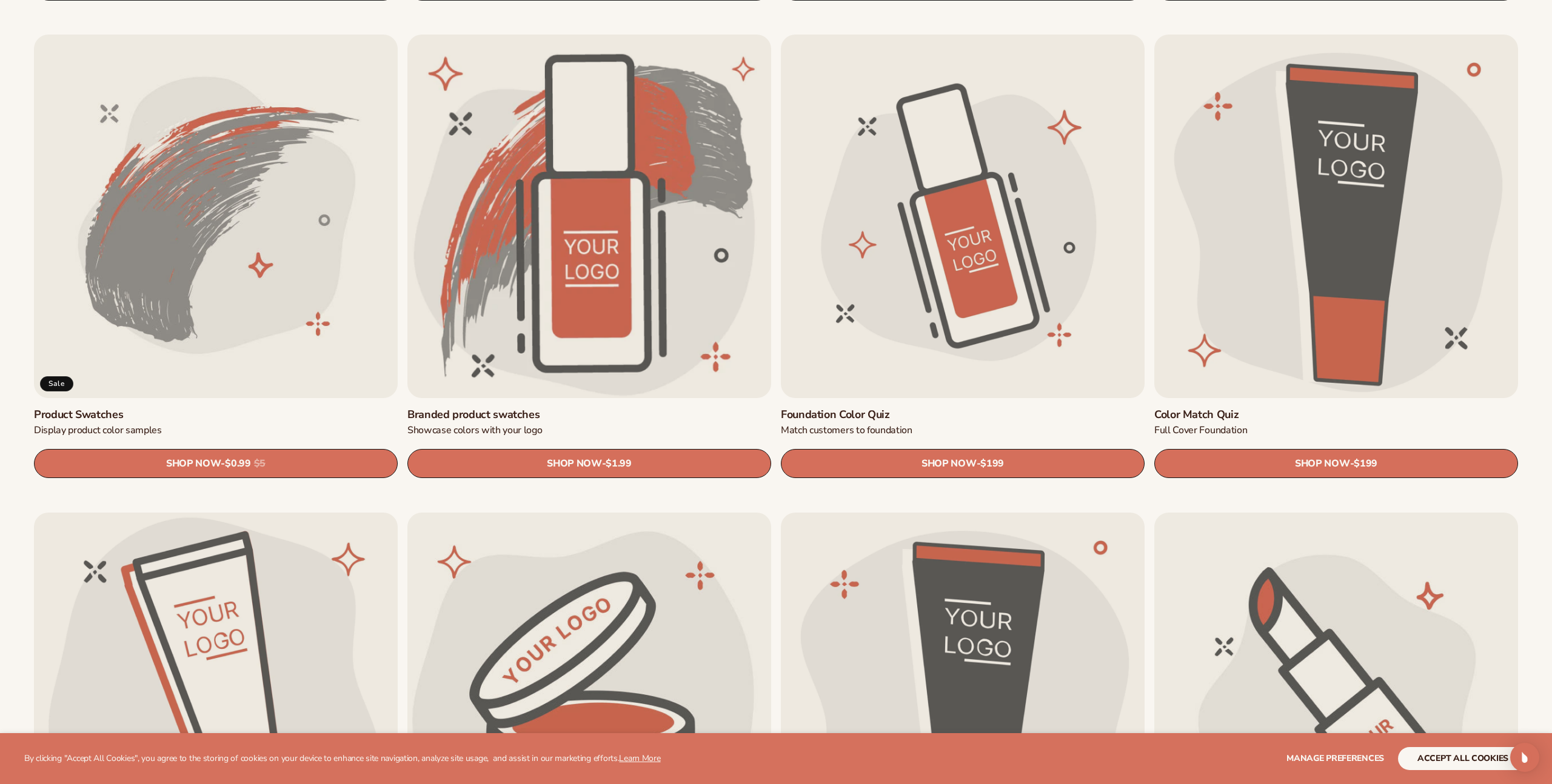
scroll to position [872, 0]
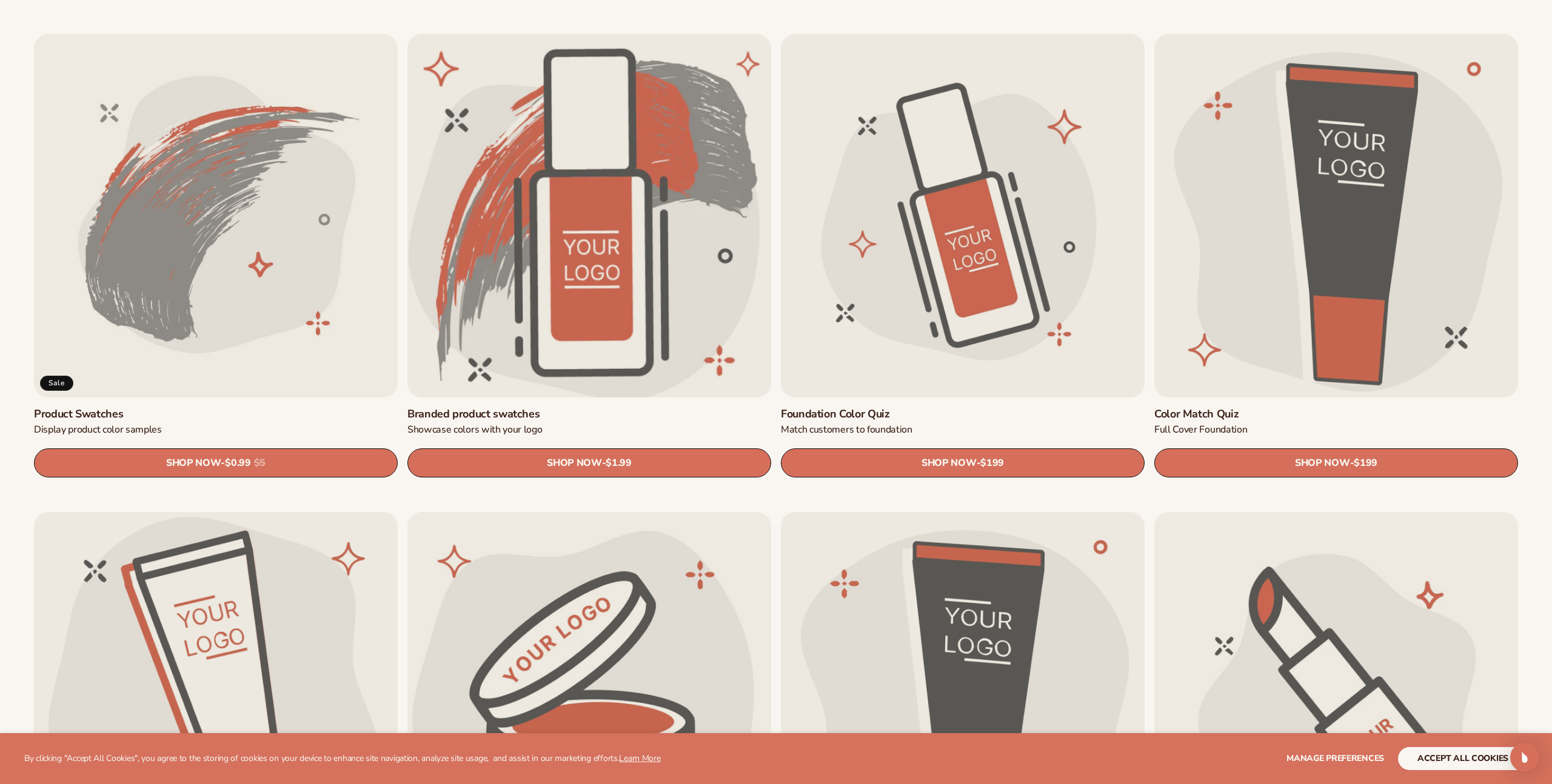
click at [543, 408] on link "Branded product swatches" at bounding box center [590, 414] width 364 height 14
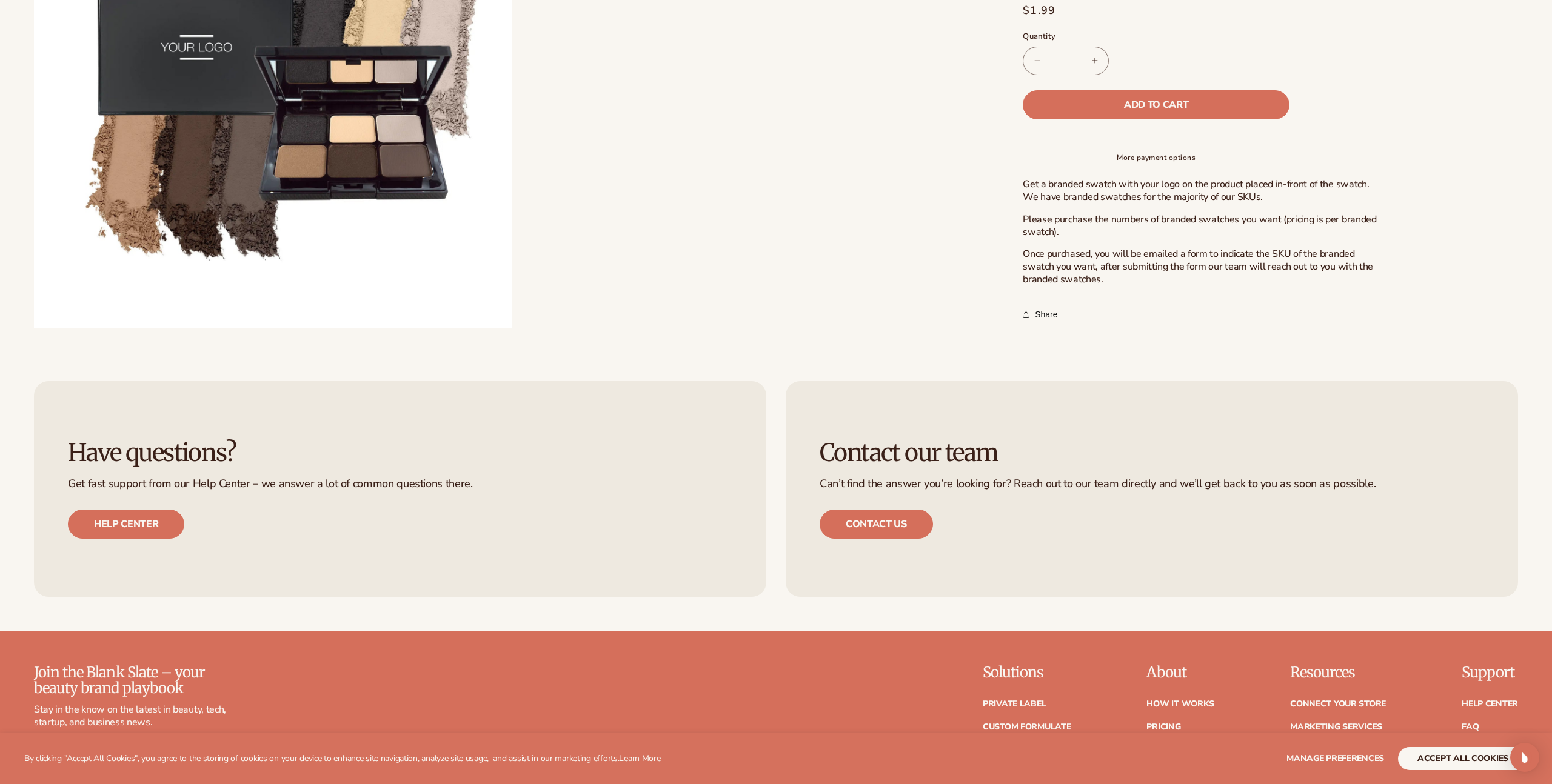
scroll to position [1908, 0]
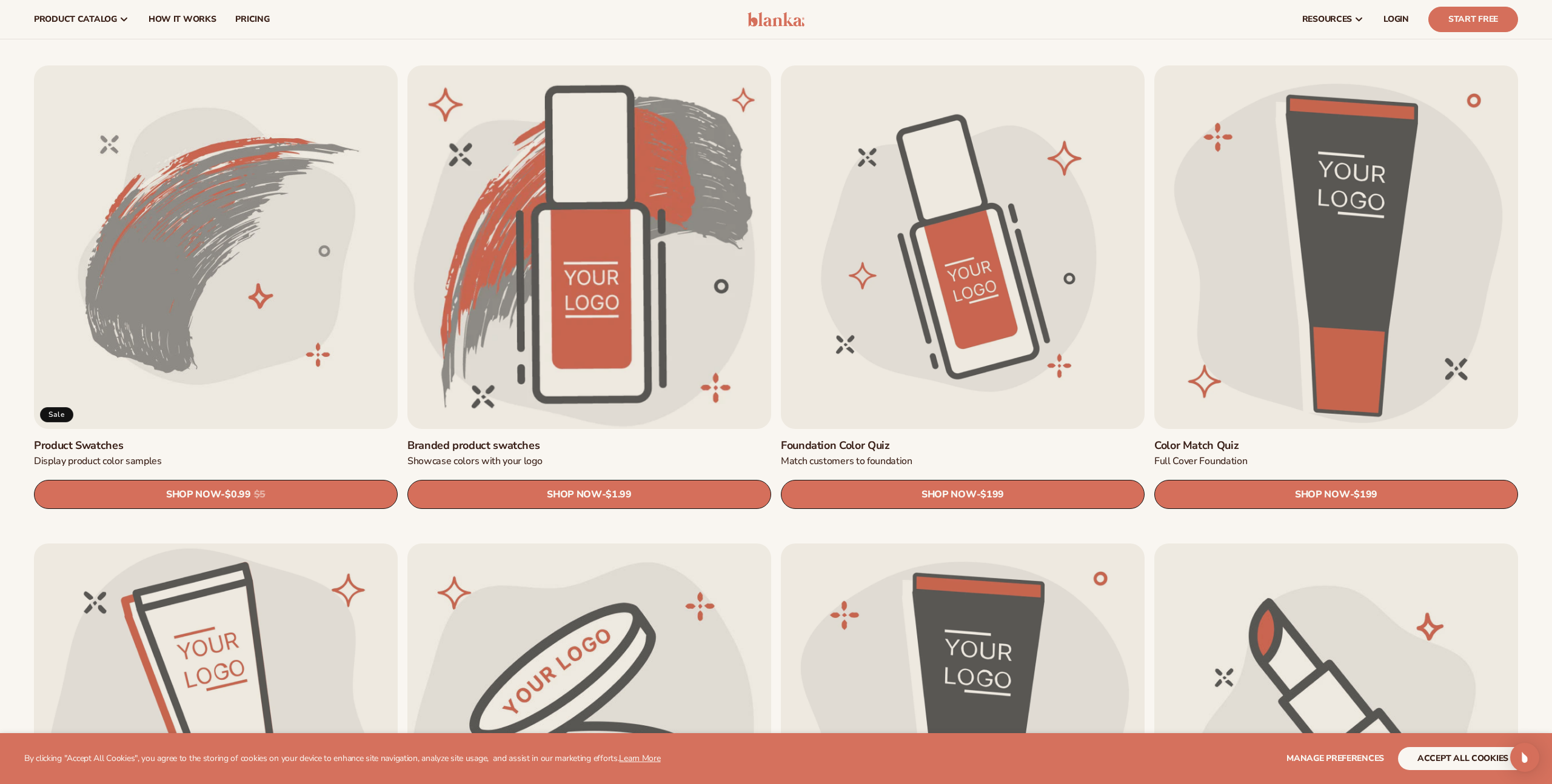
scroll to position [806, 0]
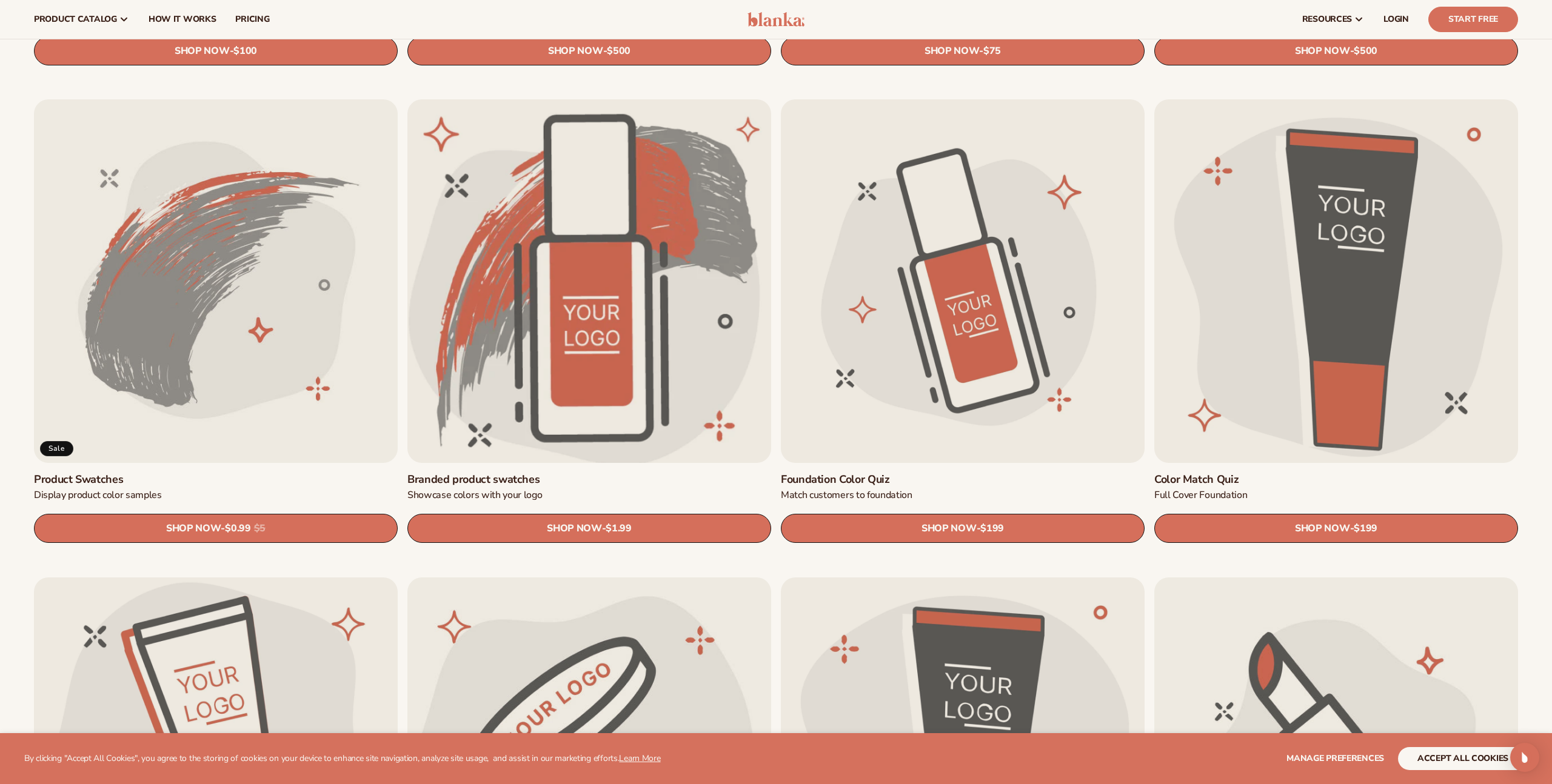
click at [555, 473] on link "Branded product swatches" at bounding box center [590, 479] width 364 height 14
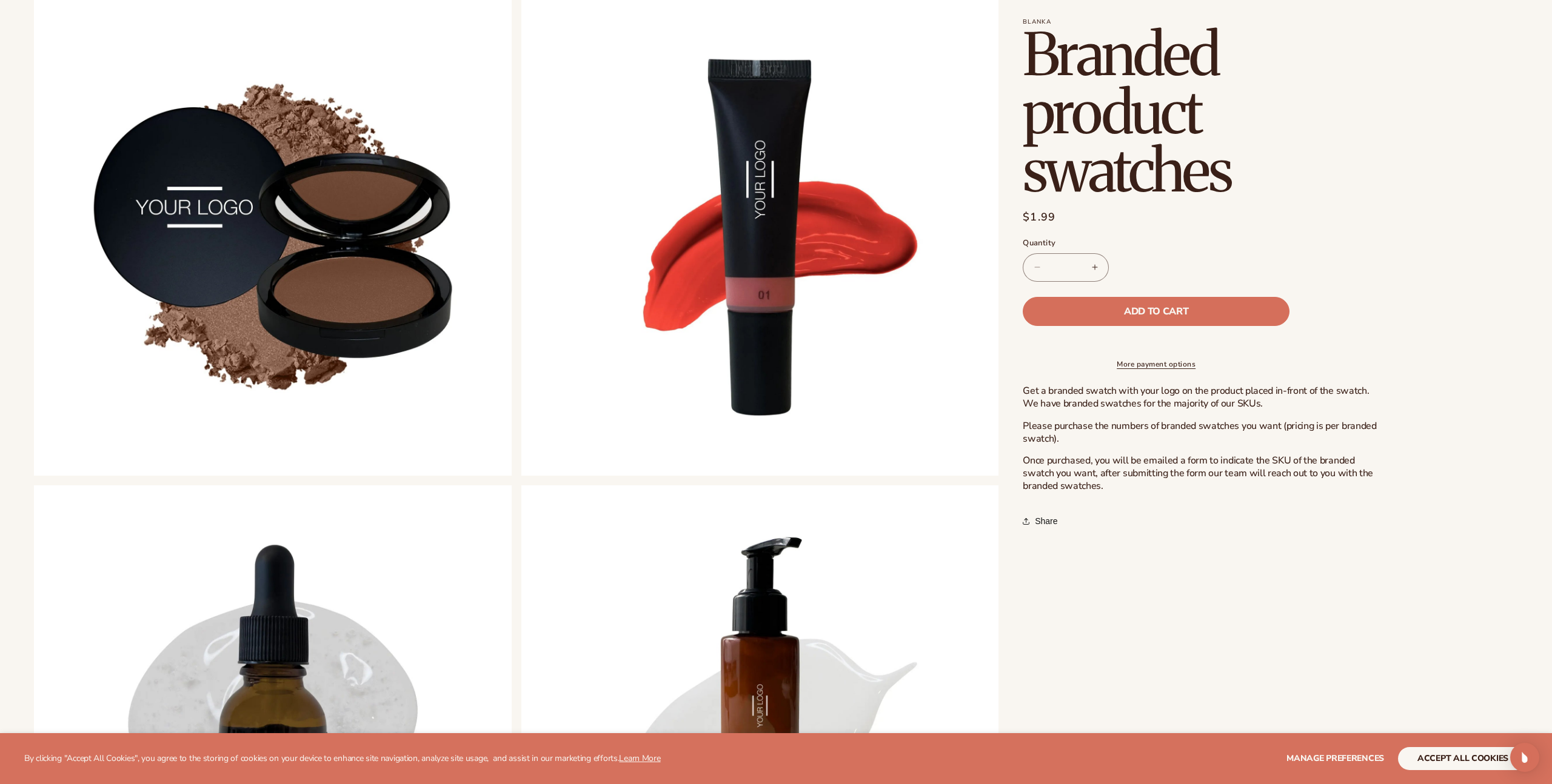
scroll to position [786, 0]
click at [999, 324] on div "Blanka Branded product swatches Branded product swatches Regular price $1.99 Sa…" at bounding box center [1258, 372] width 519 height 2154
click at [1010, 320] on div "Blanka Branded product swatches Branded product swatches Regular price $1.99 Sa…" at bounding box center [1258, 372] width 519 height 2154
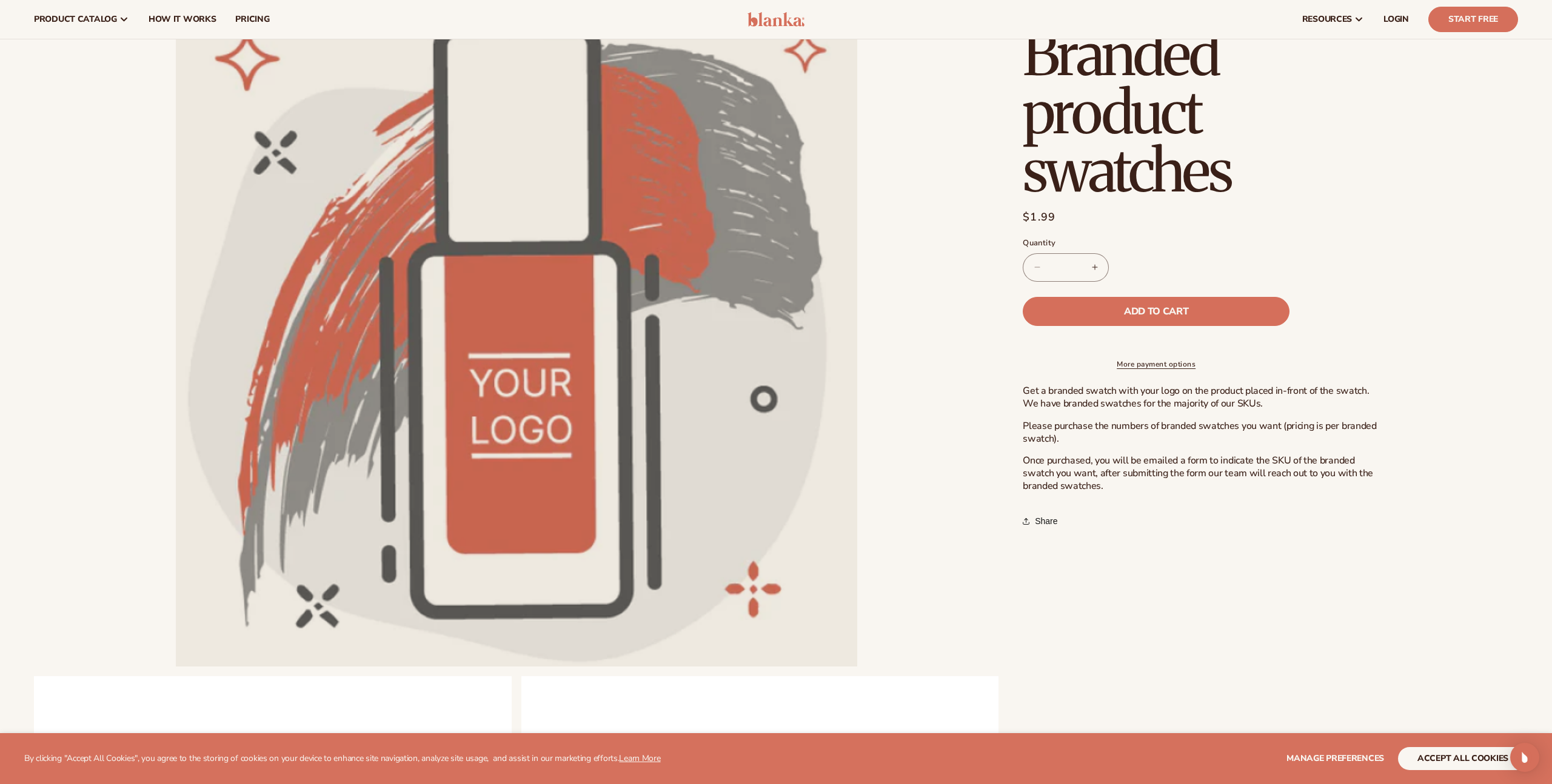
scroll to position [0, 0]
